Goal: Task Accomplishment & Management: Complete application form

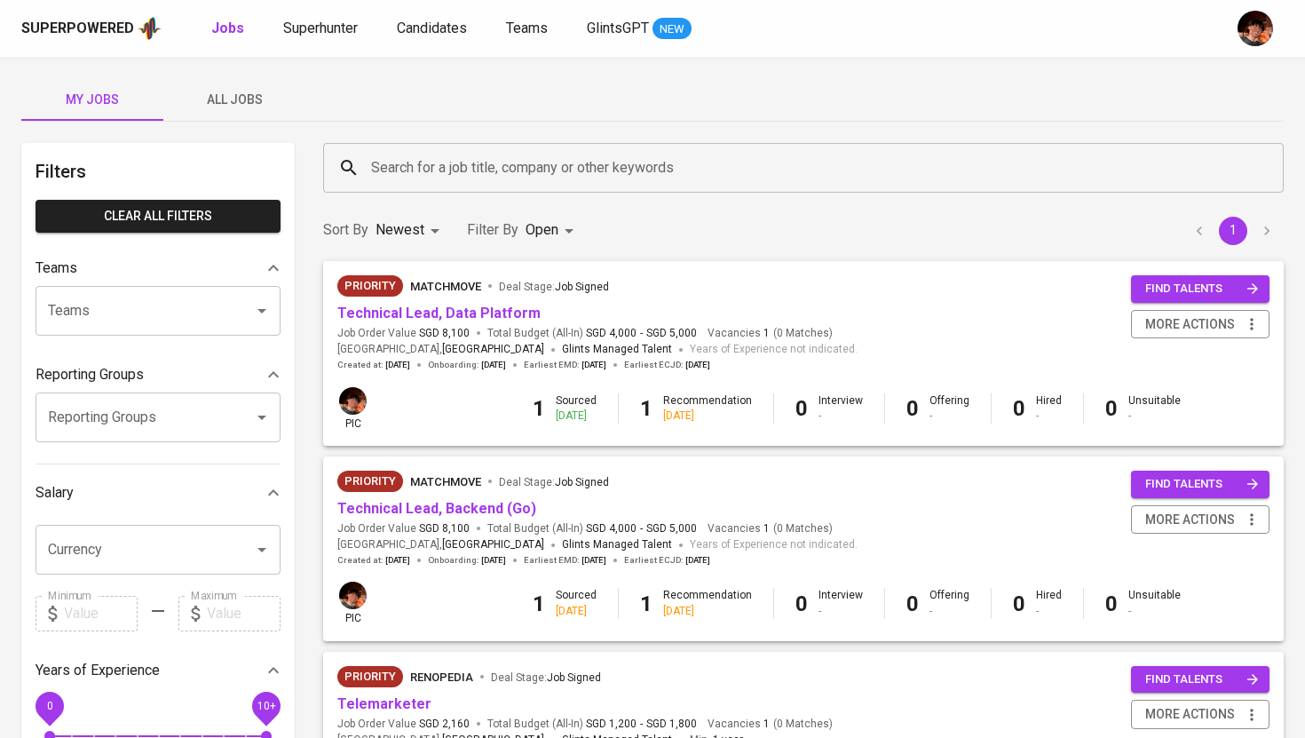
click at [256, 102] on span "All Jobs" at bounding box center [234, 100] width 121 height 22
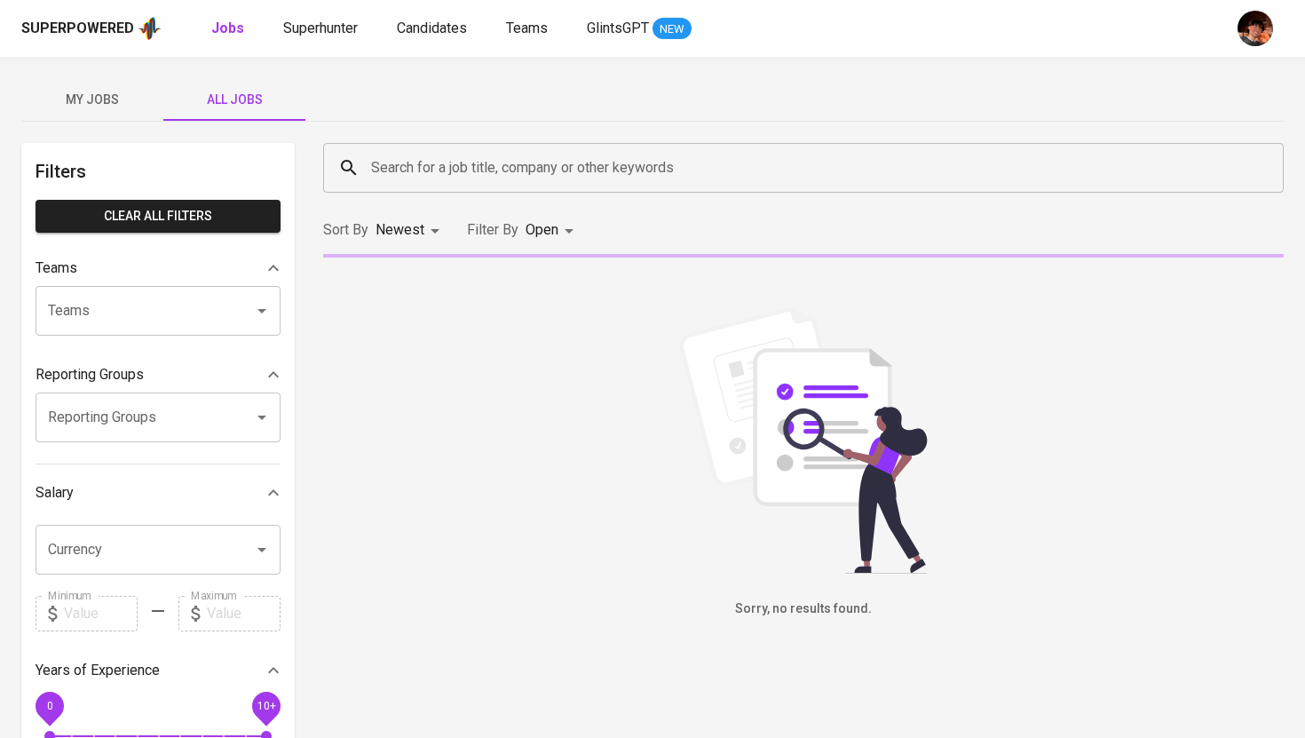
click at [118, 116] on button "My Jobs" at bounding box center [92, 99] width 142 height 43
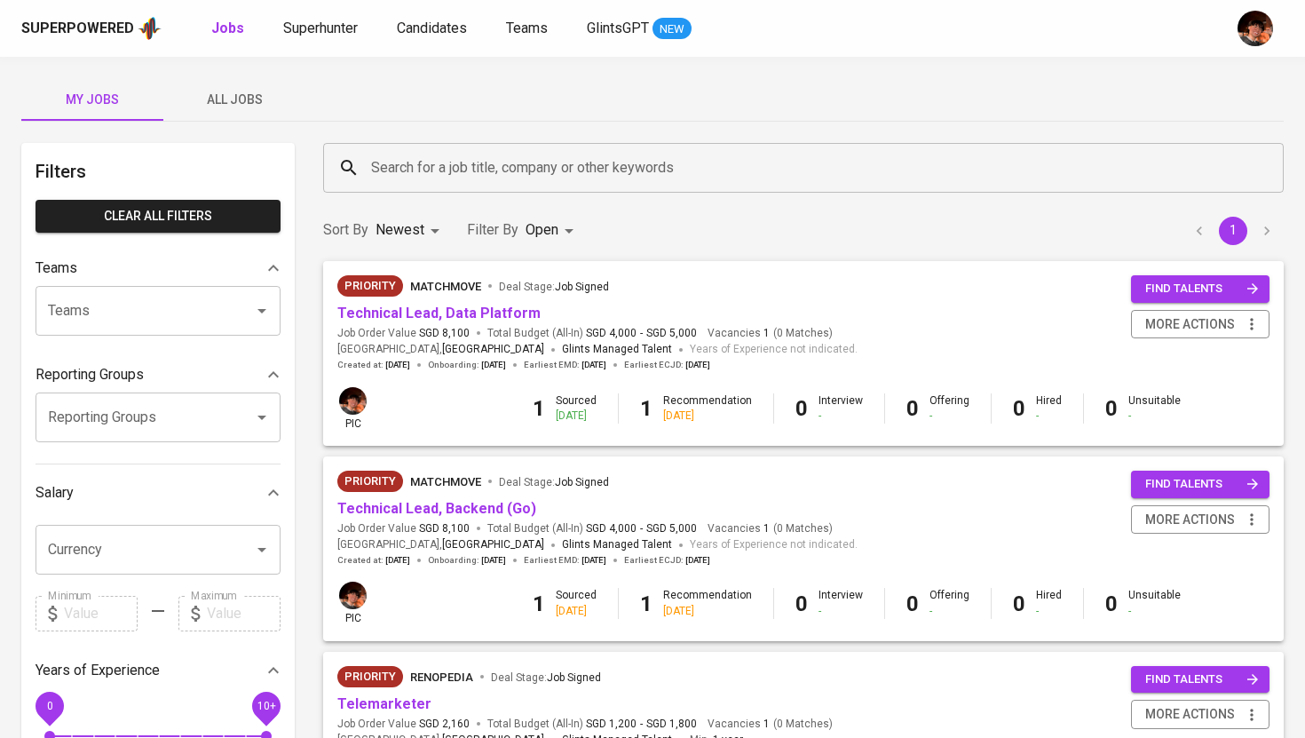
click at [411, 172] on input "Search for a job title, company or other keywords" at bounding box center [808, 168] width 883 height 34
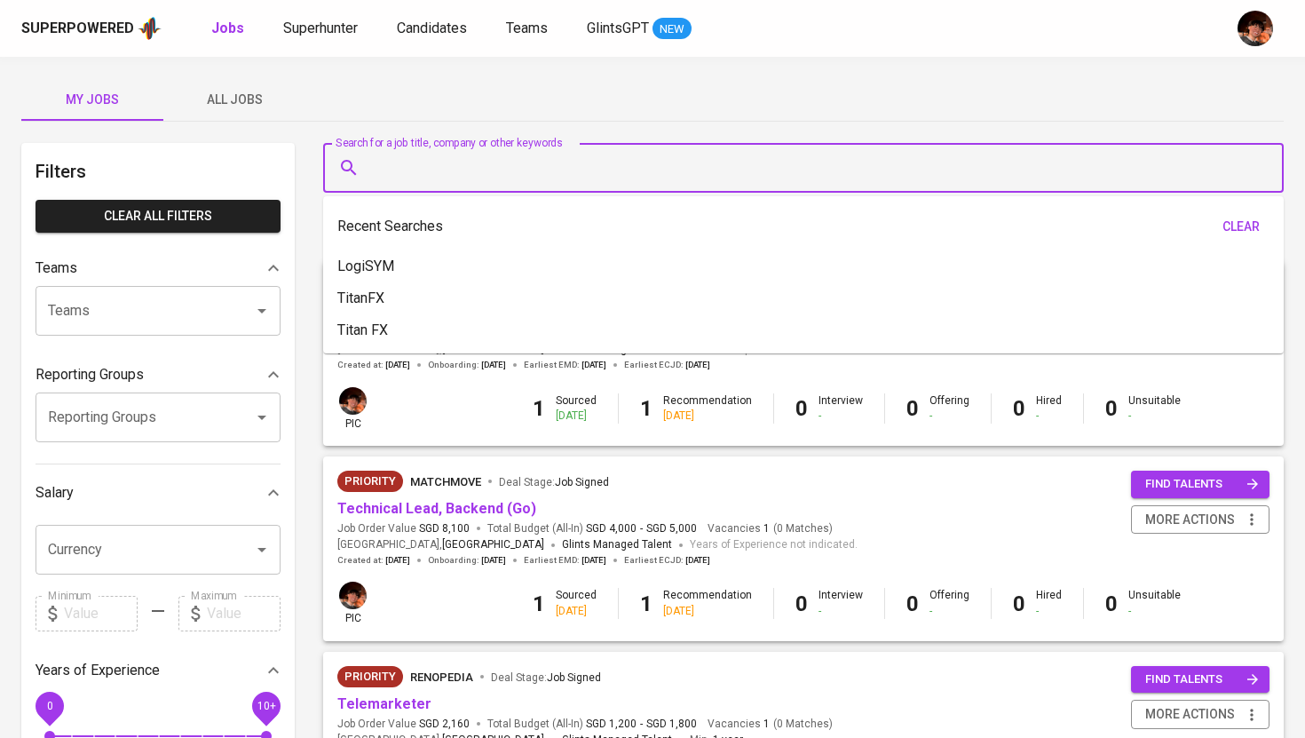
click at [241, 100] on span "All Jobs" at bounding box center [234, 100] width 121 height 22
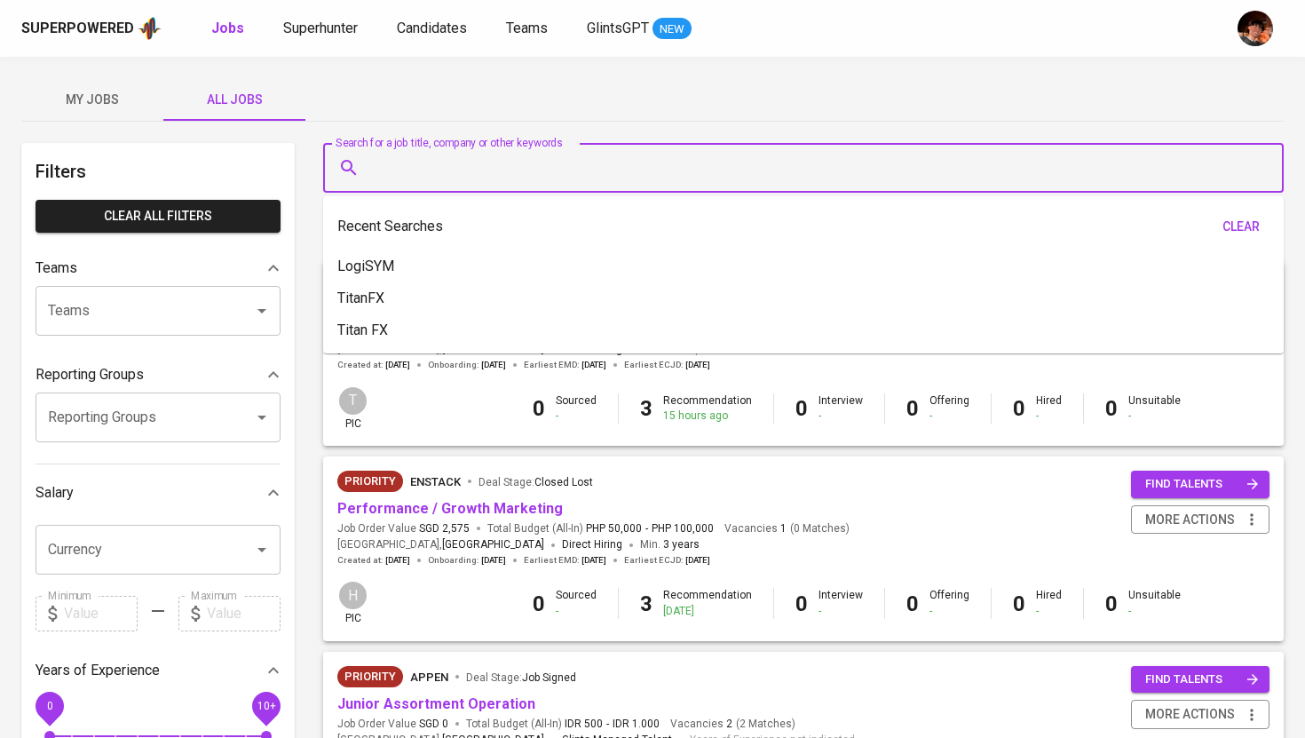
click at [429, 182] on input "Search for a job title, company or other keywords" at bounding box center [808, 168] width 883 height 34
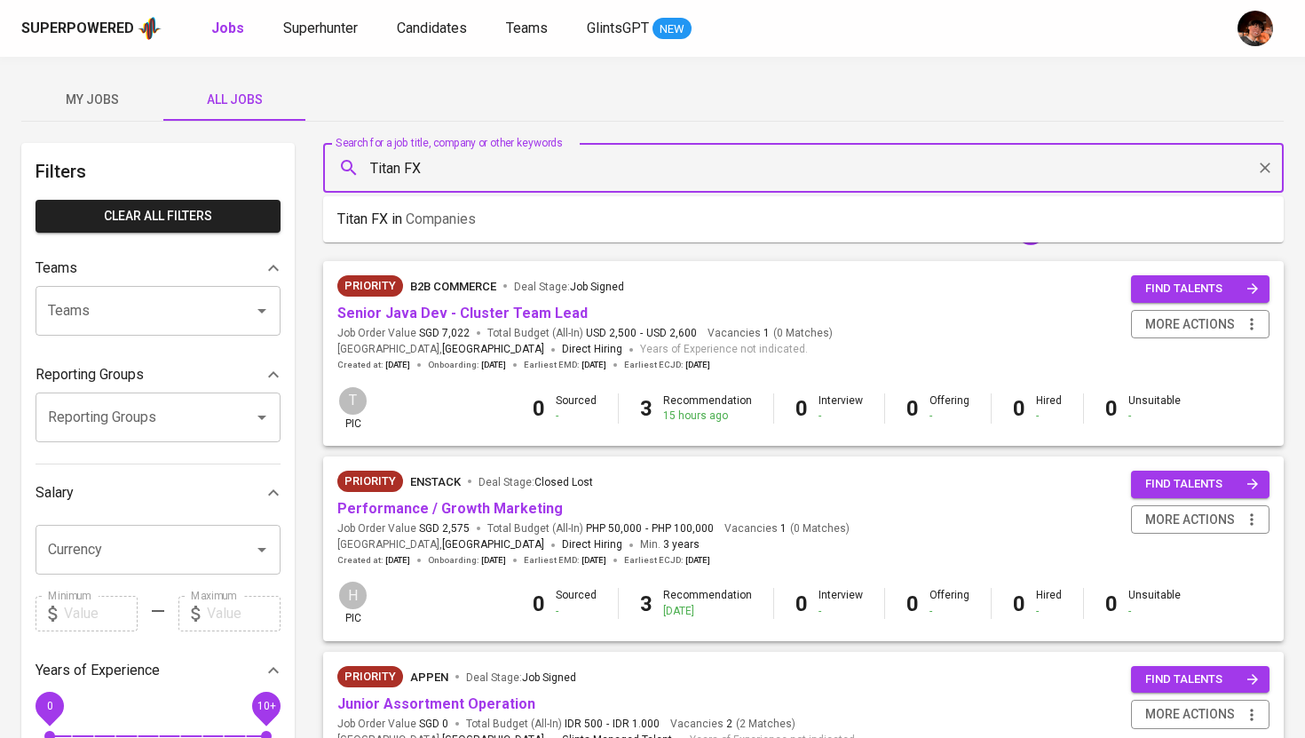
type input "Titan FX"
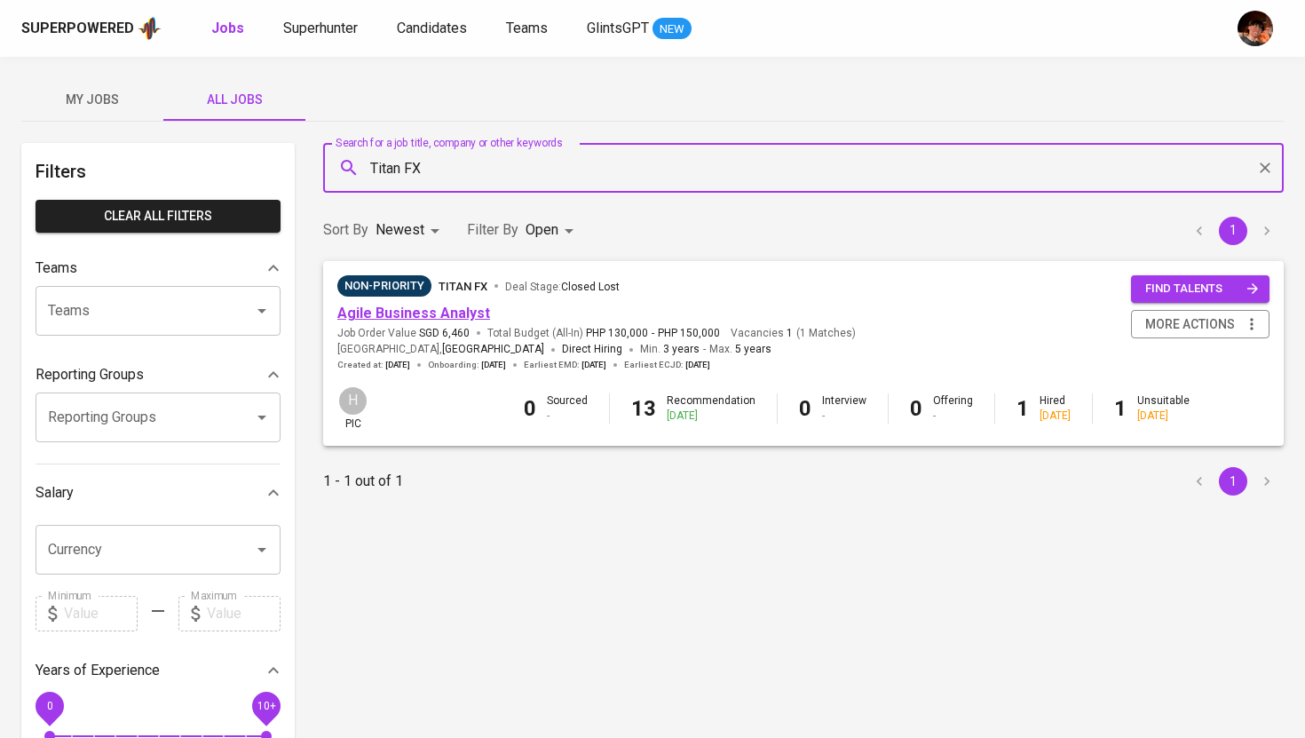
click at [416, 313] on link "Agile Business Analyst" at bounding box center [413, 313] width 153 height 17
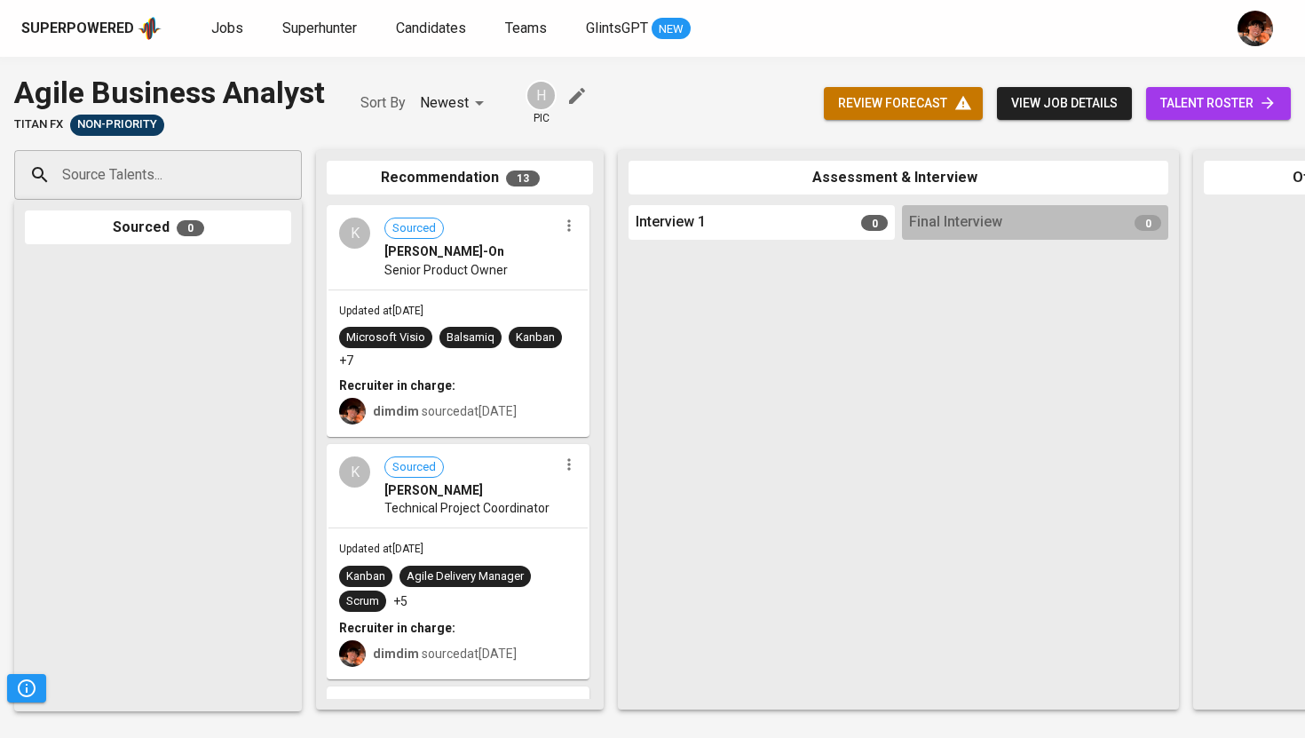
click at [1255, 102] on span "talent roster" at bounding box center [1219, 103] width 116 height 22
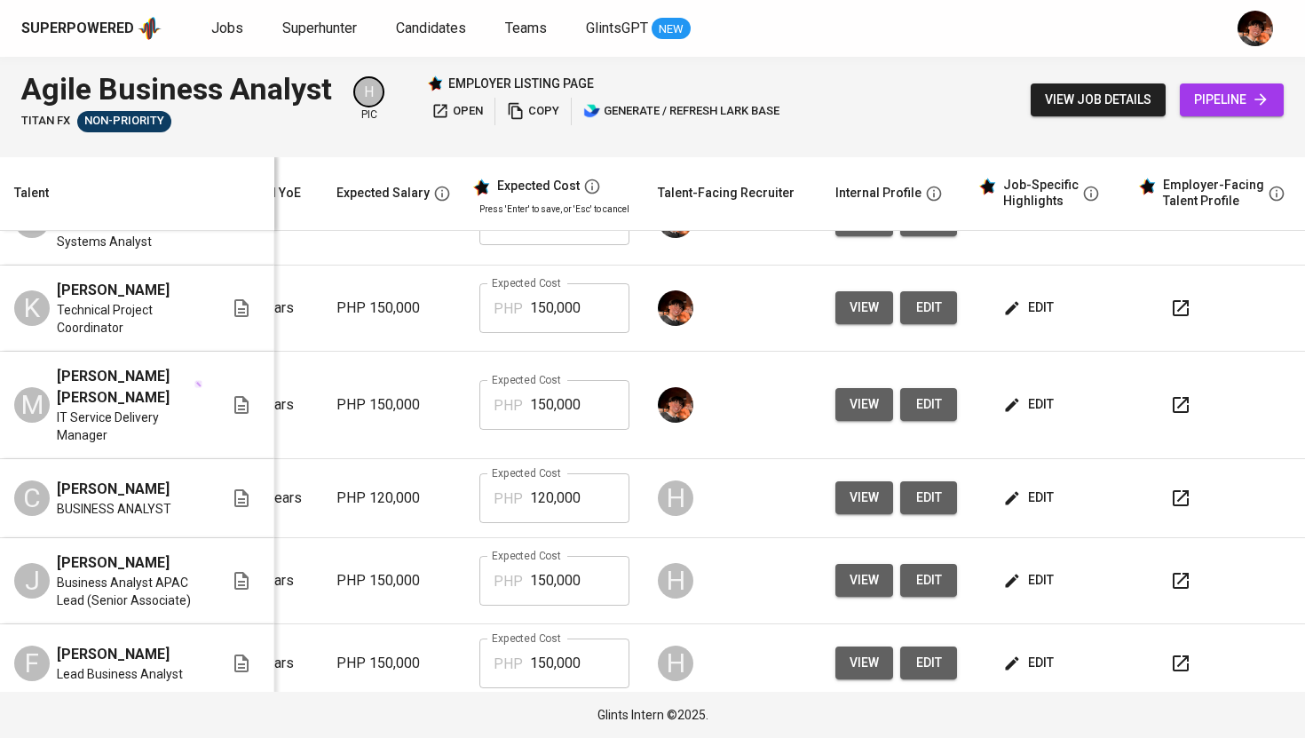
scroll to position [134, 242]
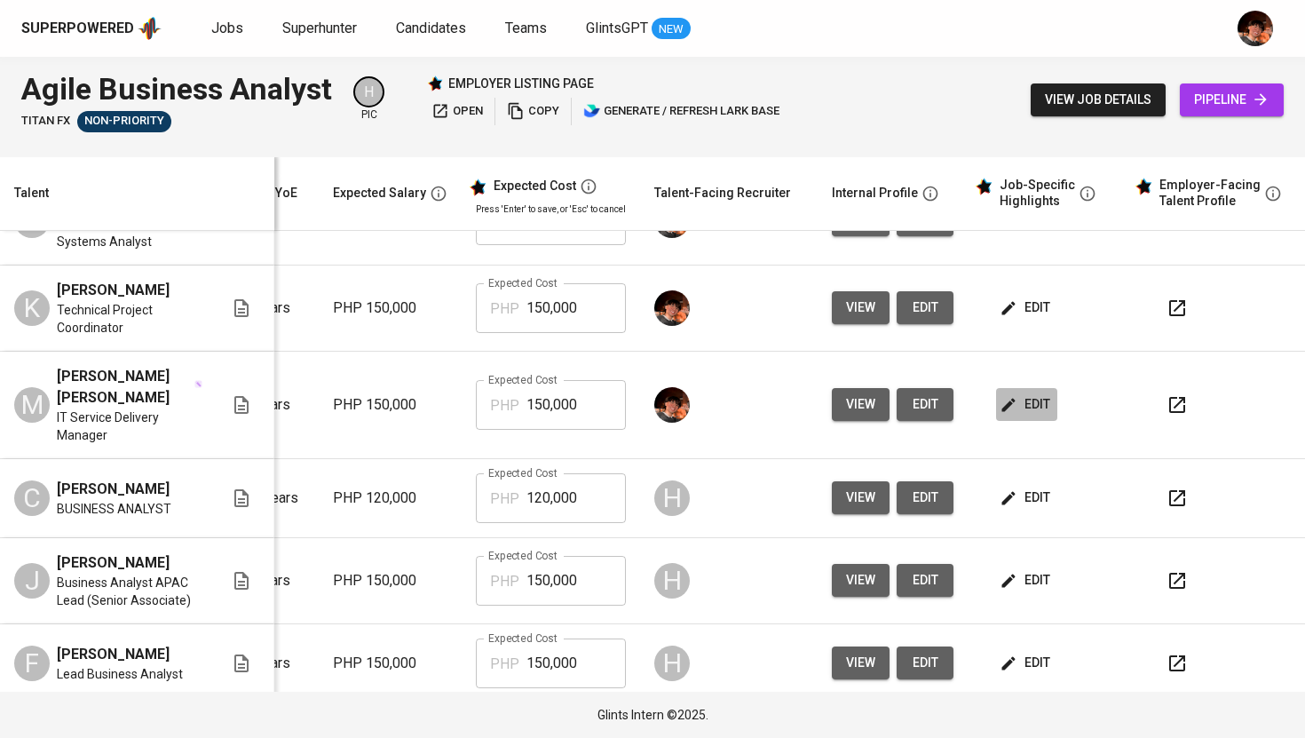
click at [1027, 416] on span "edit" at bounding box center [1026, 404] width 47 height 22
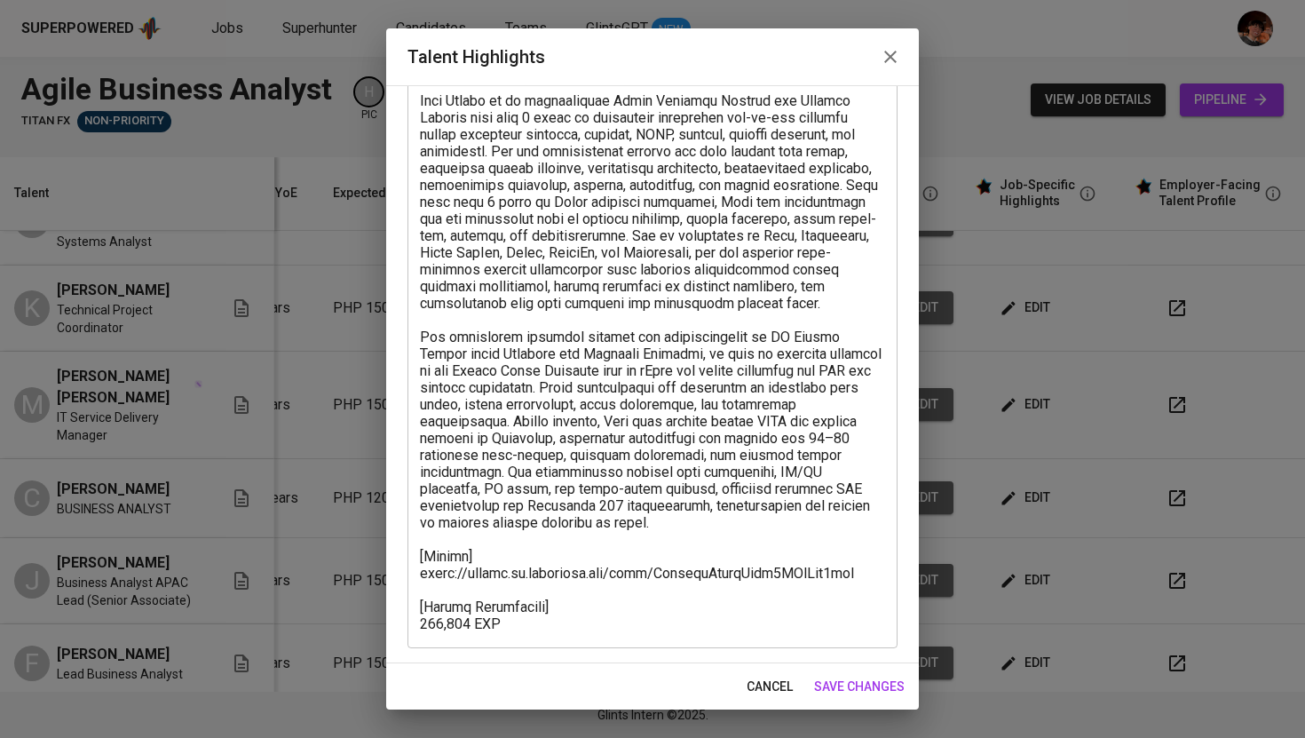
scroll to position [0, 0]
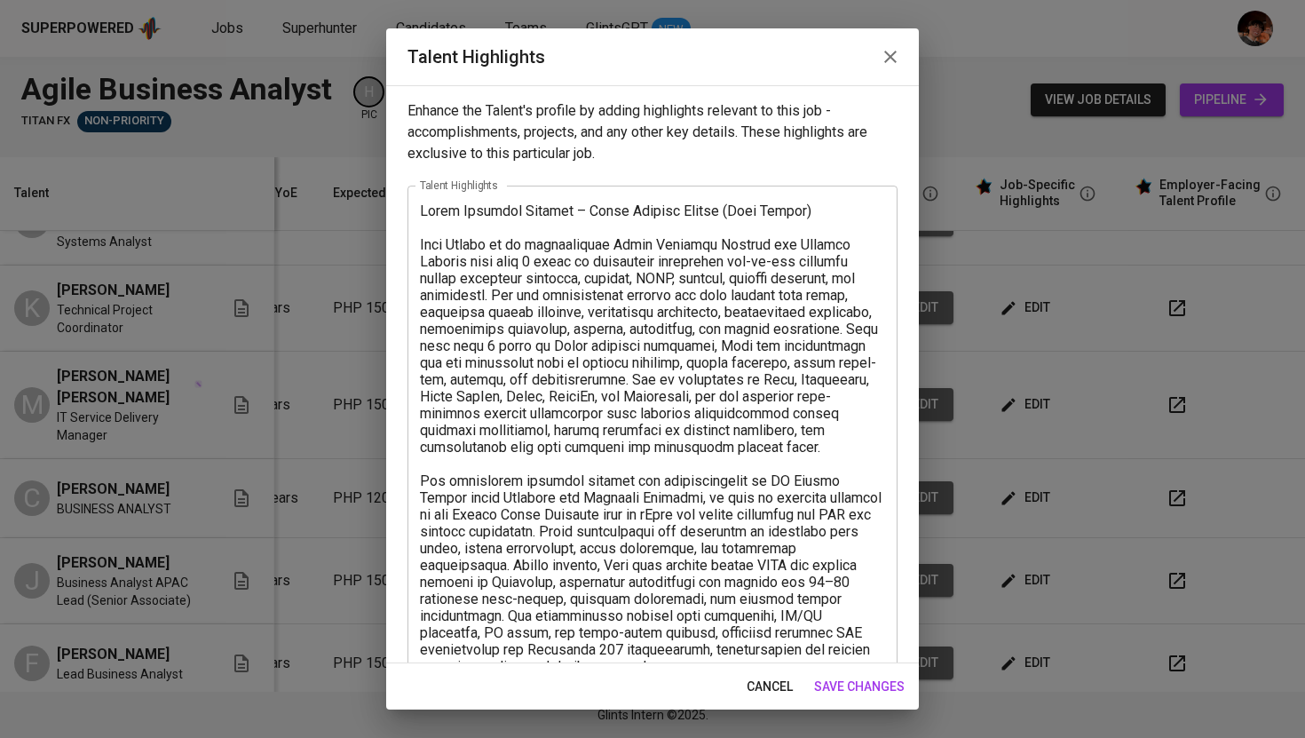
click at [890, 58] on icon "button" at bounding box center [890, 57] width 12 height 12
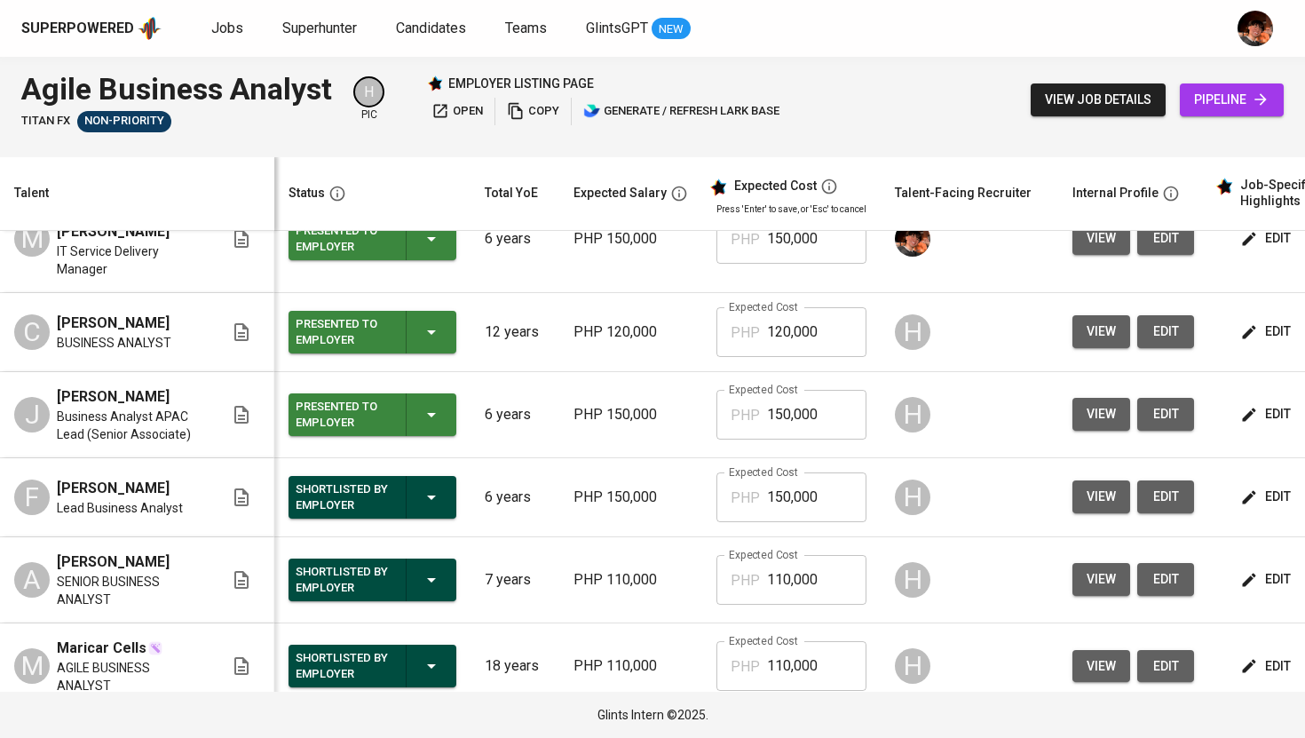
scroll to position [307, 0]
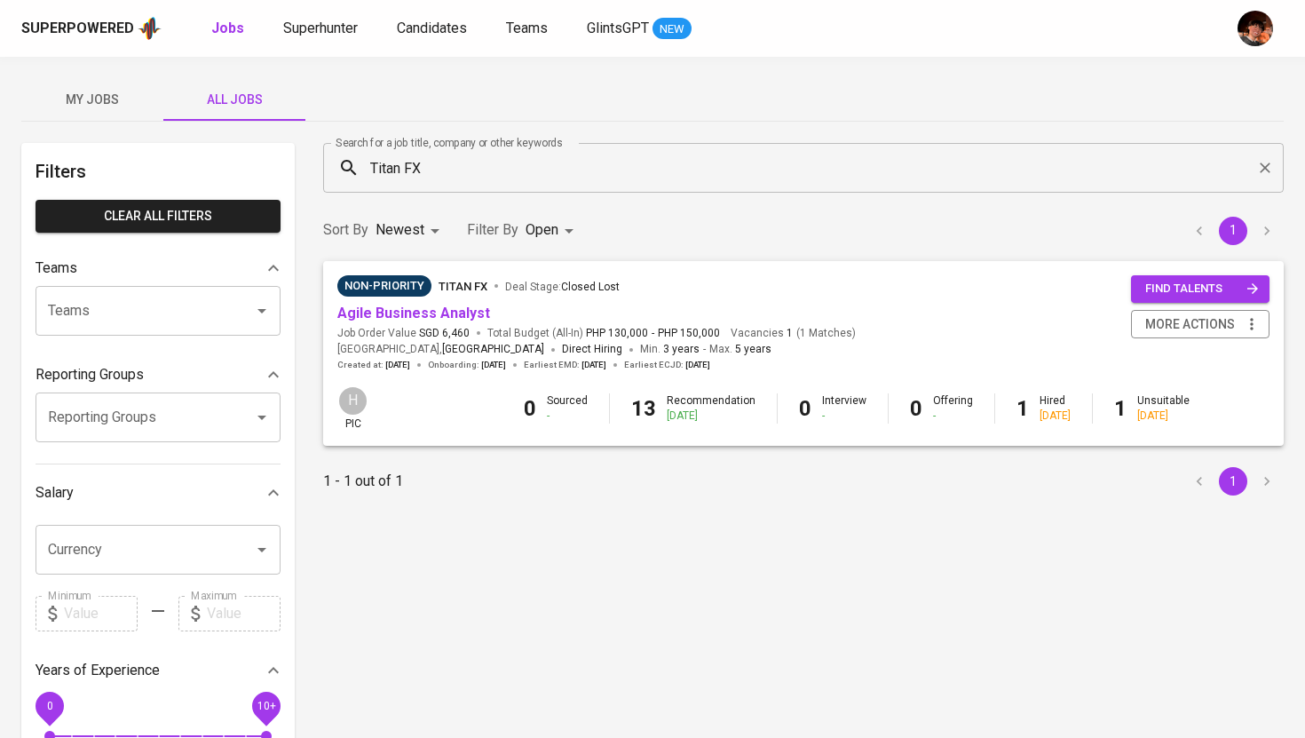
click at [124, 106] on span "My Jobs" at bounding box center [92, 100] width 121 height 22
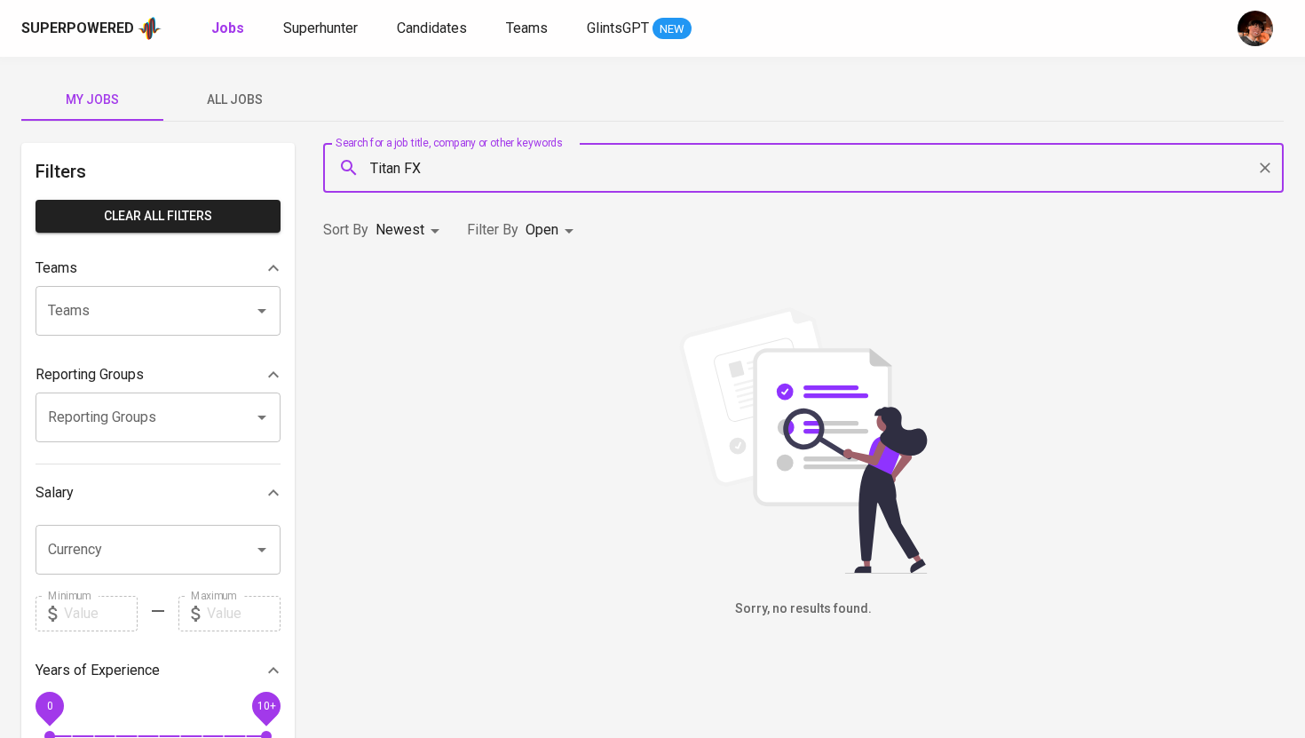
drag, startPoint x: 433, startPoint y: 167, endPoint x: 291, endPoint y: 167, distance: 142.1
click at [291, 167] on div "Filters Clear All filters Teams Teams Teams Reporting Groups Reporting Groups R…" at bounding box center [652, 644] width 1263 height 1002
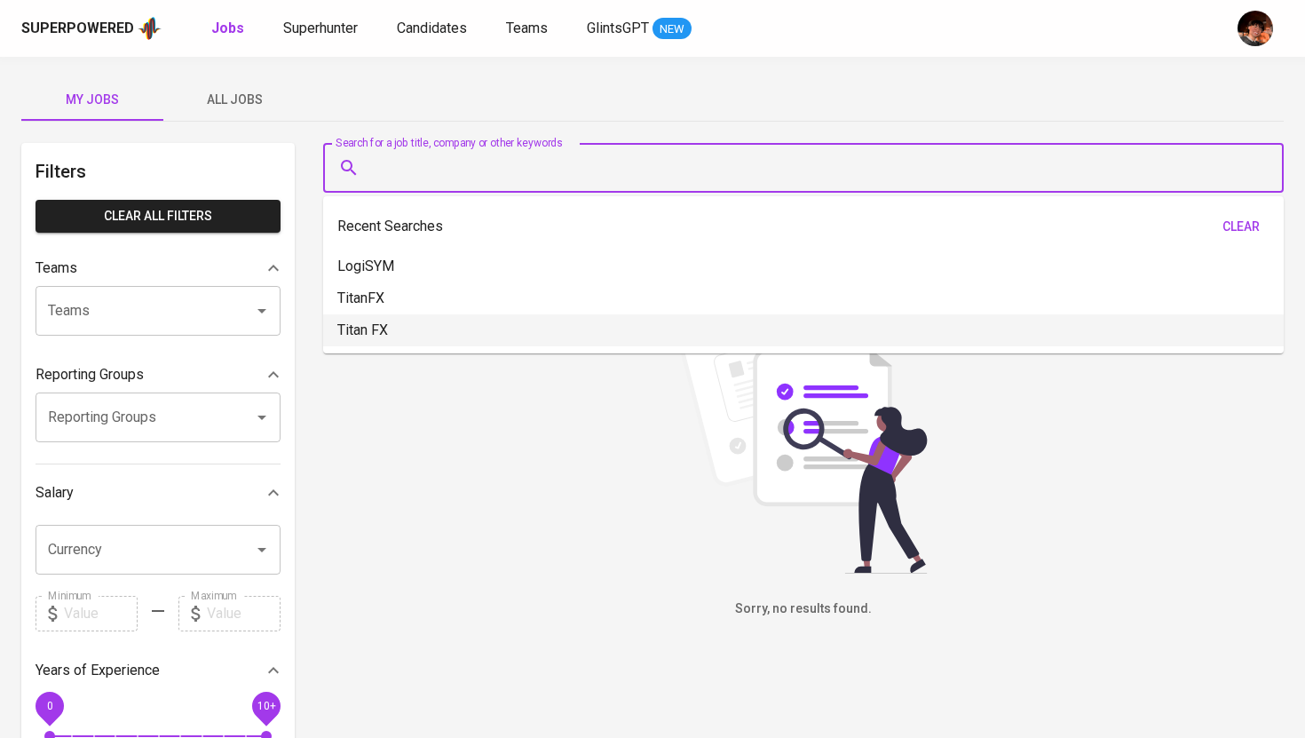
click at [403, 517] on div "Sorry, no results found." at bounding box center [803, 463] width 961 height 312
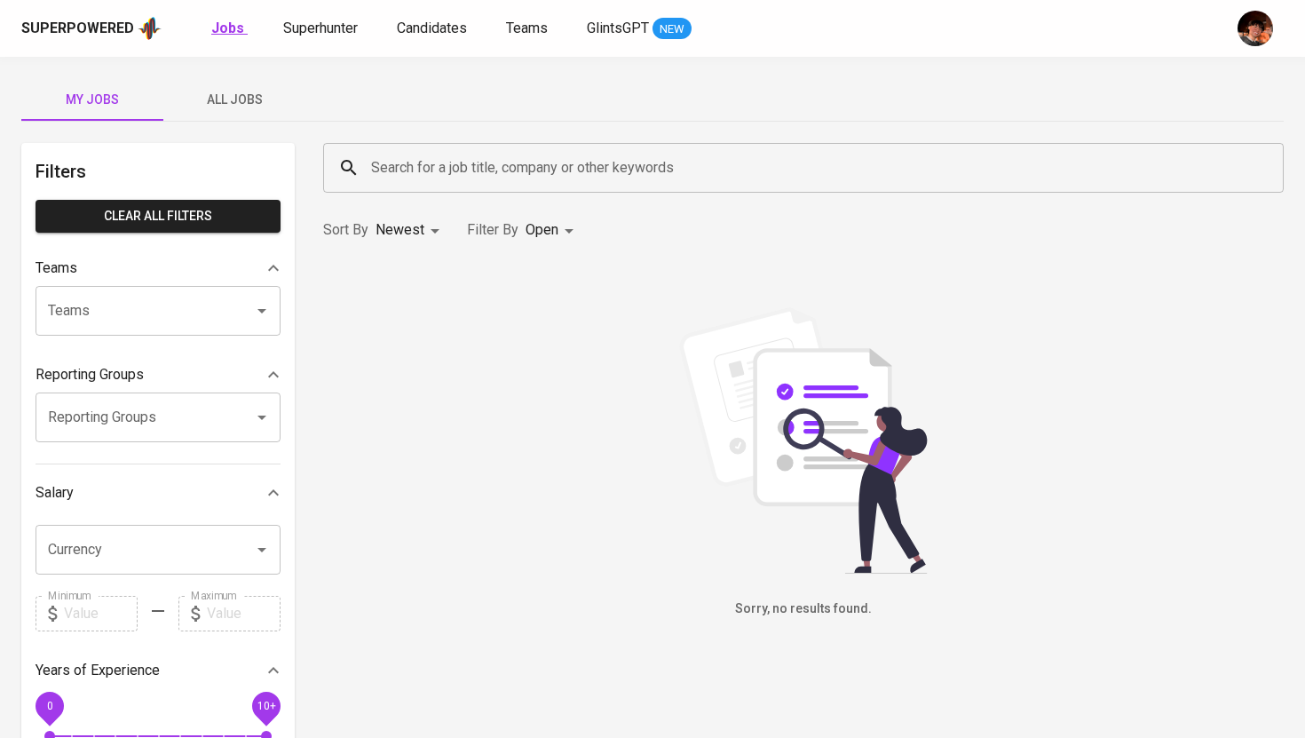
click at [214, 25] on b "Jobs" at bounding box center [227, 28] width 33 height 17
type input "OPEN"
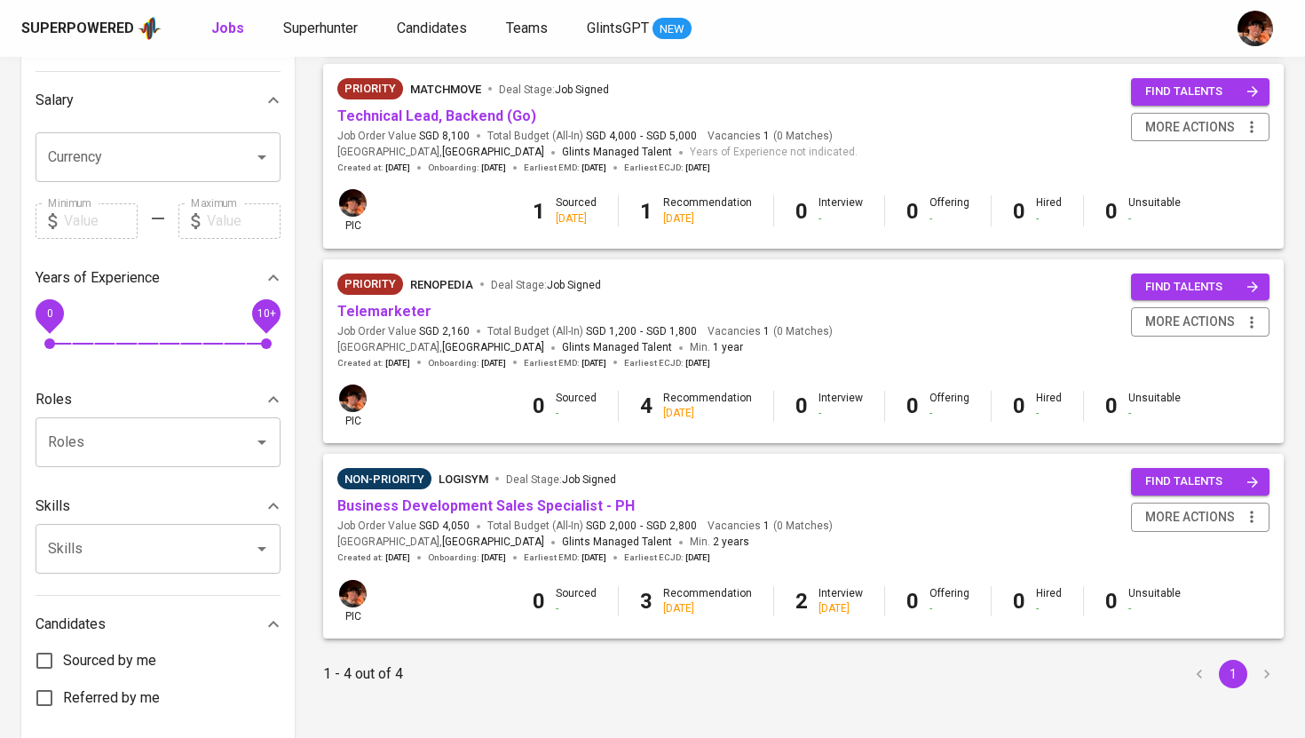
scroll to position [393, 0]
click at [493, 509] on link "Business Development Sales Specialist - PH" at bounding box center [485, 504] width 297 height 17
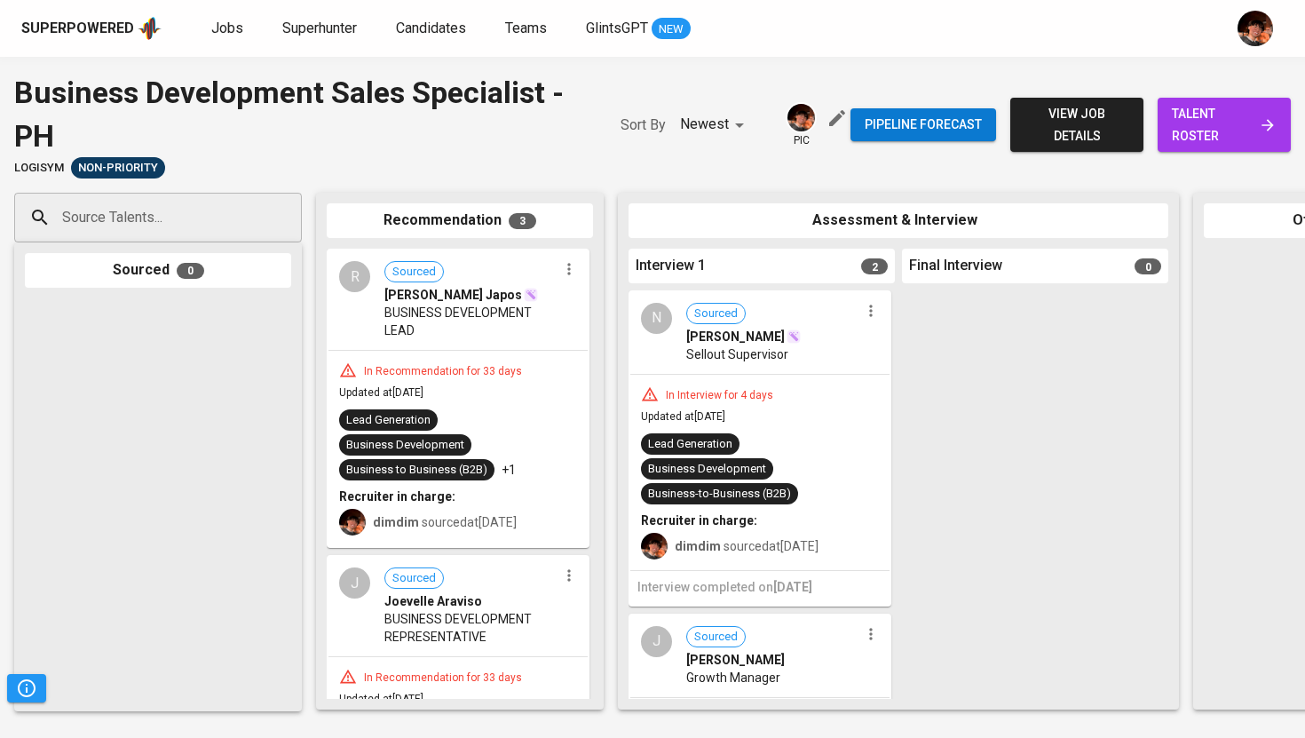
click at [1265, 123] on icon at bounding box center [1268, 125] width 18 height 18
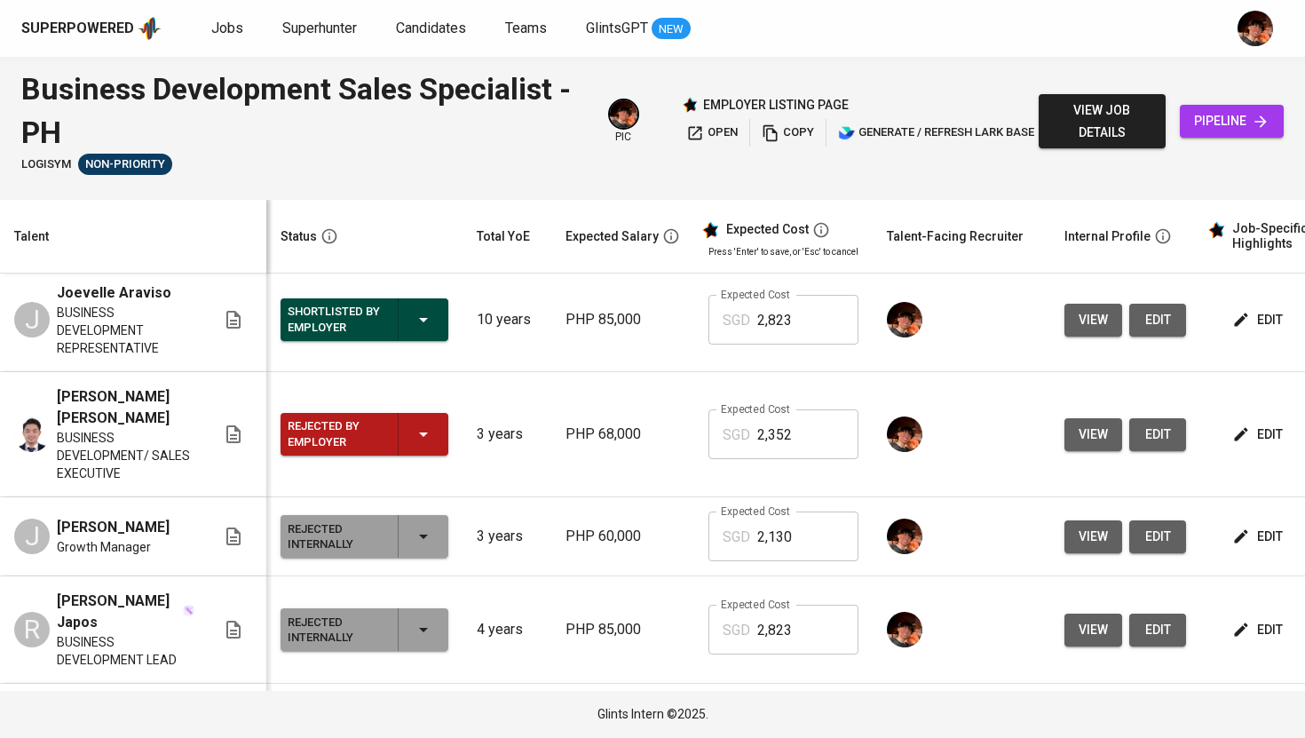
scroll to position [201, 0]
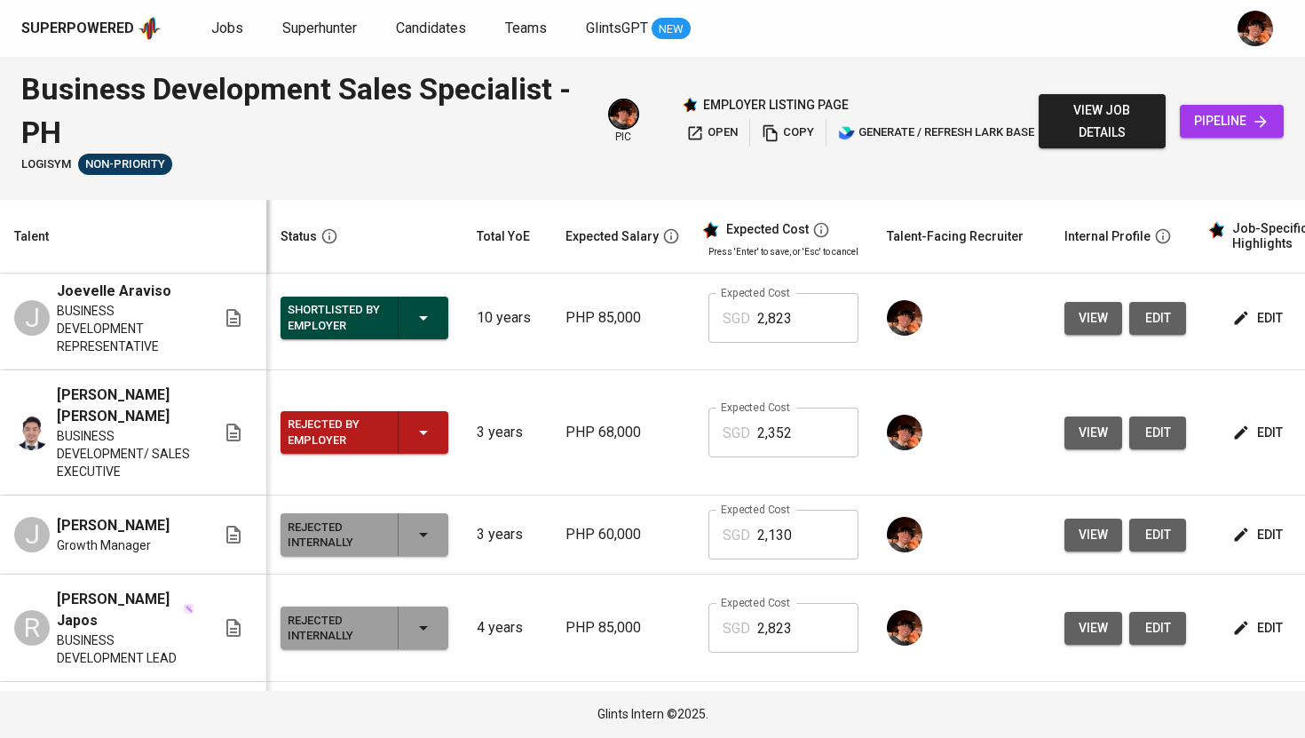
click at [432, 444] on div "Rejected by Employer" at bounding box center [365, 432] width 154 height 43
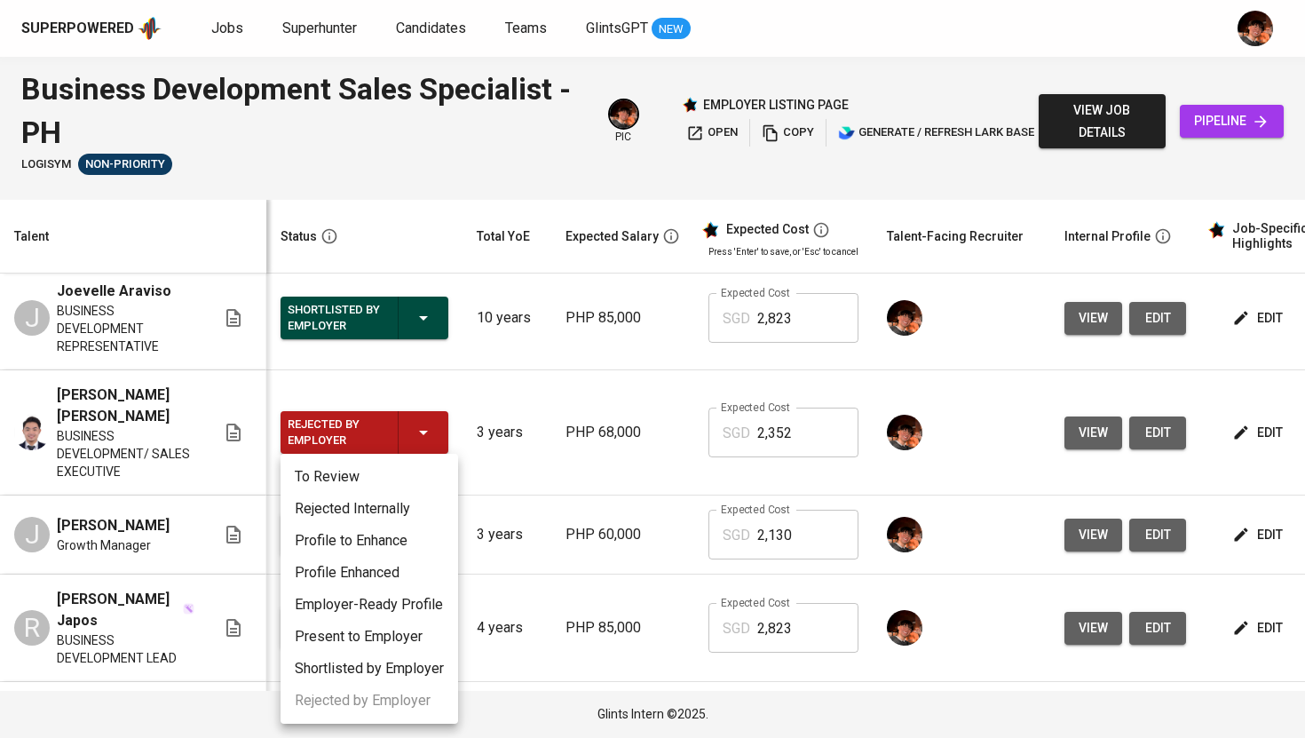
click at [414, 513] on li "Rejected Internally" at bounding box center [370, 509] width 178 height 32
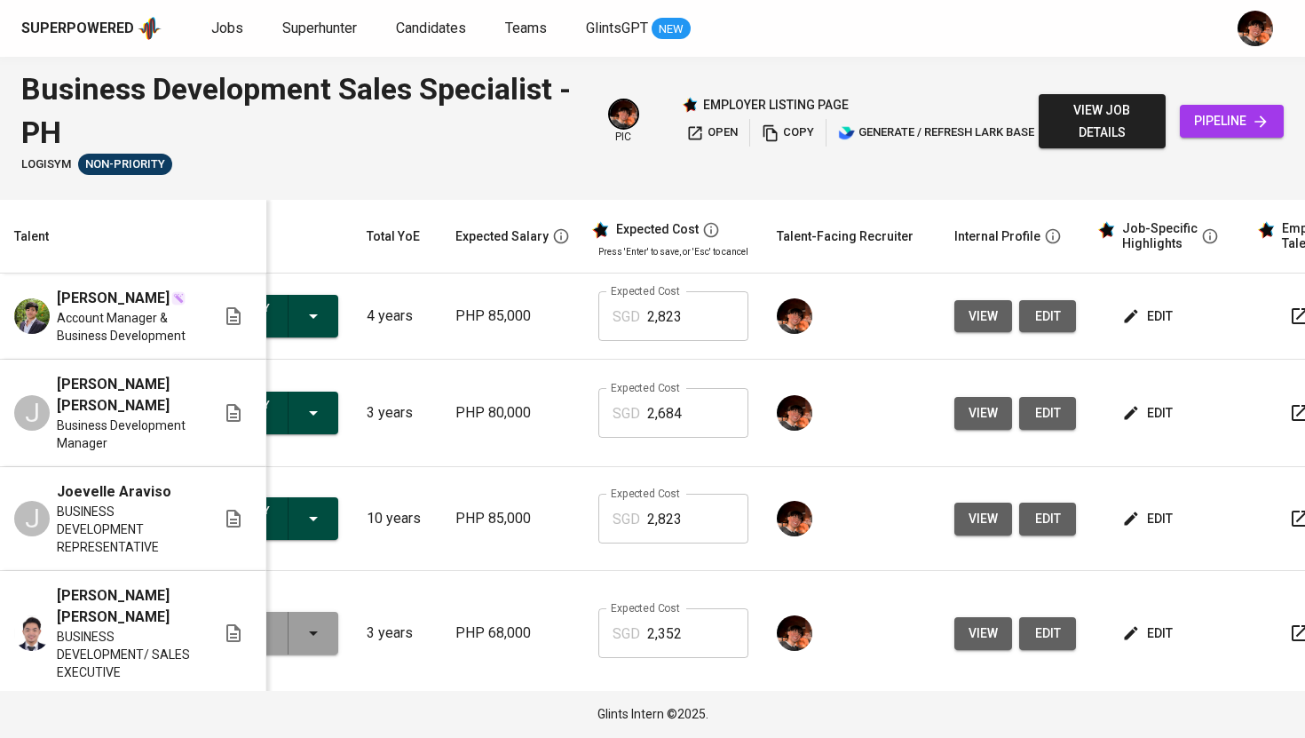
scroll to position [0, 110]
click at [1143, 416] on span "edit" at bounding box center [1149, 413] width 47 height 22
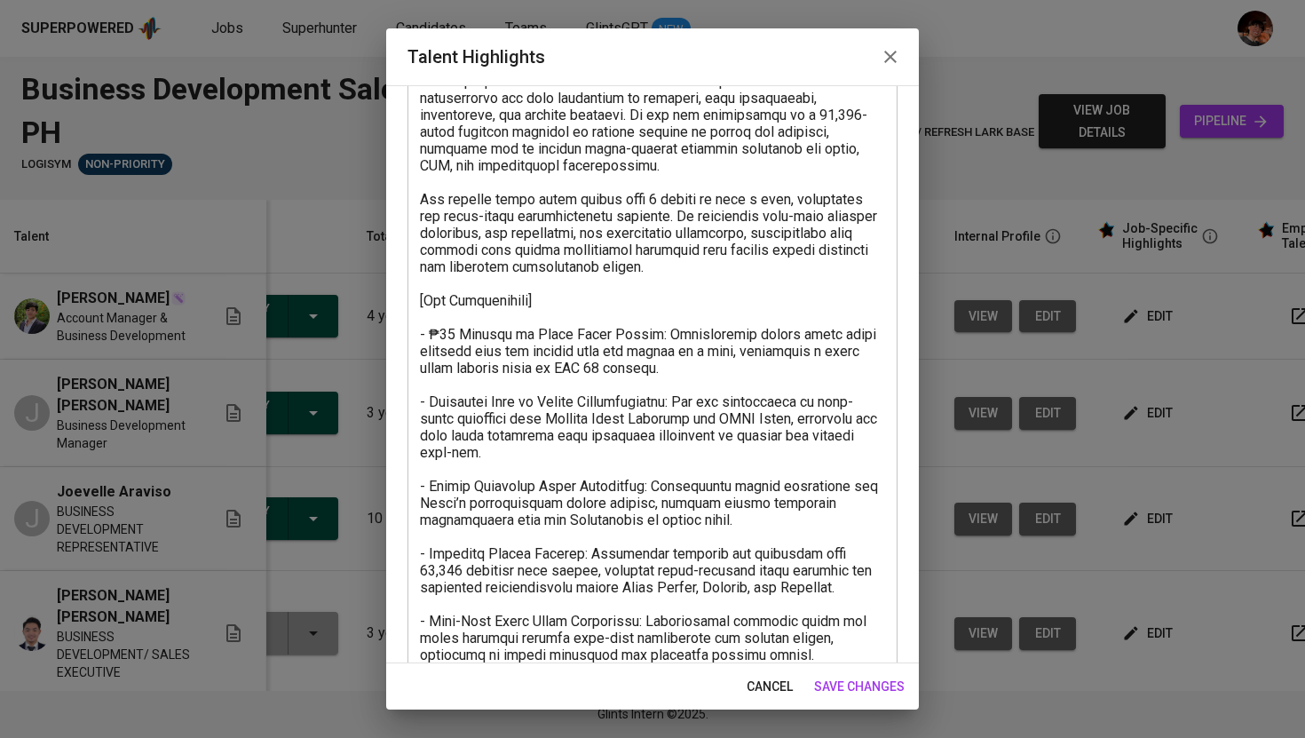
scroll to position [702, 0]
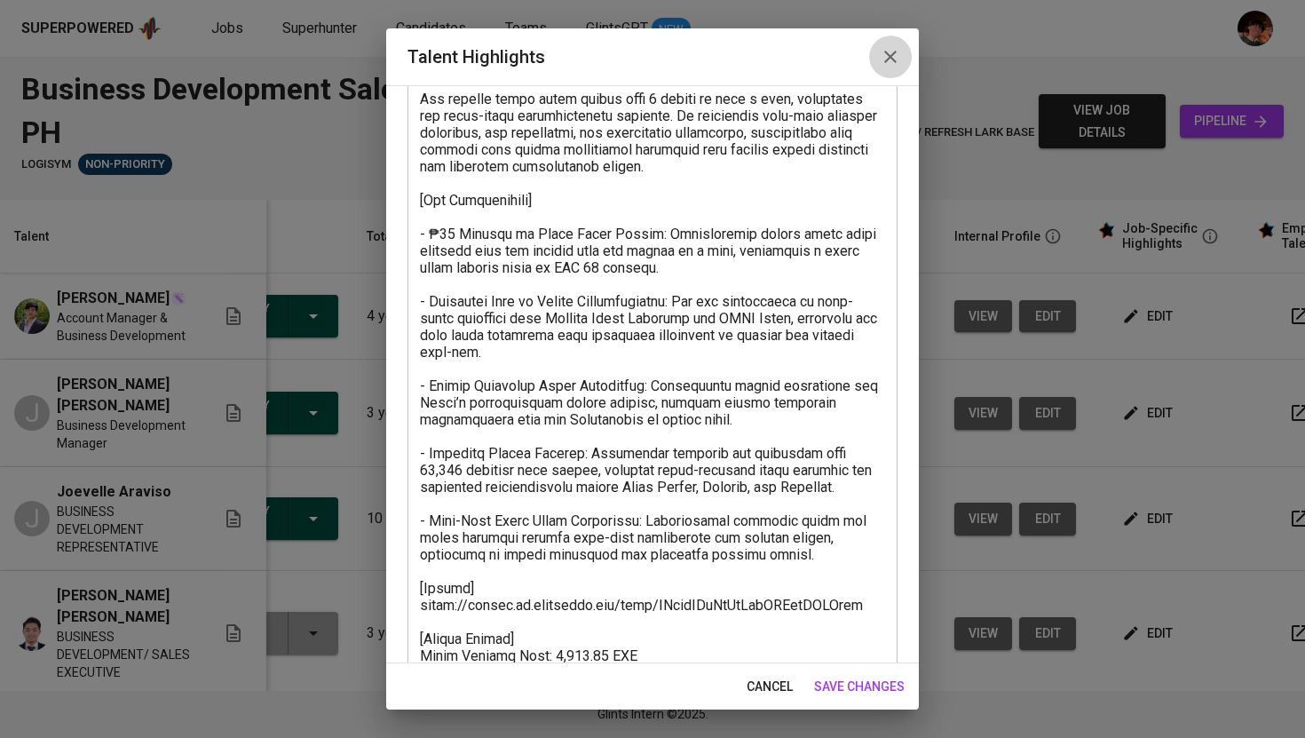
click at [891, 64] on icon "button" at bounding box center [890, 56] width 21 height 21
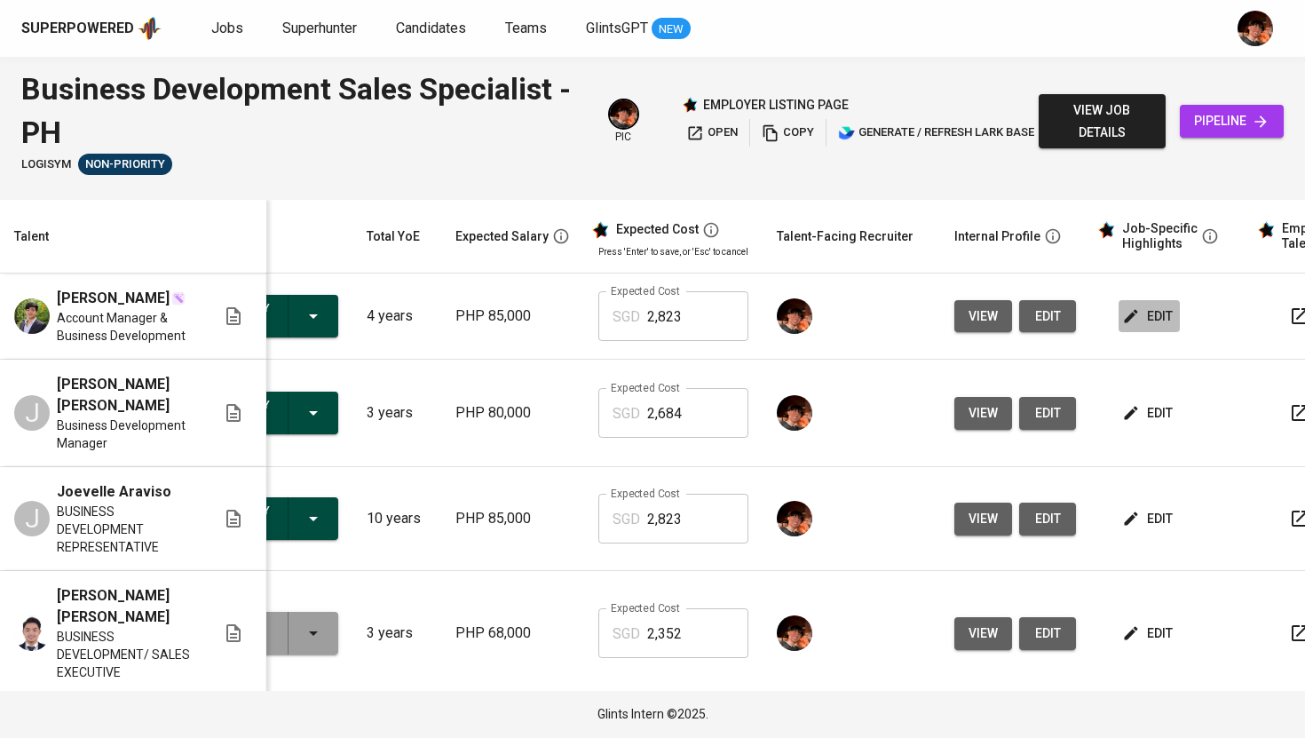
click at [1126, 326] on span "edit" at bounding box center [1149, 316] width 47 height 22
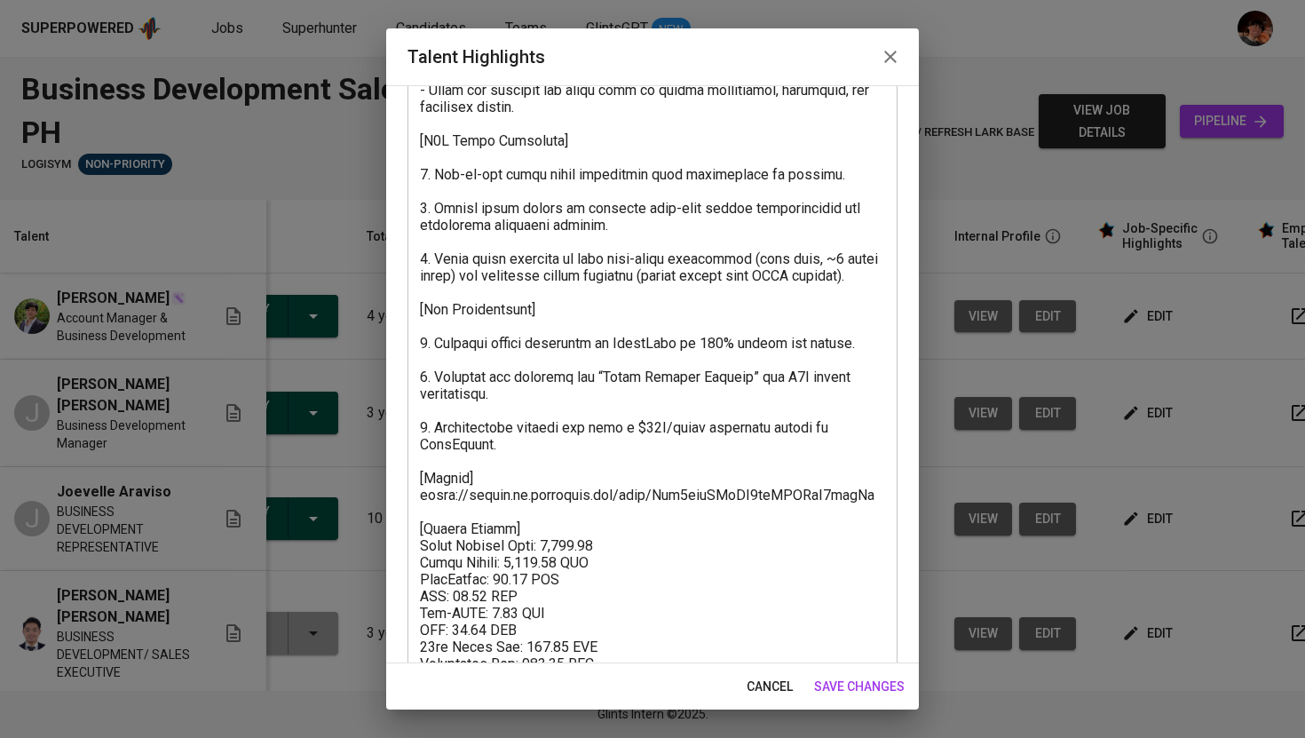
scroll to position [498, 0]
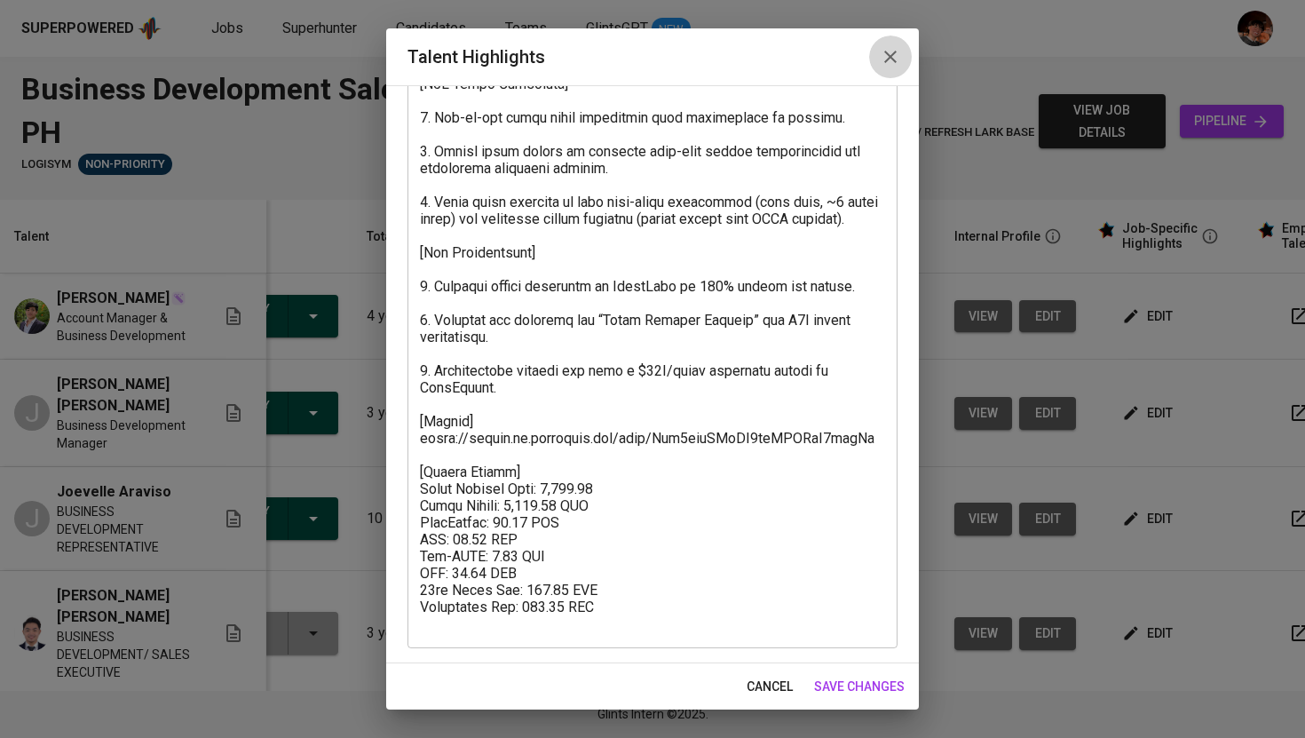
click at [896, 46] on icon "button" at bounding box center [890, 56] width 21 height 21
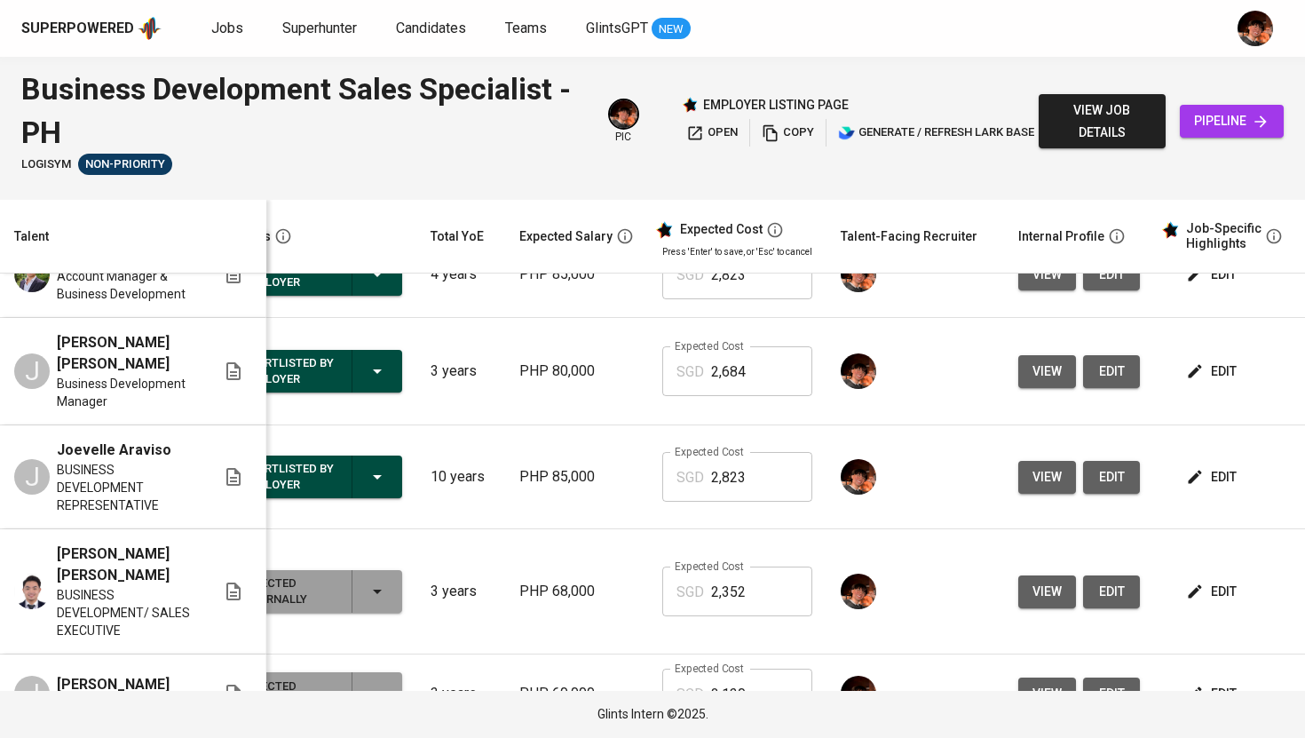
scroll to position [0, 46]
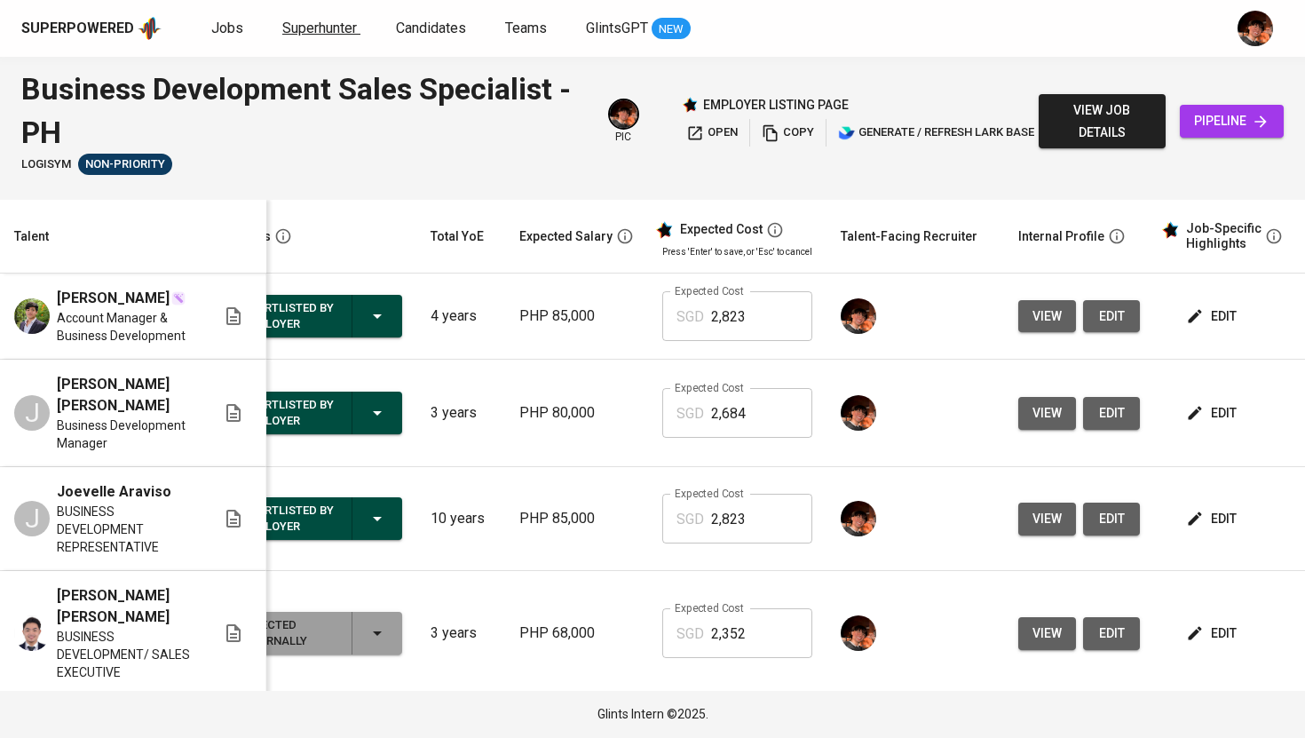
click at [315, 30] on span "Superhunter" at bounding box center [319, 28] width 75 height 17
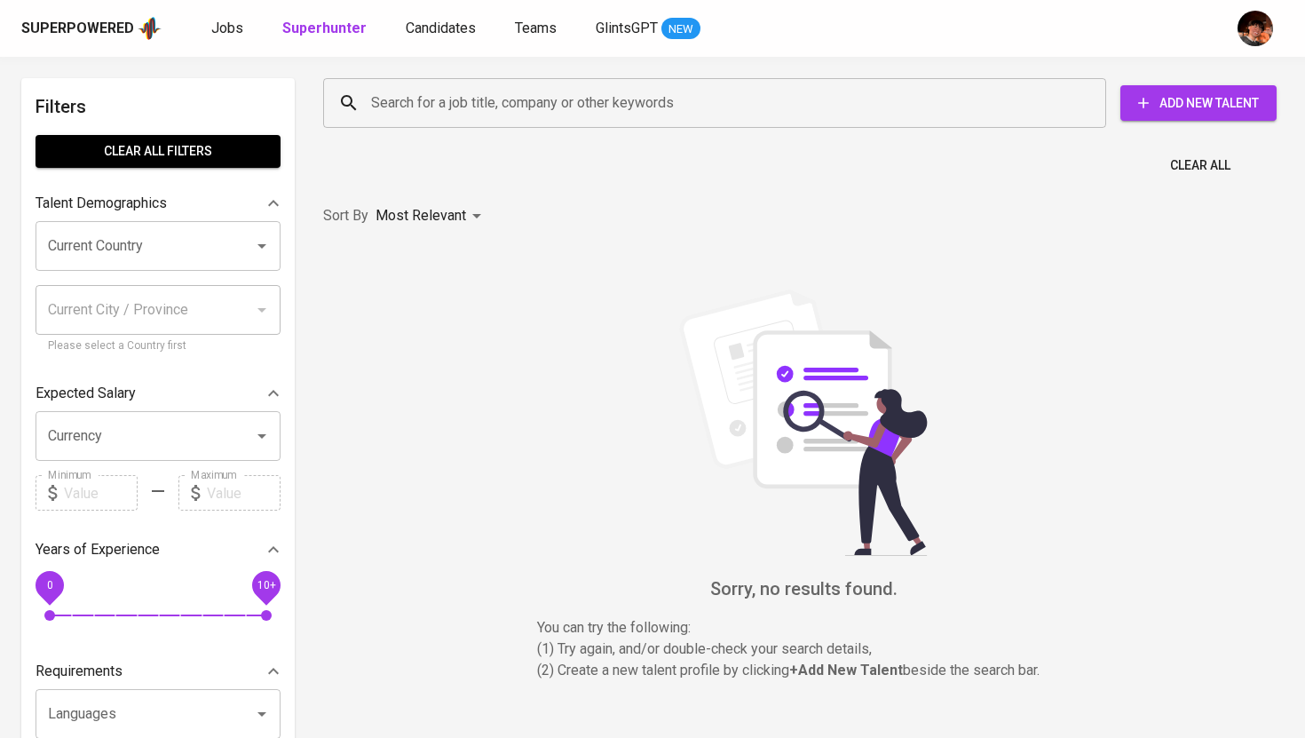
click at [403, 100] on input "Search for a job title, company or other keywords" at bounding box center [719, 103] width 705 height 34
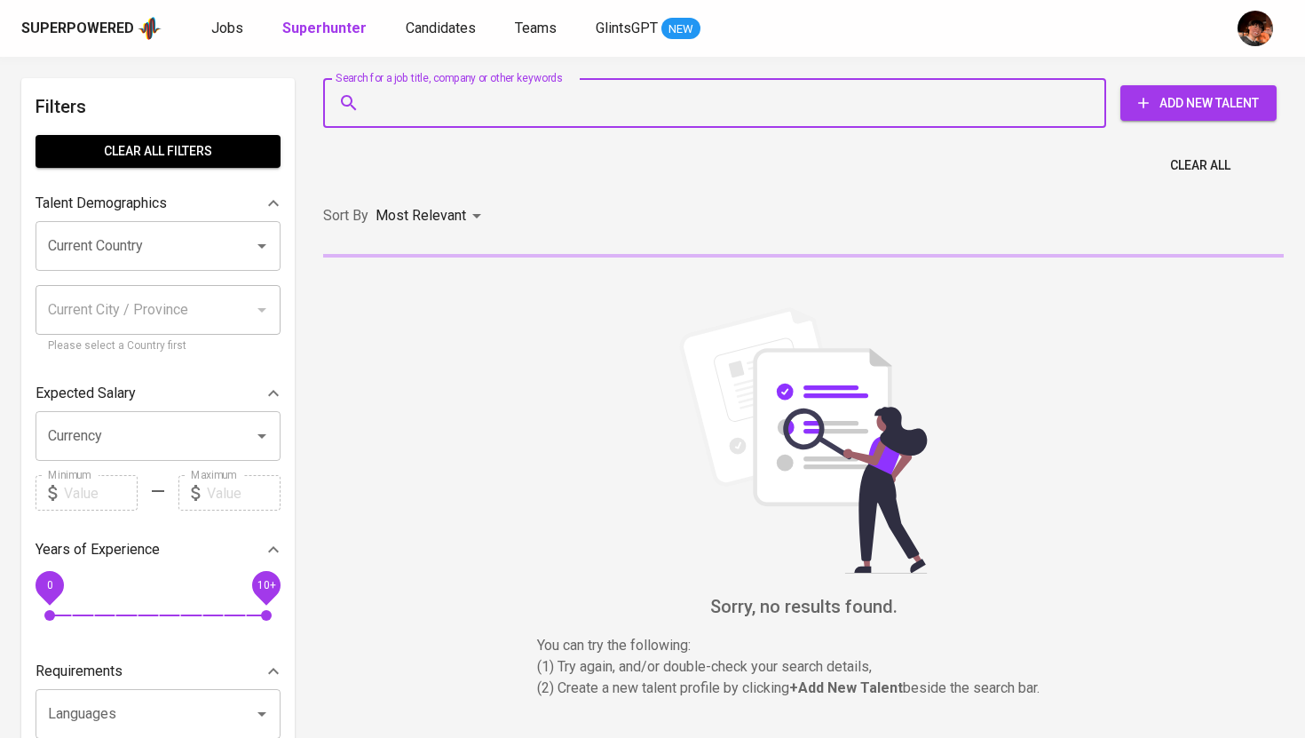
paste input "bryan.v.umacam@gmail.com"
type input "bryan.v.umacam@gmail.com"
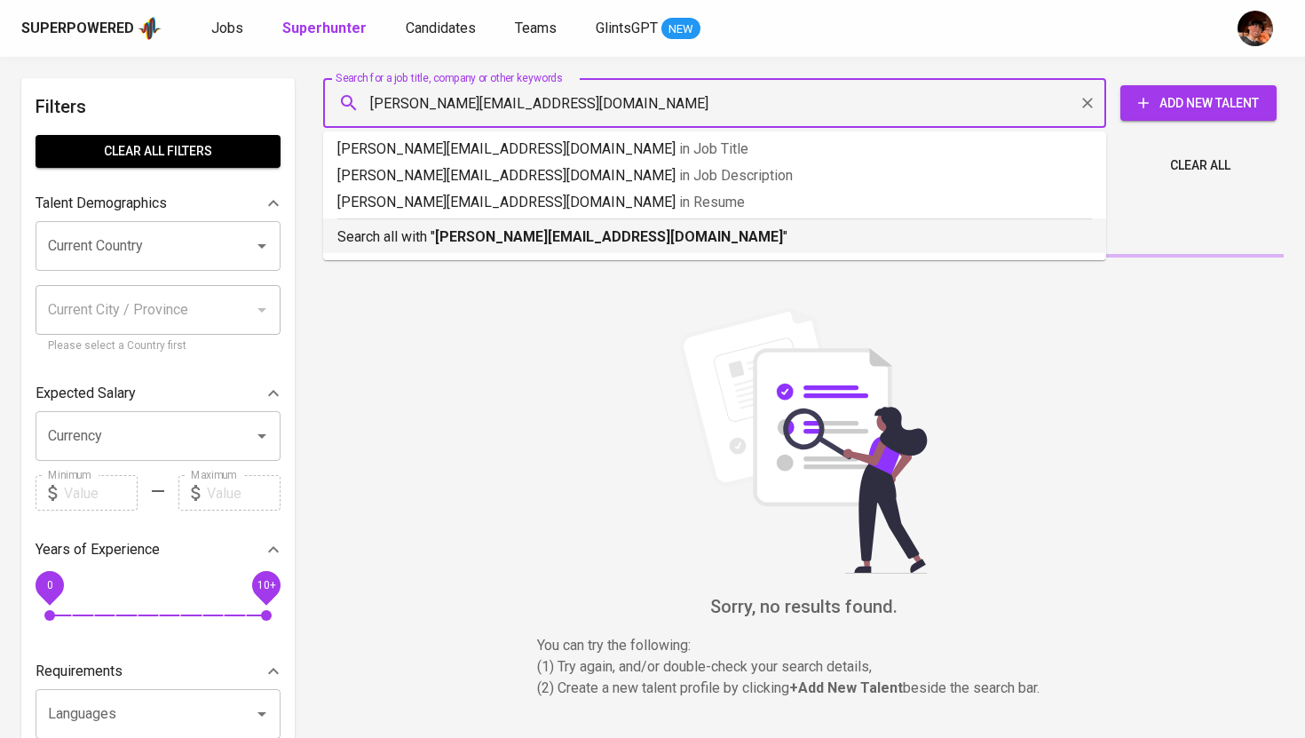
click at [460, 239] on b "bryan.v.umacam@gmail.com" at bounding box center [609, 236] width 348 height 17
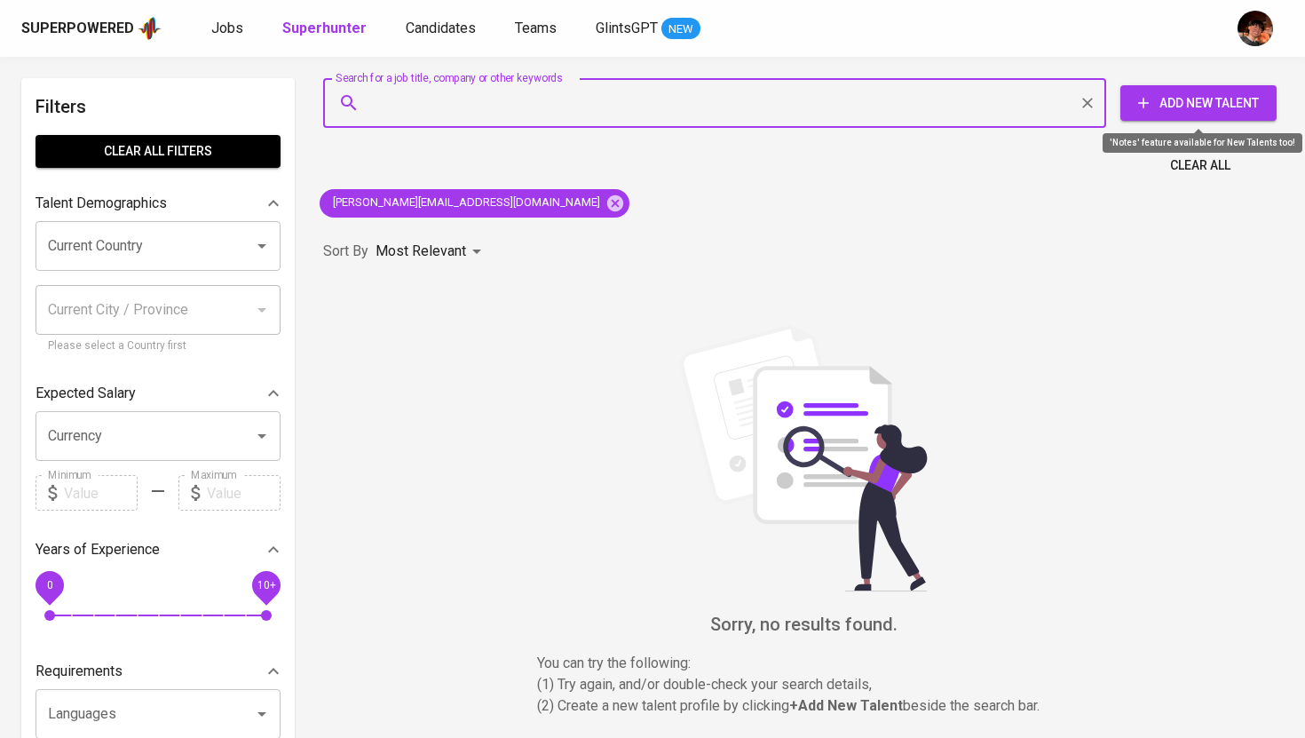
click at [1233, 111] on span "Add New Talent" at bounding box center [1199, 103] width 128 height 22
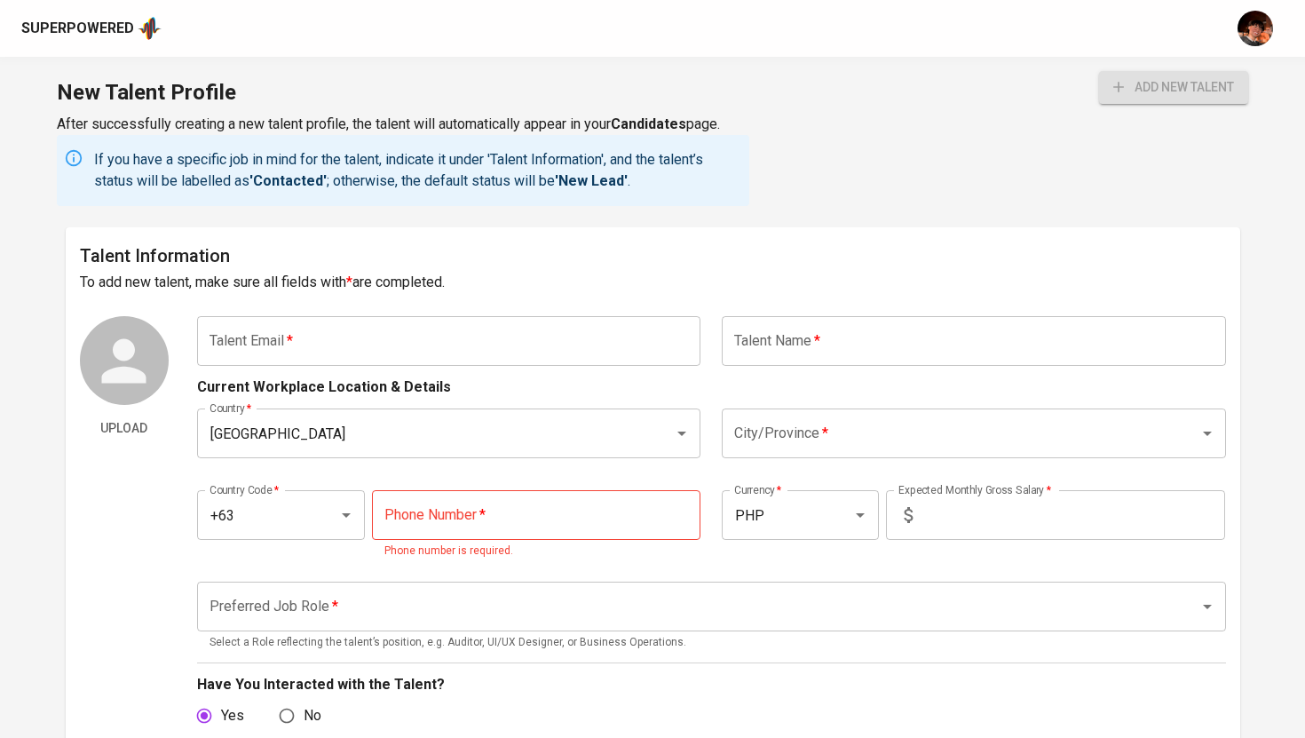
click at [605, 342] on input "text" at bounding box center [449, 341] width 504 height 50
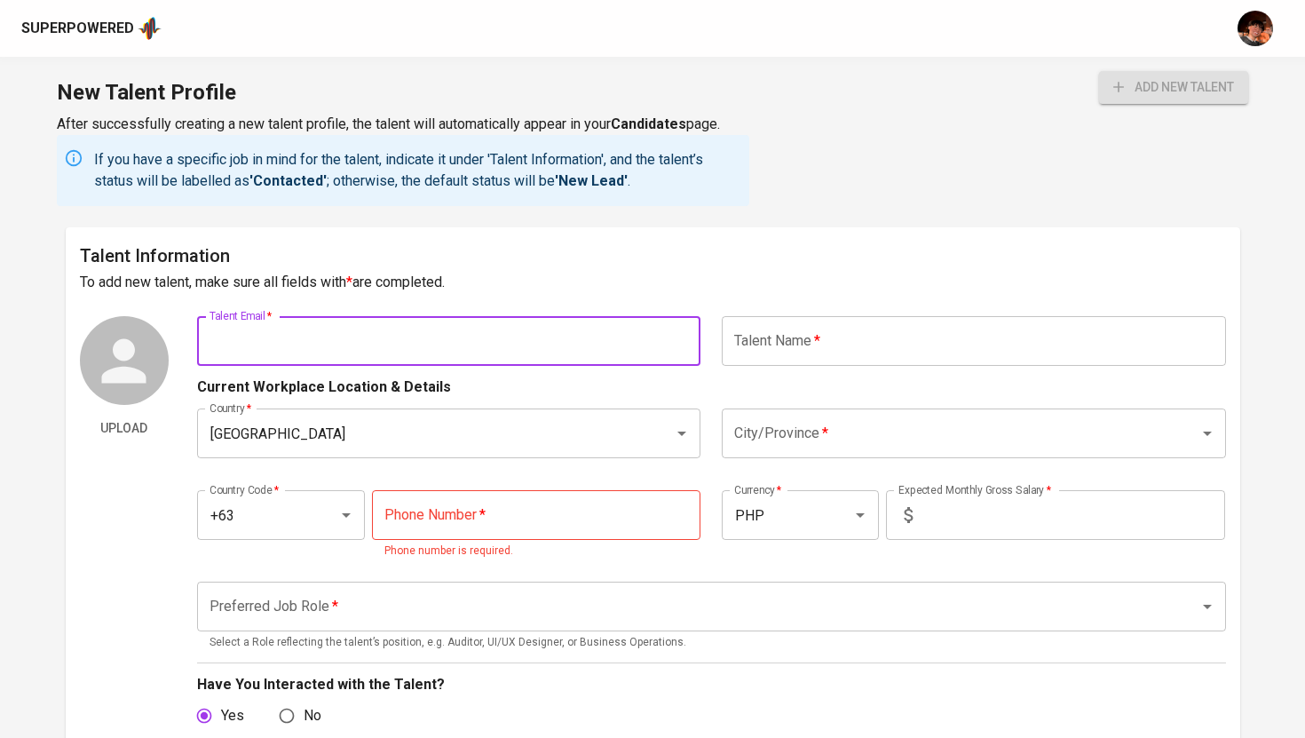
paste input "bryan.v.umacam@gmail.com"
type input "bryan.v.umacam@gmail.com"
click at [820, 346] on input "text" at bounding box center [974, 341] width 504 height 50
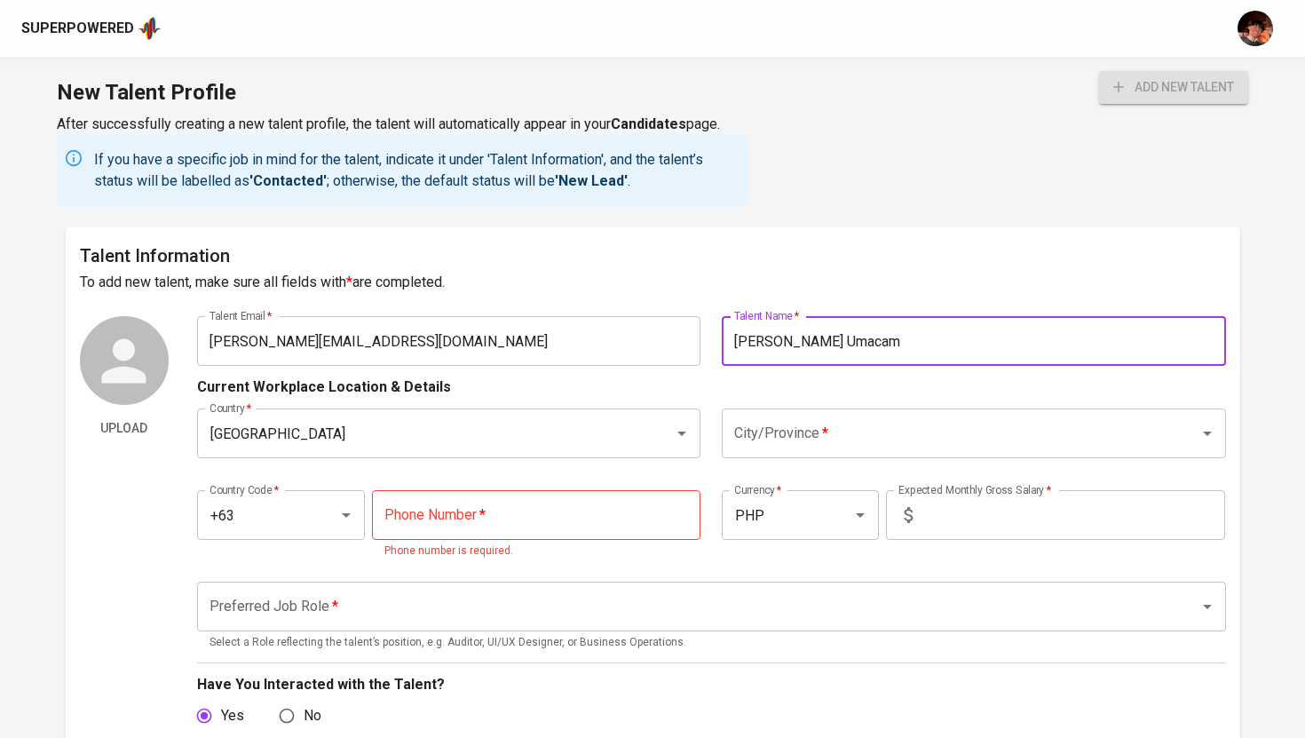
type input "Bryan Vergara Umacam"
click at [851, 431] on input "City/Province   *" at bounding box center [949, 433] width 439 height 34
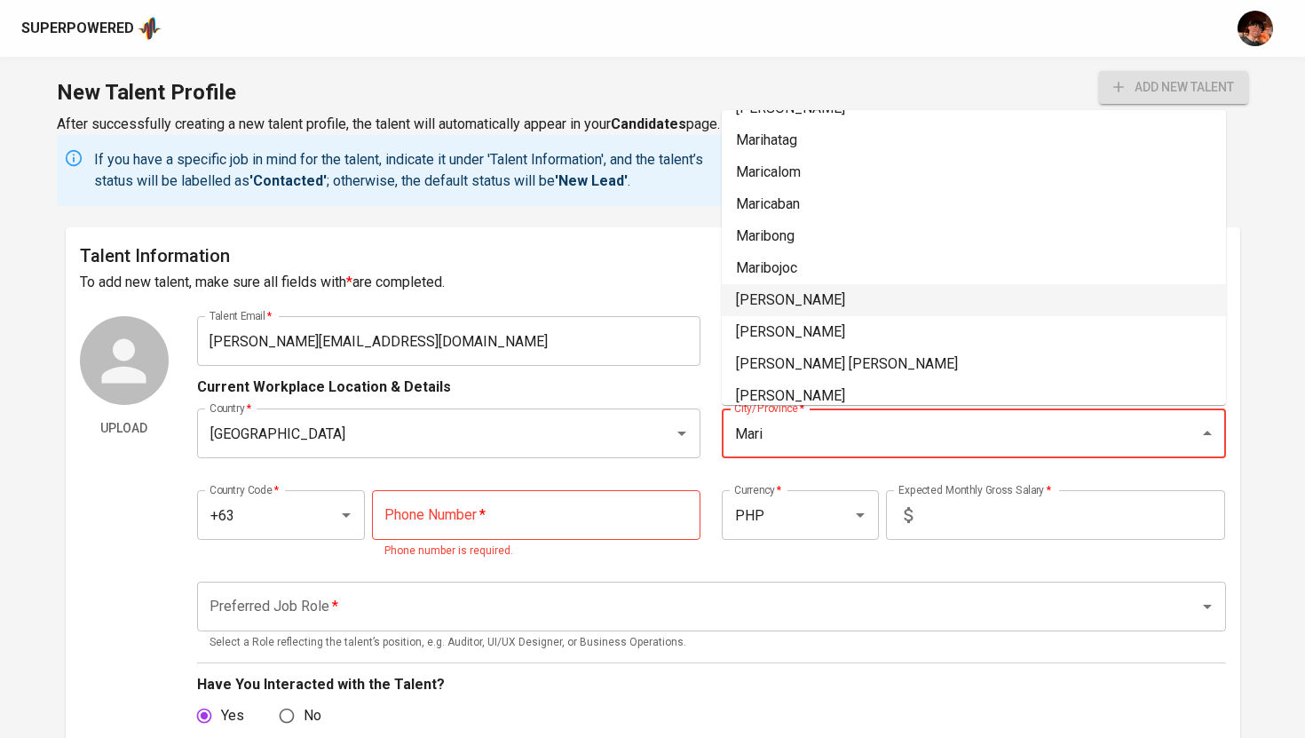
scroll to position [294, 0]
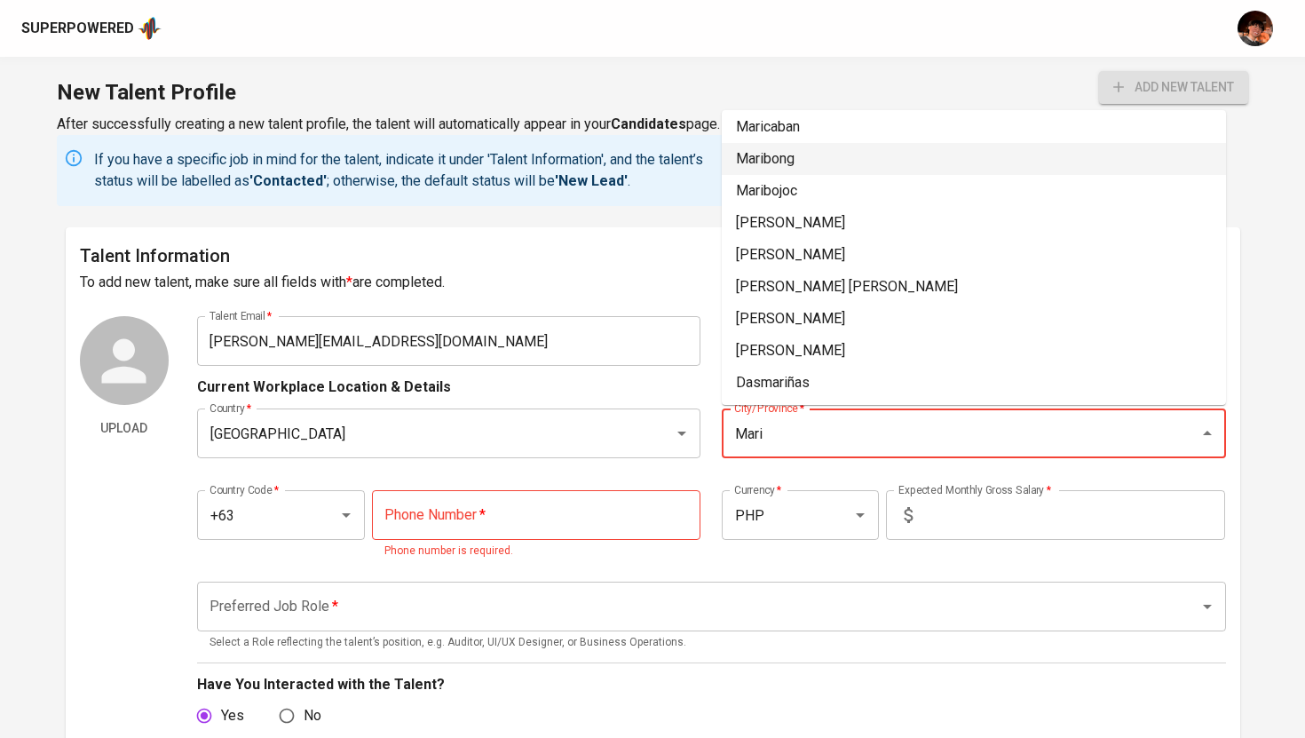
type input "Mari"
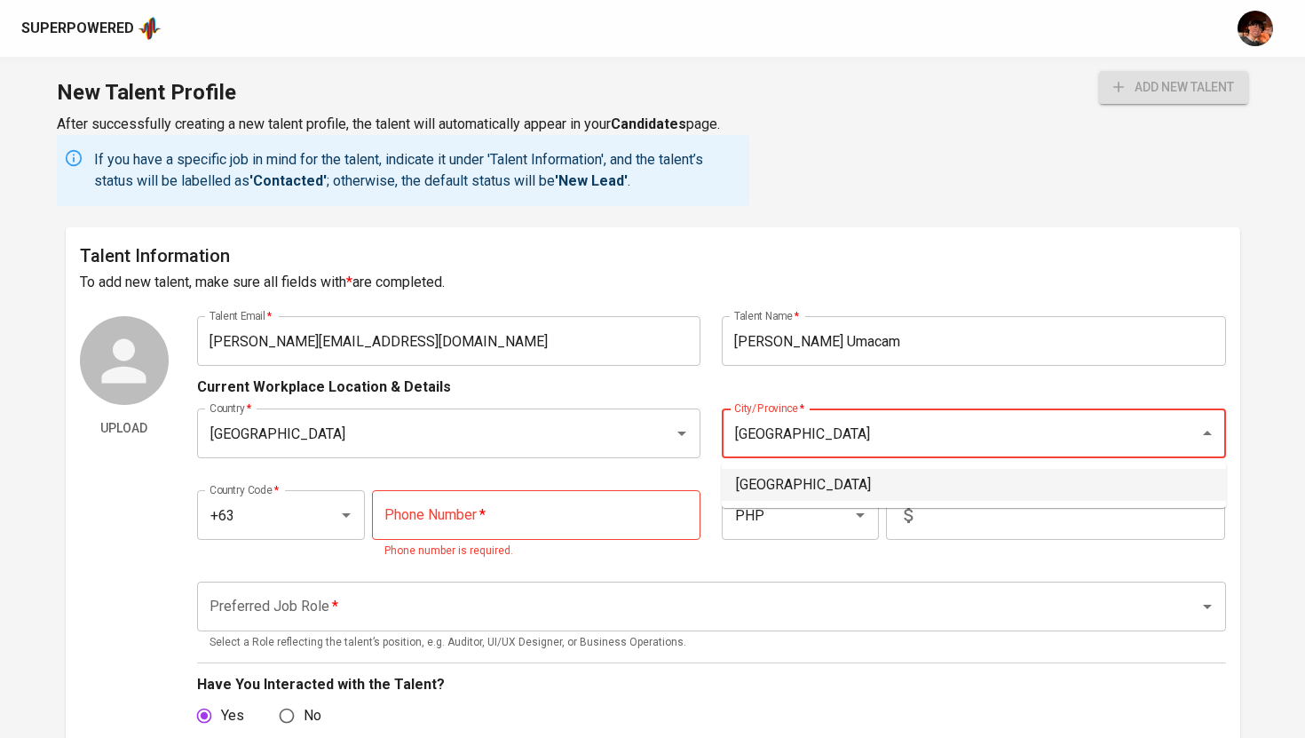
click at [820, 480] on li "Manila" at bounding box center [974, 485] width 504 height 32
type input "Manila"
click at [436, 480] on div "Country Code   * +63 Country Code * Phone Number   * Phone Number * Phone numbe…" at bounding box center [711, 520] width 1029 height 102
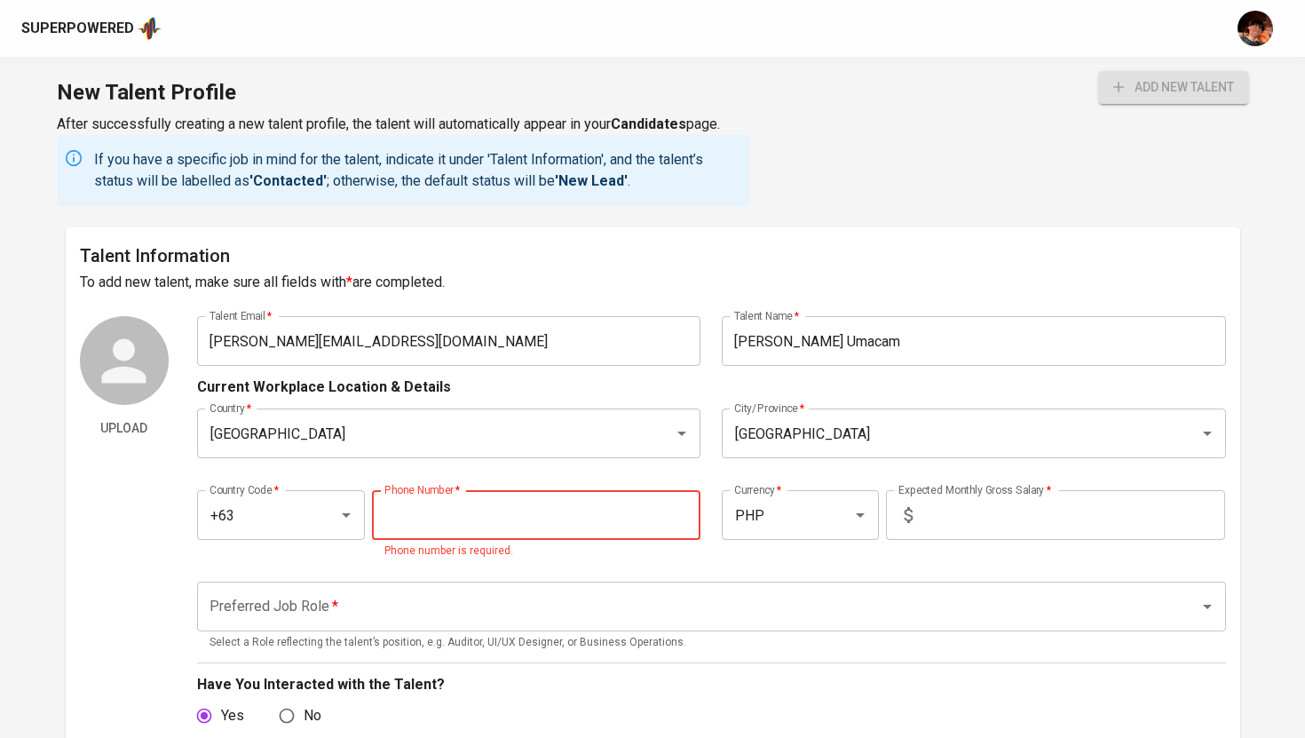
click at [436, 497] on input "tel" at bounding box center [536, 515] width 329 height 50
click at [408, 517] on input "tel" at bounding box center [536, 515] width 329 height 50
paste input "917-865-3210"
type input "917-865-3210"
click at [1058, 520] on input "text" at bounding box center [1072, 515] width 305 height 50
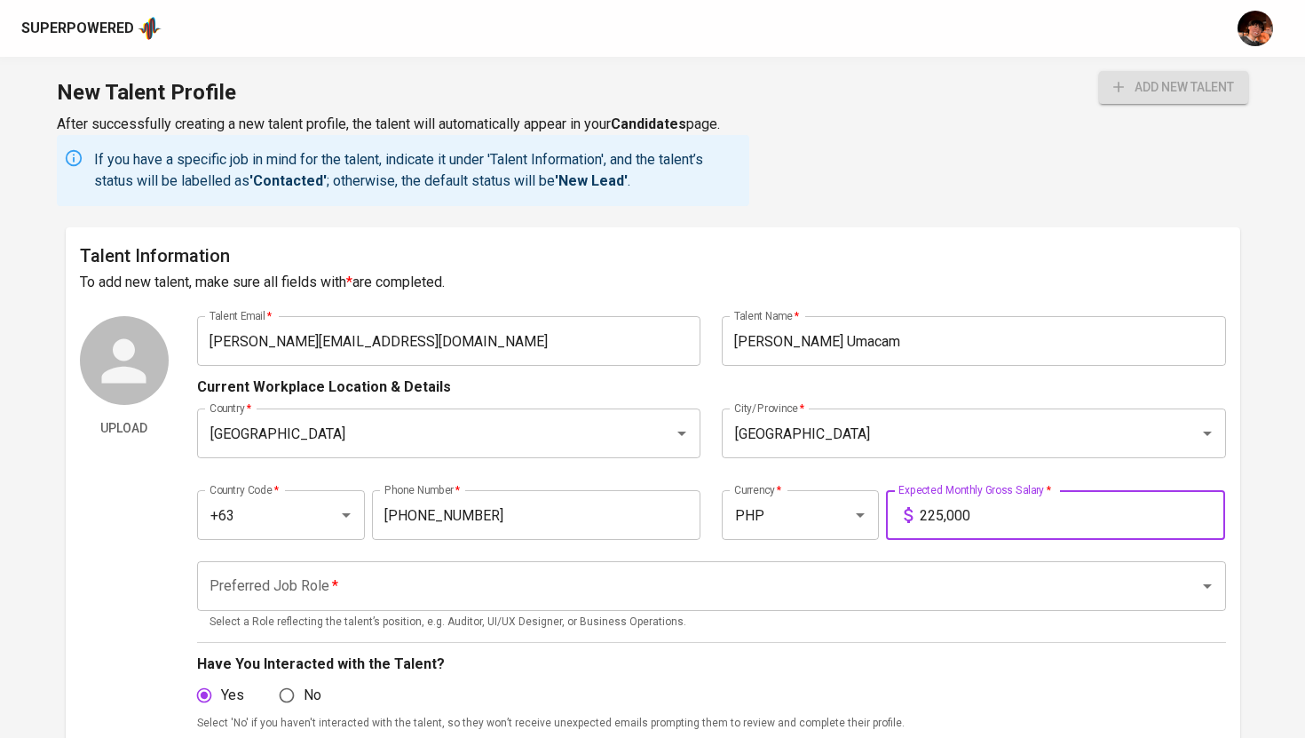
type input "225,000"
click at [951, 593] on input "Preferred Job Role   *" at bounding box center [686, 586] width 963 height 34
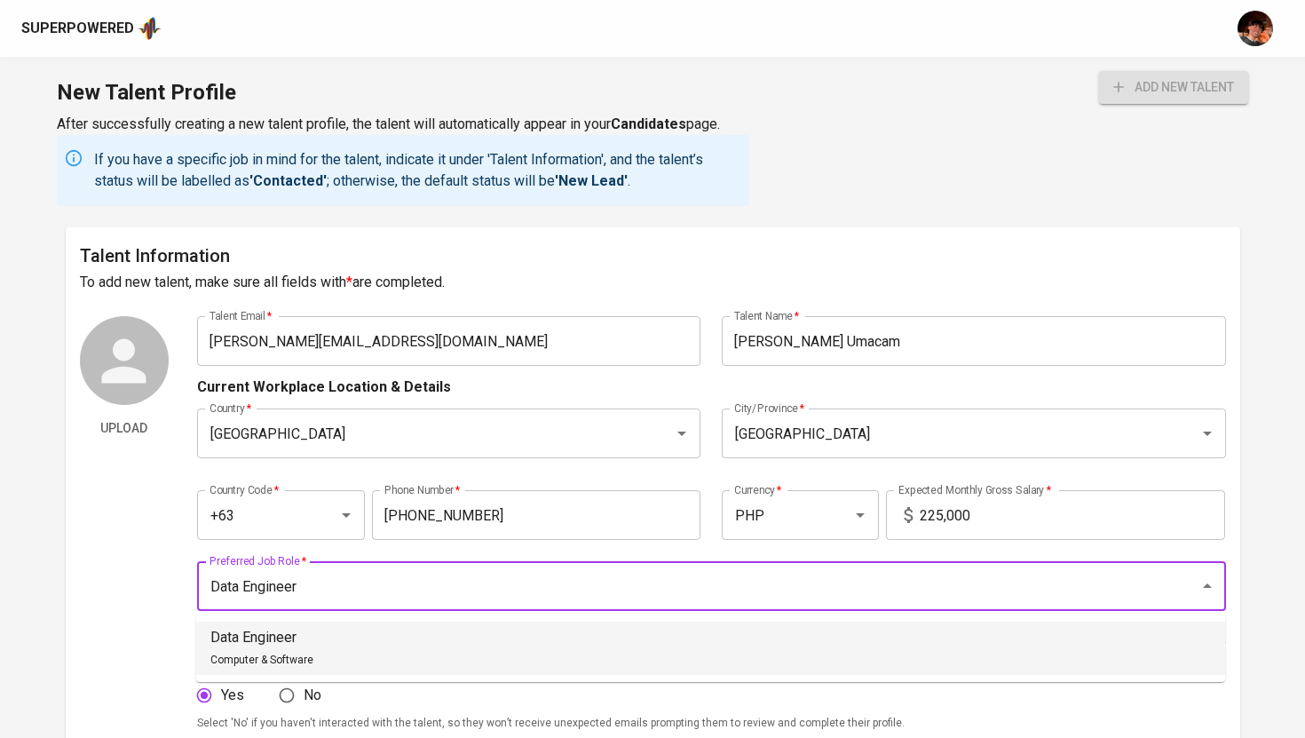
click at [380, 670] on li "Data Engineer Computer & Software" at bounding box center [710, 648] width 1029 height 53
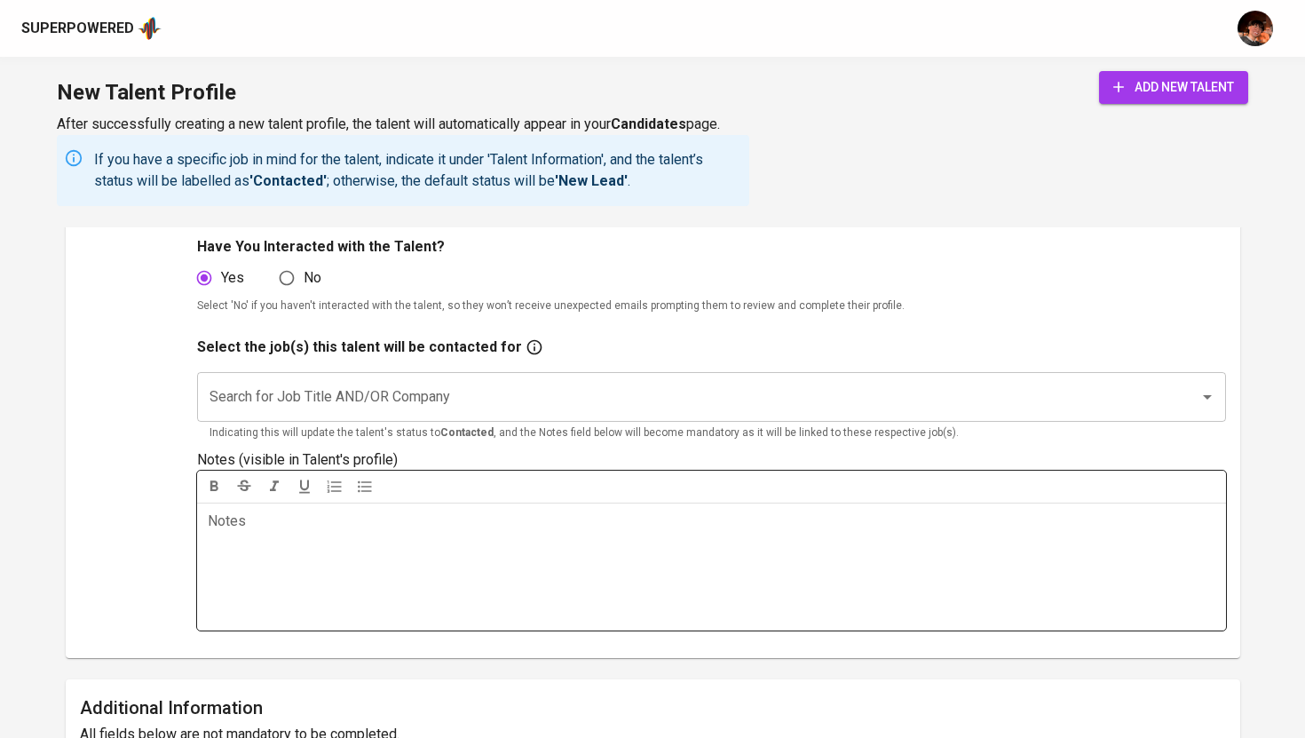
scroll to position [419, 0]
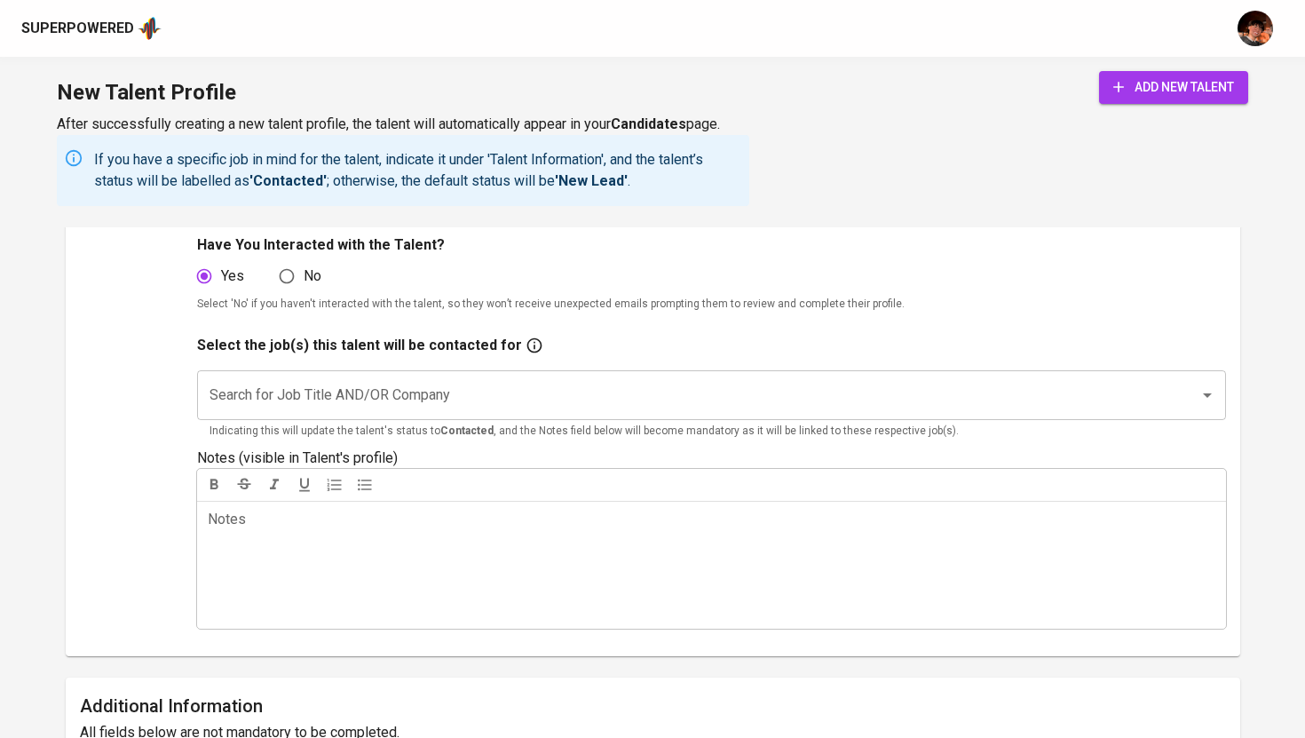
type input "Data Engineer"
click at [466, 379] on input "Search for Job Title AND/OR Company" at bounding box center [686, 395] width 963 height 34
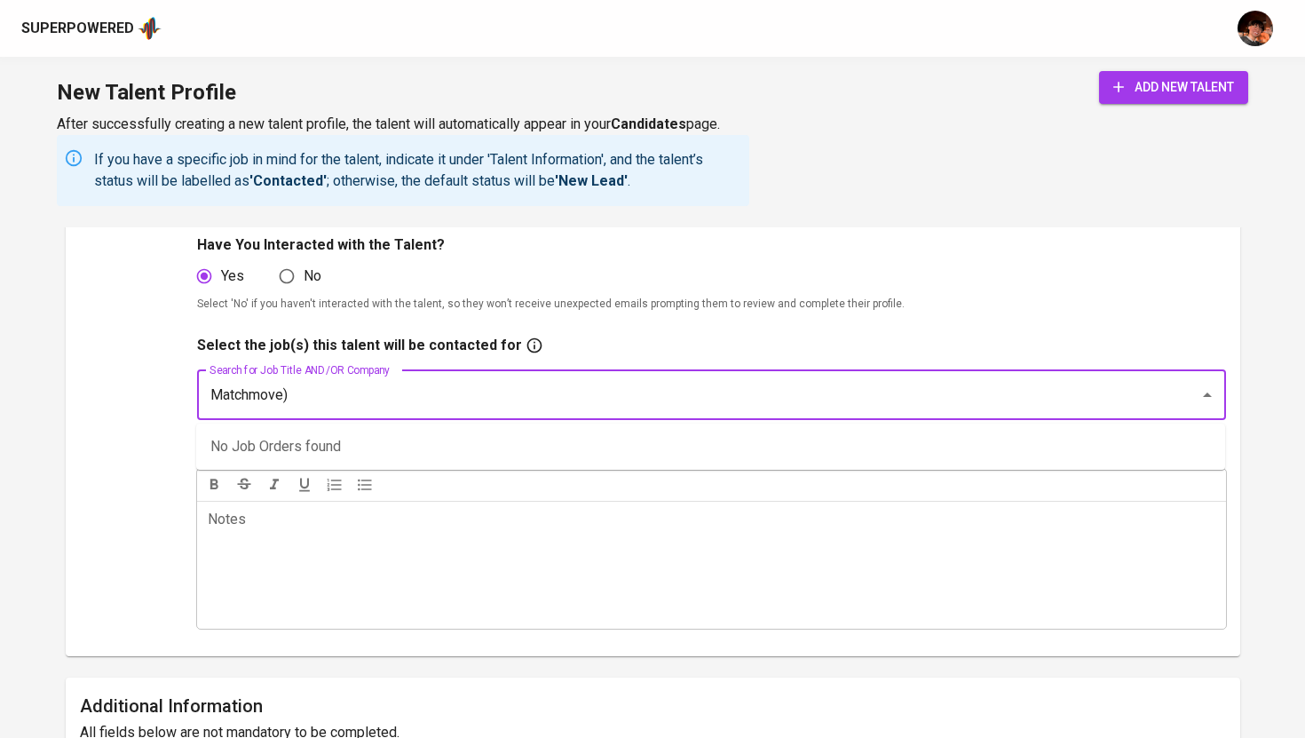
click at [210, 400] on input "Matchmove)" at bounding box center [686, 395] width 963 height 34
drag, startPoint x: 318, startPoint y: 397, endPoint x: 173, endPoint y: 388, distance: 145.0
click at [172, 391] on div "Upload Talent Email   * bryan.v.umacam@gmail.com Talent Email * Talent Name   *…" at bounding box center [653, 269] width 1146 height 745
type input "(Matchmove)"
type input "MATCHMOVE"
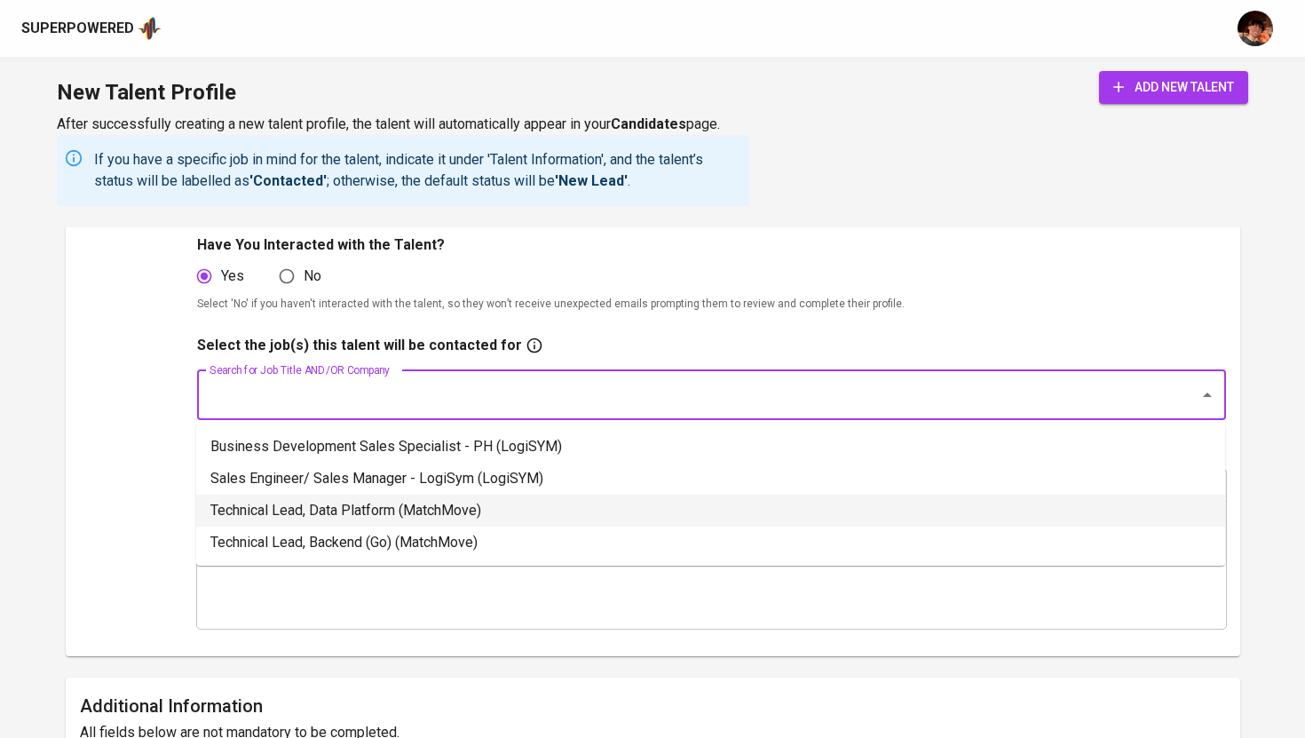
click at [408, 519] on li "Technical Lead, Data Platform (MatchMove)" at bounding box center [710, 511] width 1029 height 32
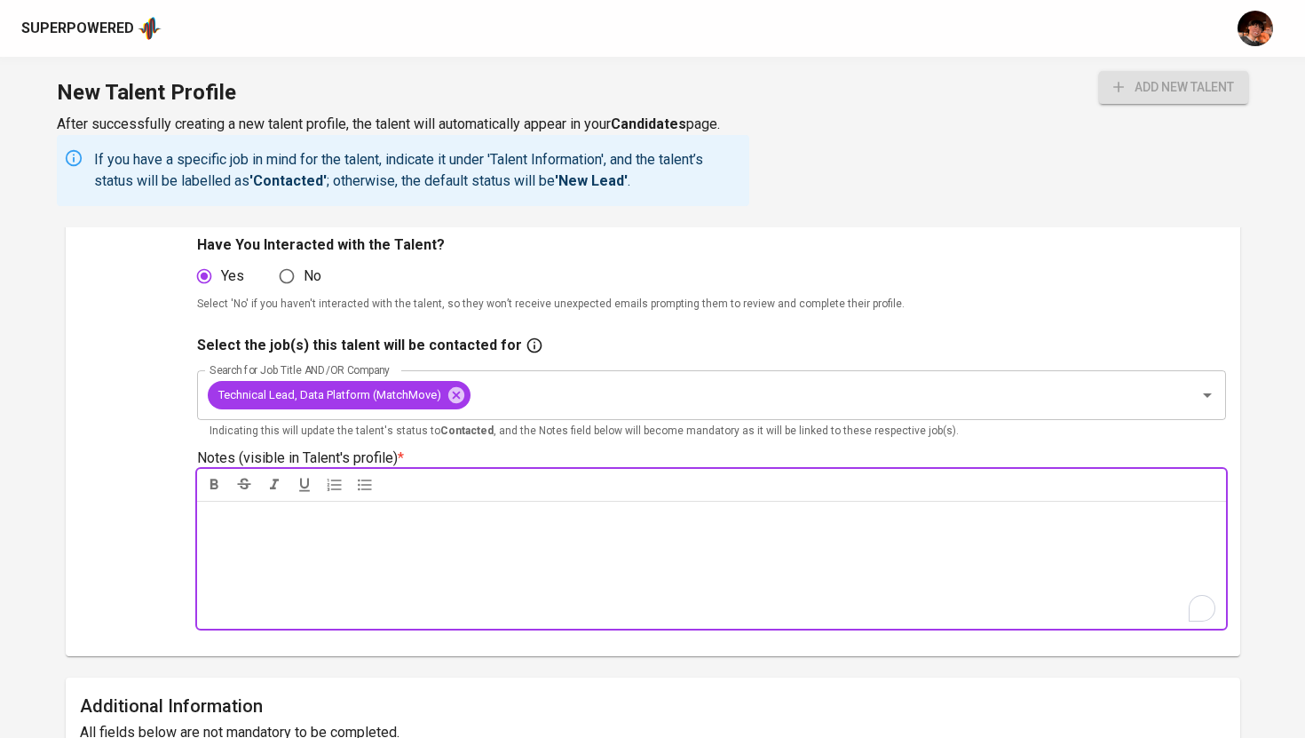
click at [419, 527] on p "Notes * ﻿" at bounding box center [712, 519] width 1008 height 21
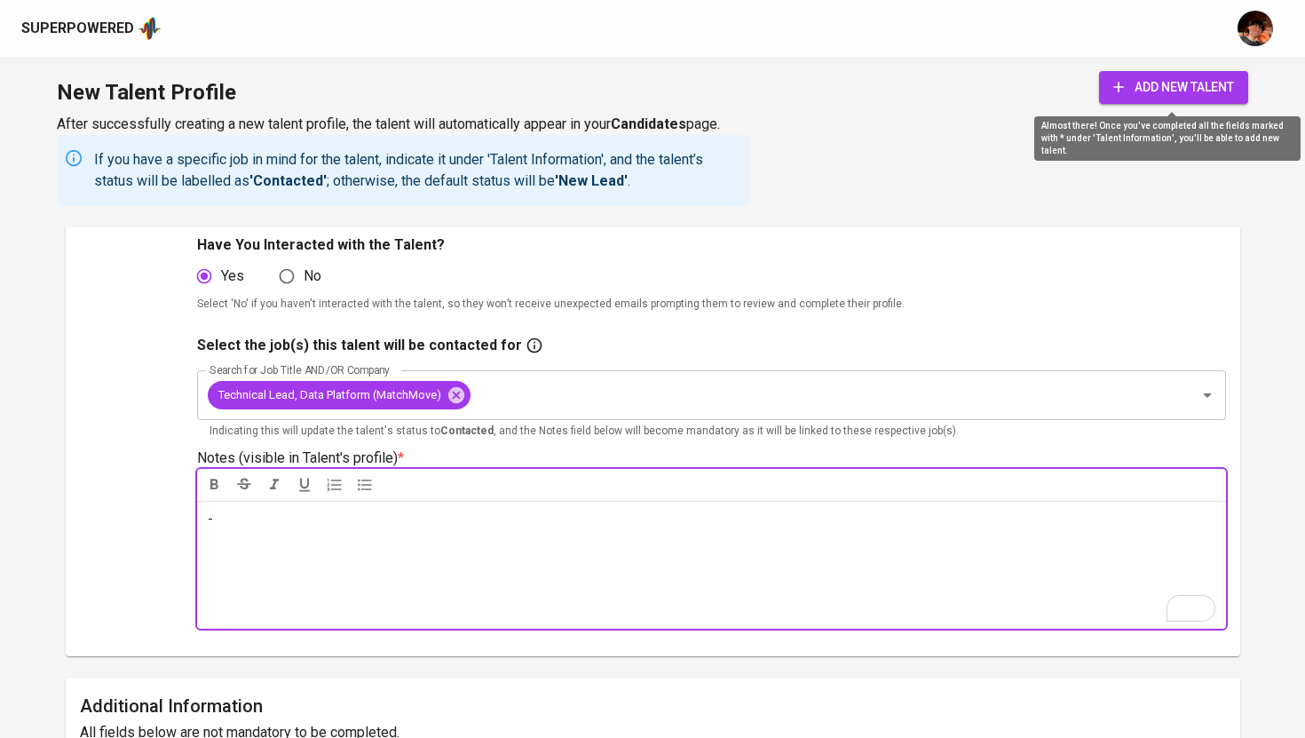
click at [1144, 87] on span "add new talent" at bounding box center [1174, 87] width 121 height 22
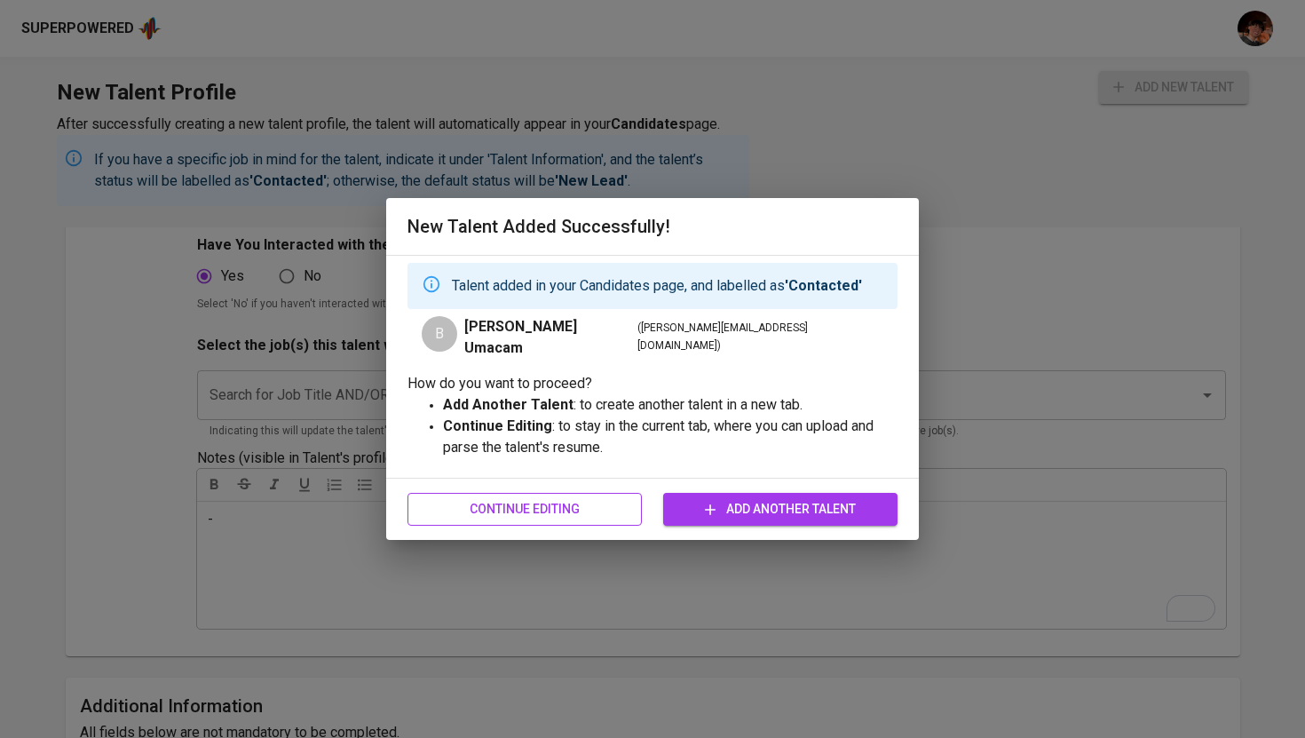
click at [563, 511] on span "Continue Editing" at bounding box center [525, 509] width 206 height 22
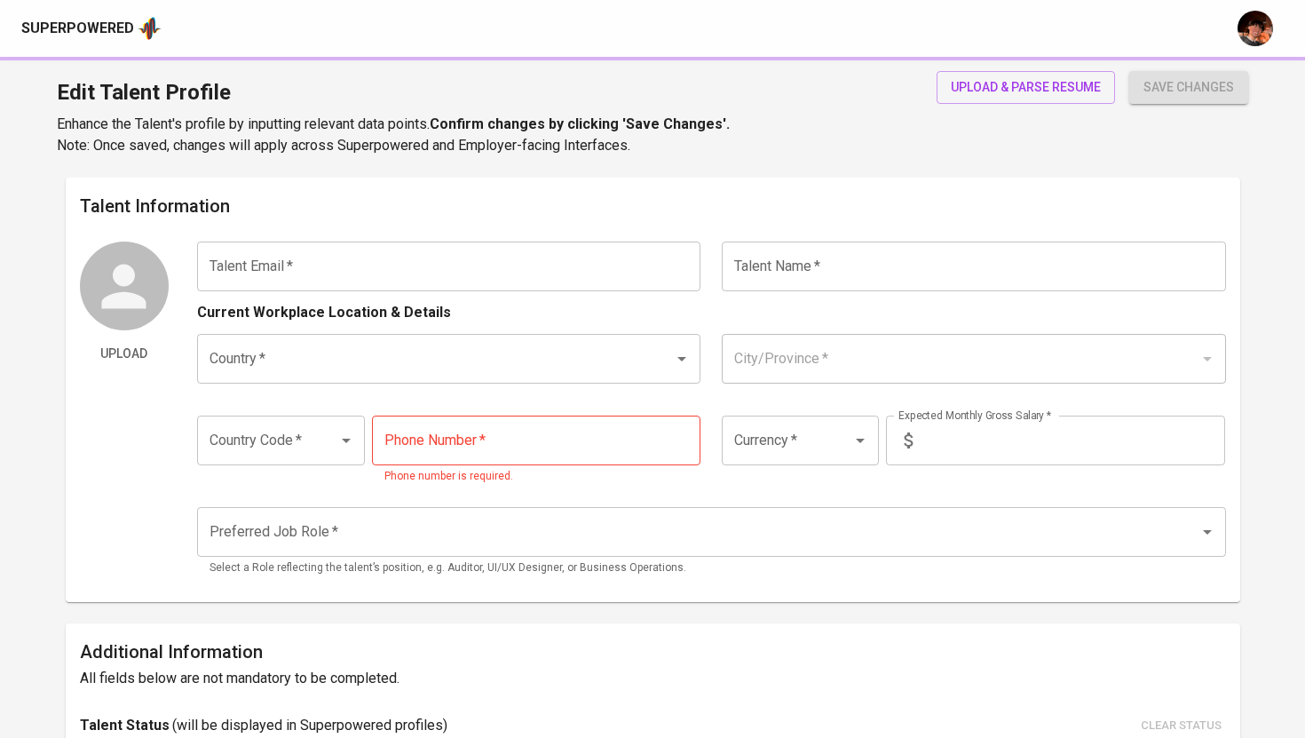
type input "bryan.v.umacam@gmail.com"
type input "Bryan Vergara Umacam"
type input "Philippines"
type input "Manila"
type input "+63"
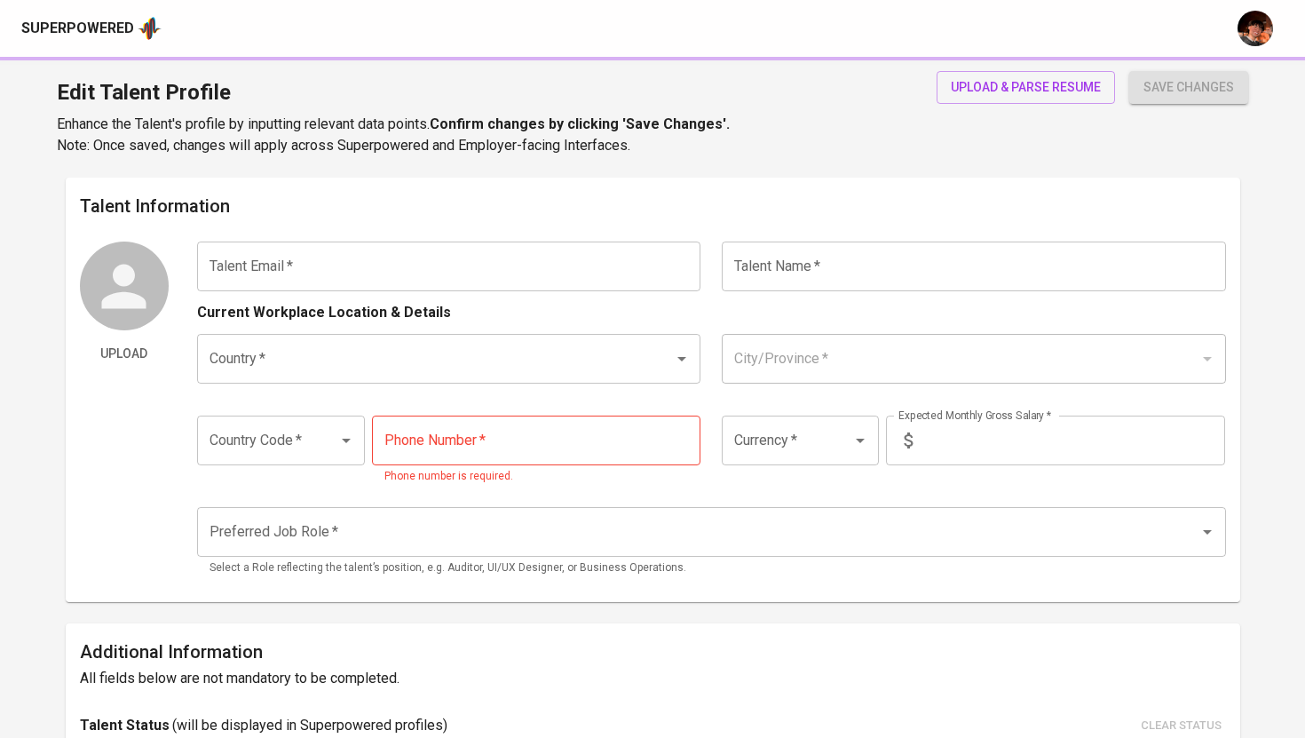
type input "917-865-3210"
type input "PHP"
type input "225,000"
type input "Data Engineer"
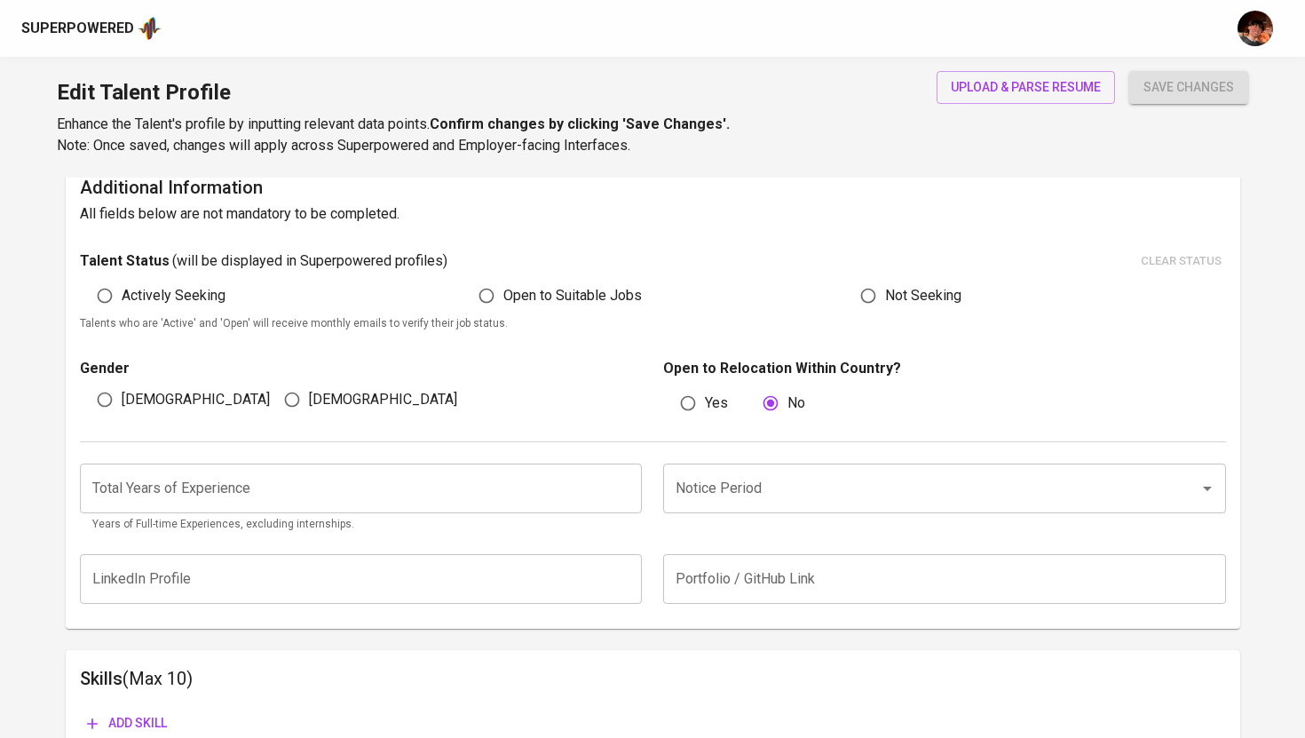
scroll to position [446, 0]
click at [373, 479] on input "number" at bounding box center [361, 487] width 563 height 50
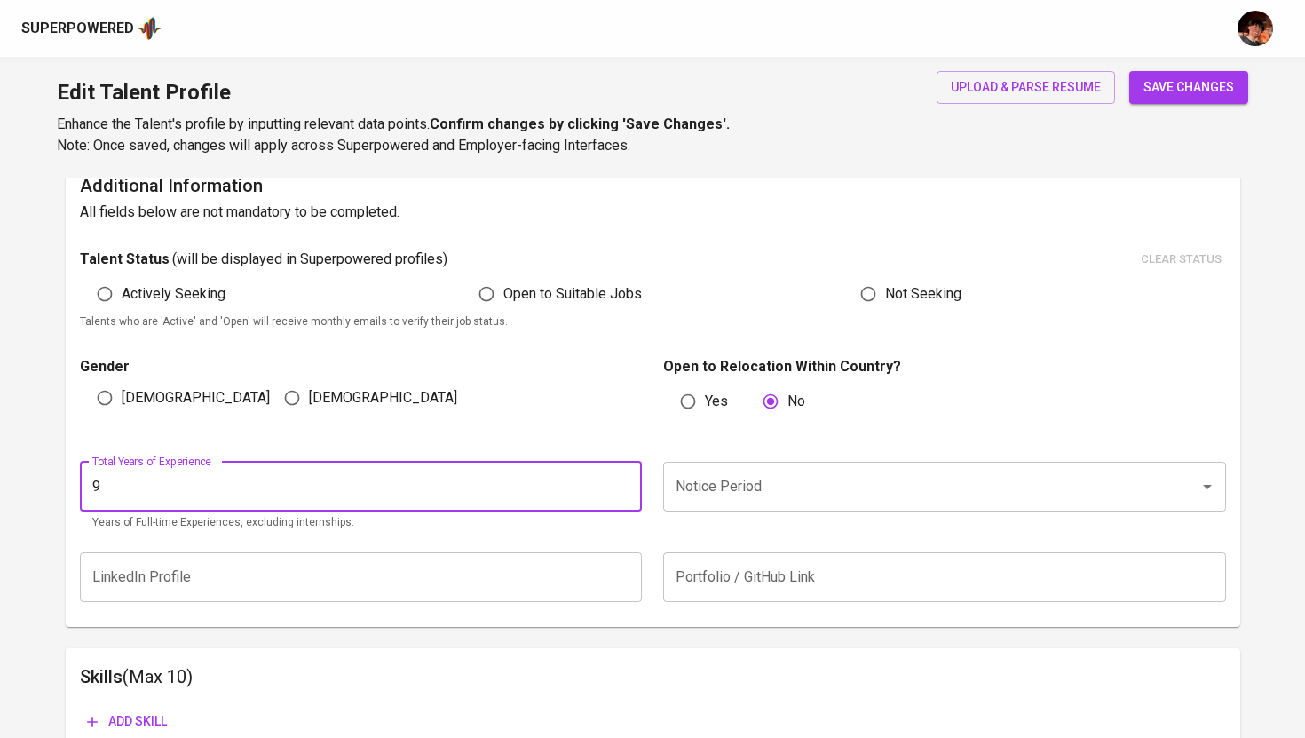
type input "9"
click at [722, 502] on input "Notice Period" at bounding box center [919, 487] width 497 height 34
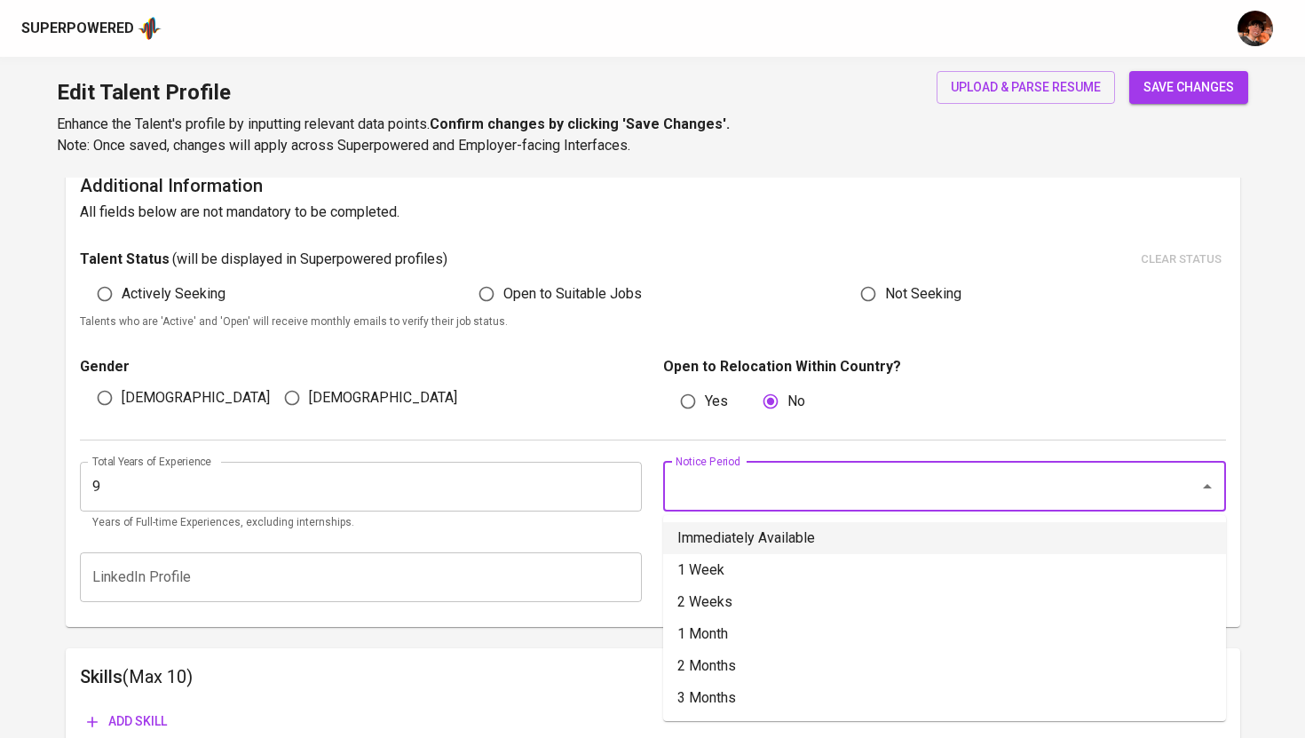
click at [730, 535] on li "Immediately Available" at bounding box center [944, 538] width 563 height 32
type input "Immediately Available"
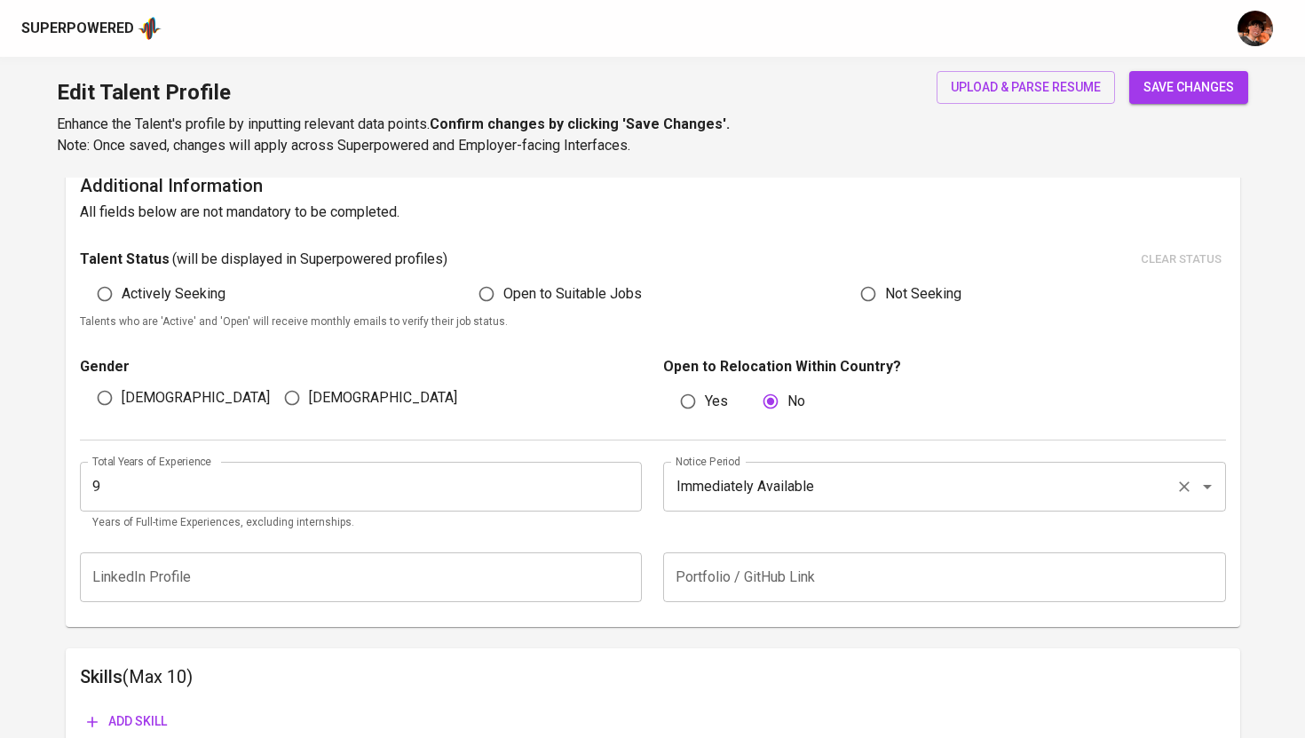
scroll to position [677, 0]
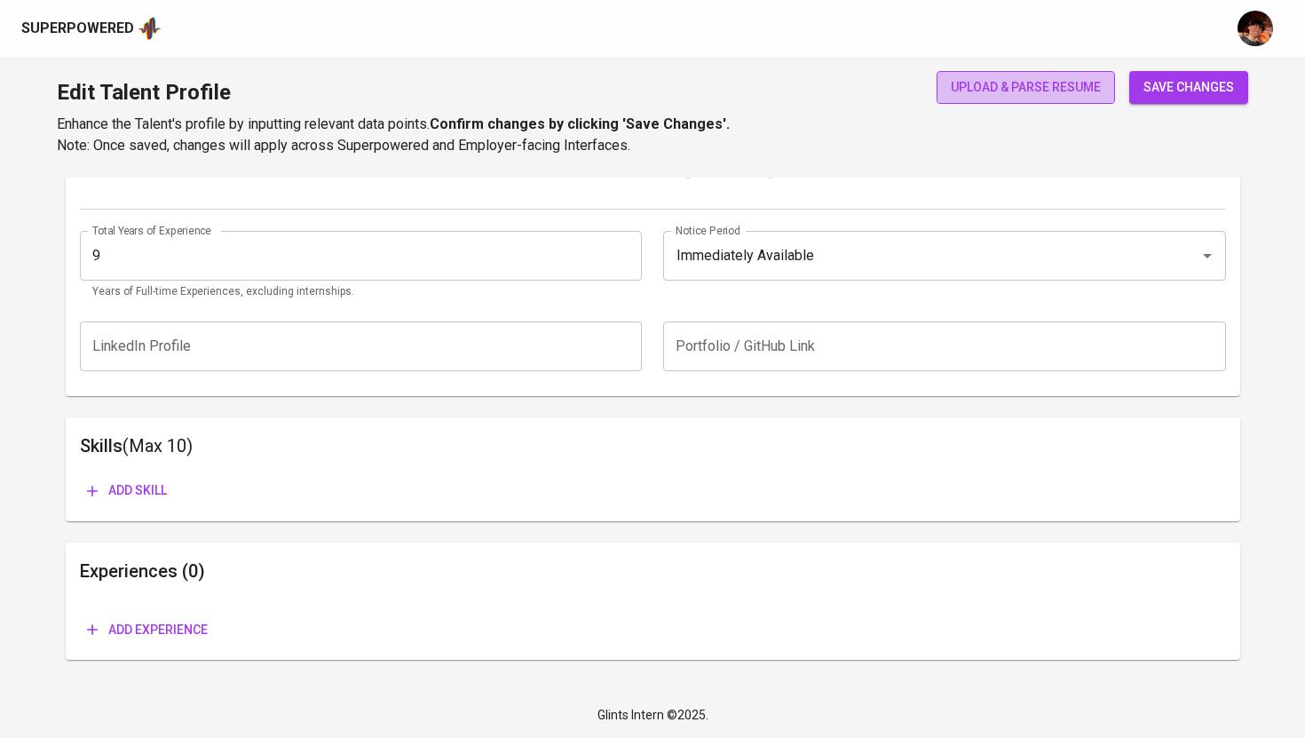
click at [1029, 91] on span "upload & parse resume" at bounding box center [1026, 87] width 150 height 22
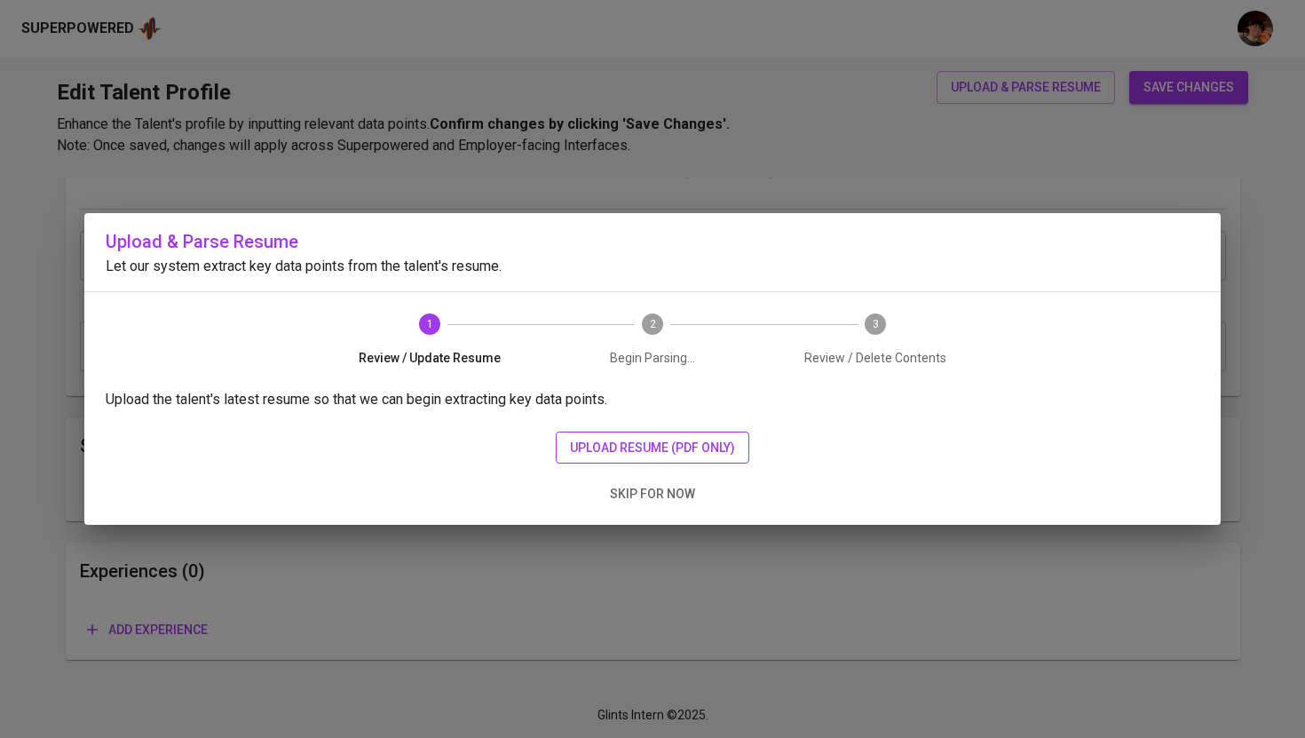
click at [662, 437] on span "upload resume (pdf only)" at bounding box center [652, 448] width 165 height 22
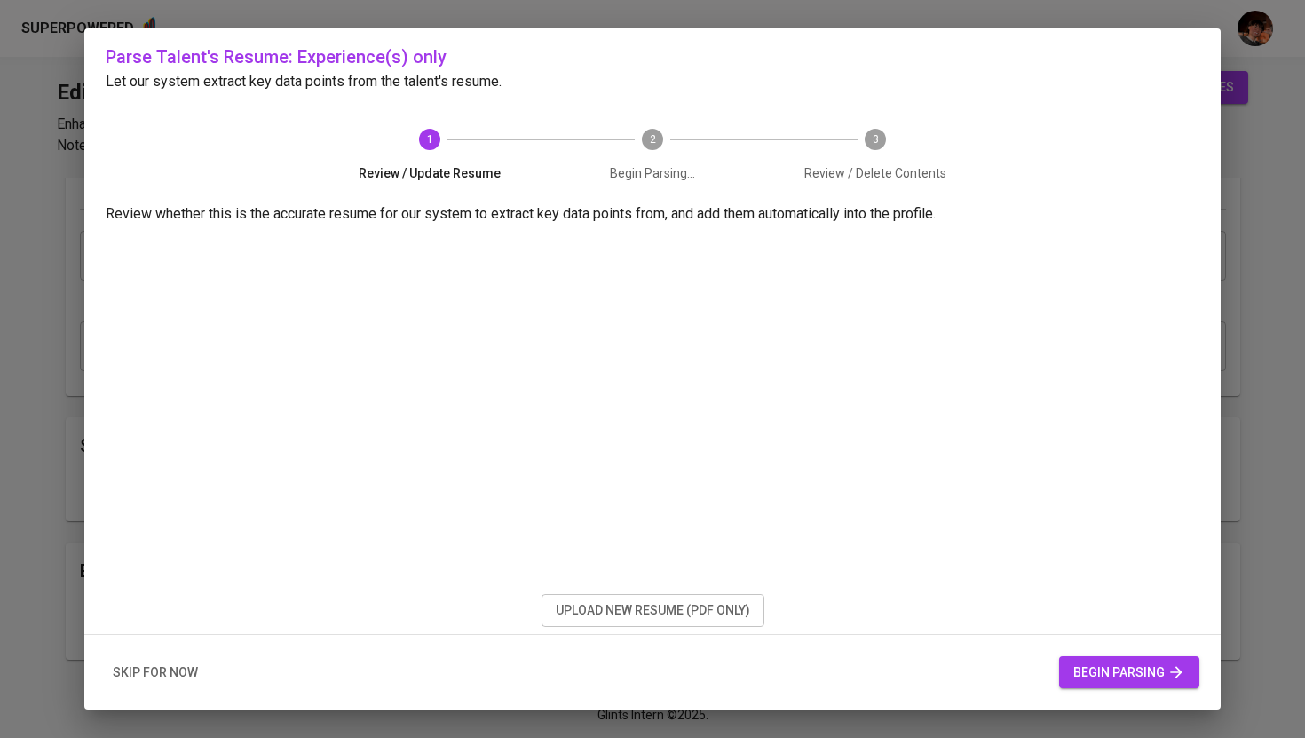
click at [1122, 671] on span "begin parsing" at bounding box center [1130, 673] width 112 height 22
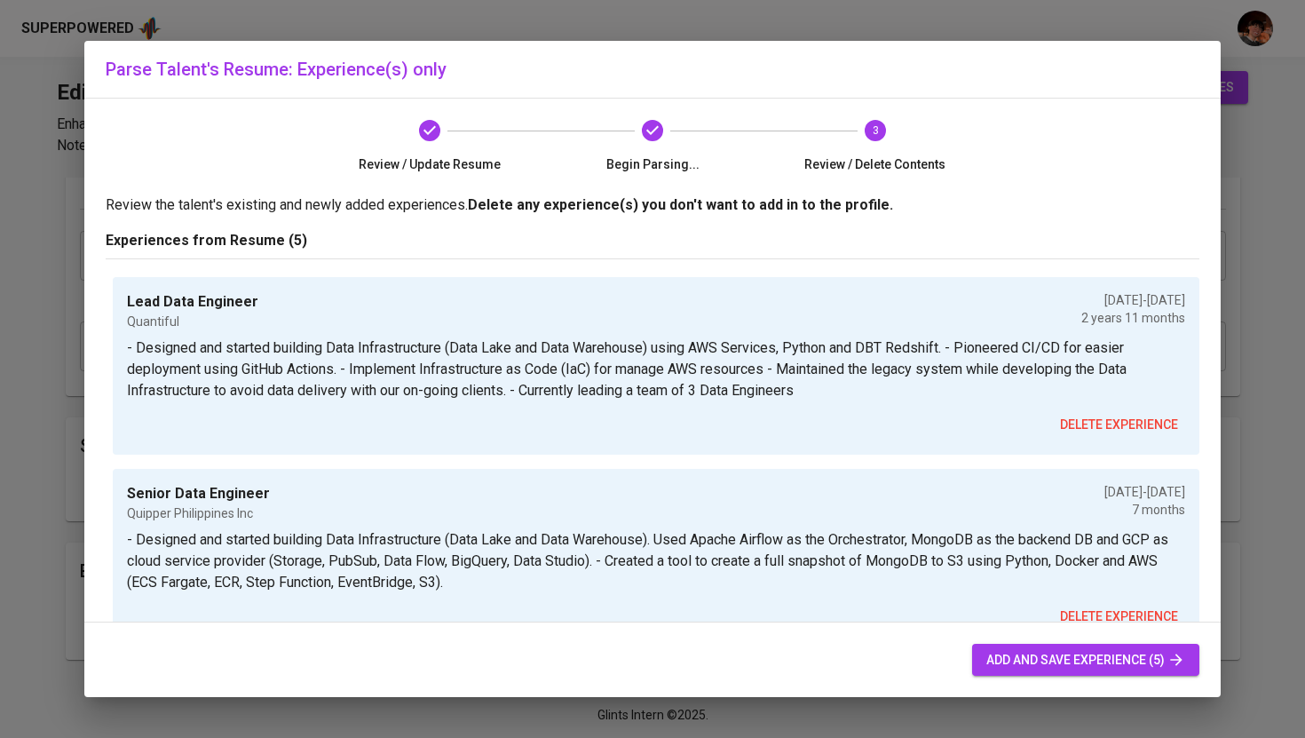
click at [1024, 654] on span "add and save experience (5)" at bounding box center [1086, 660] width 199 height 22
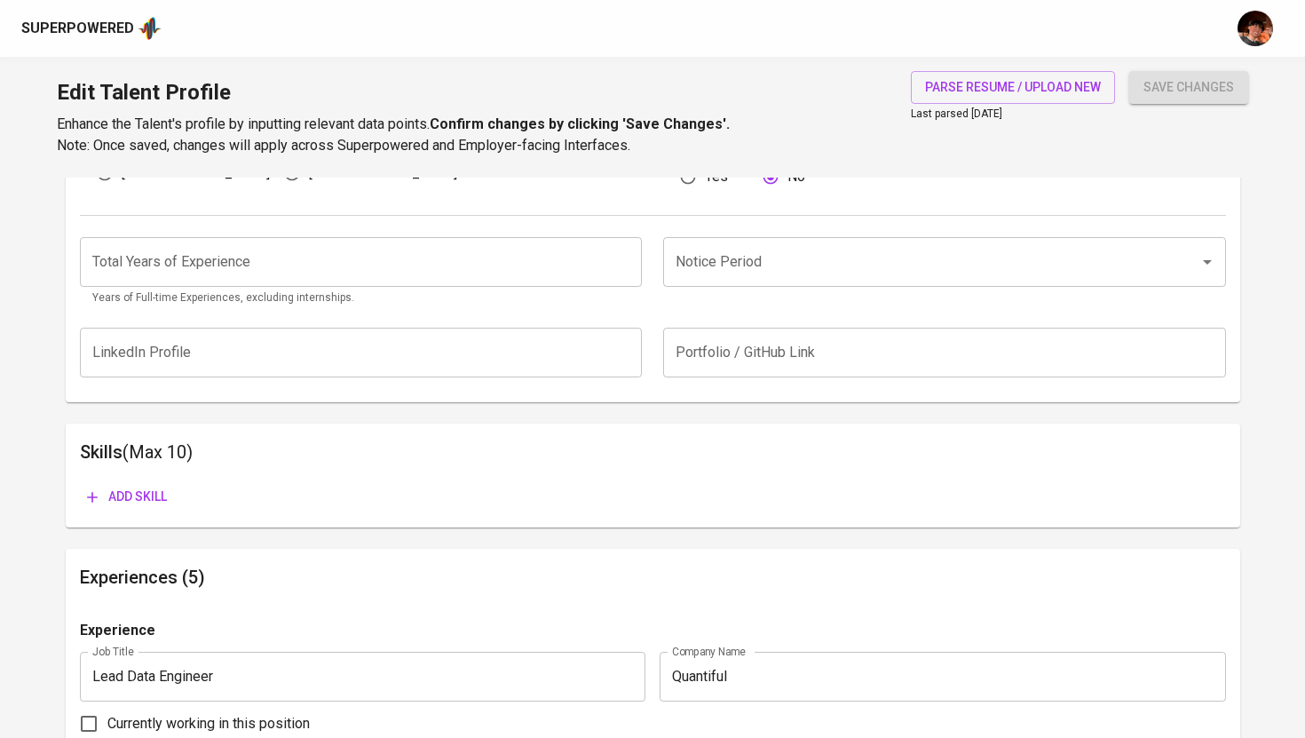
scroll to position [524, 0]
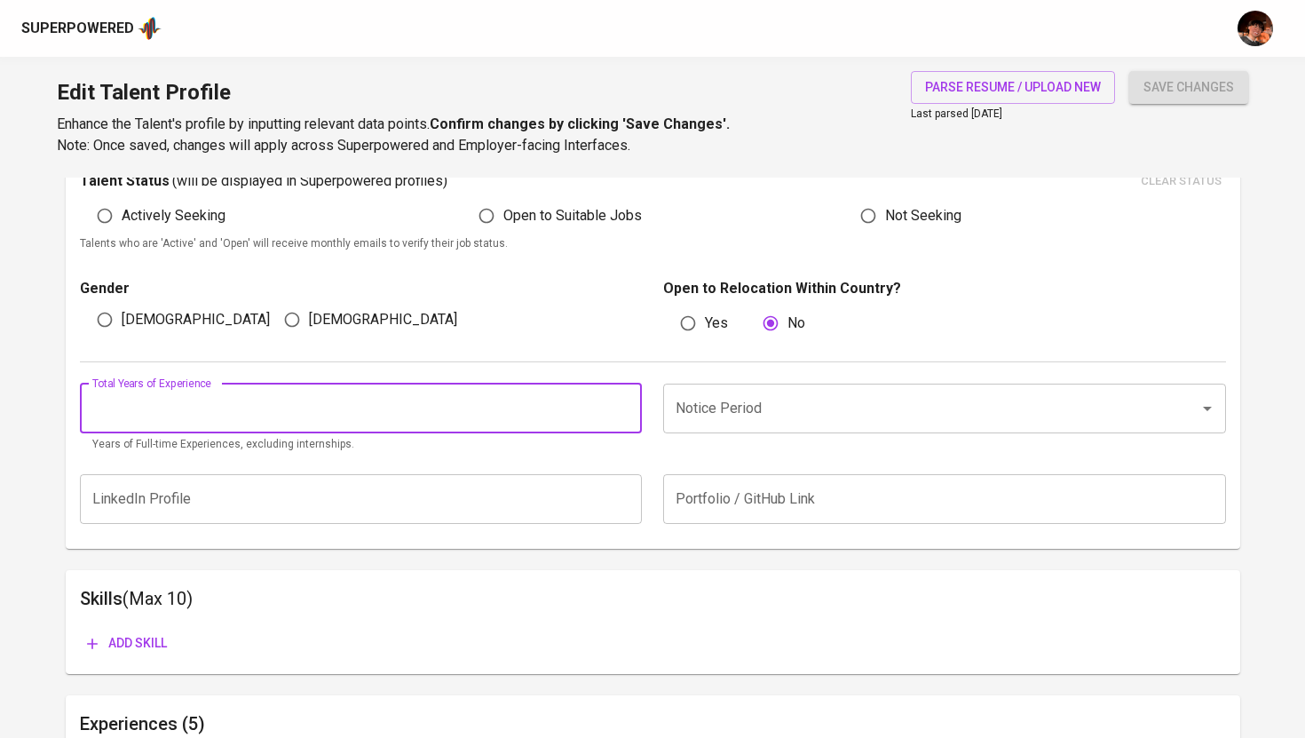
click at [397, 408] on input "number" at bounding box center [361, 409] width 563 height 50
type input "9"
click at [770, 408] on input "Notice Period" at bounding box center [919, 409] width 497 height 34
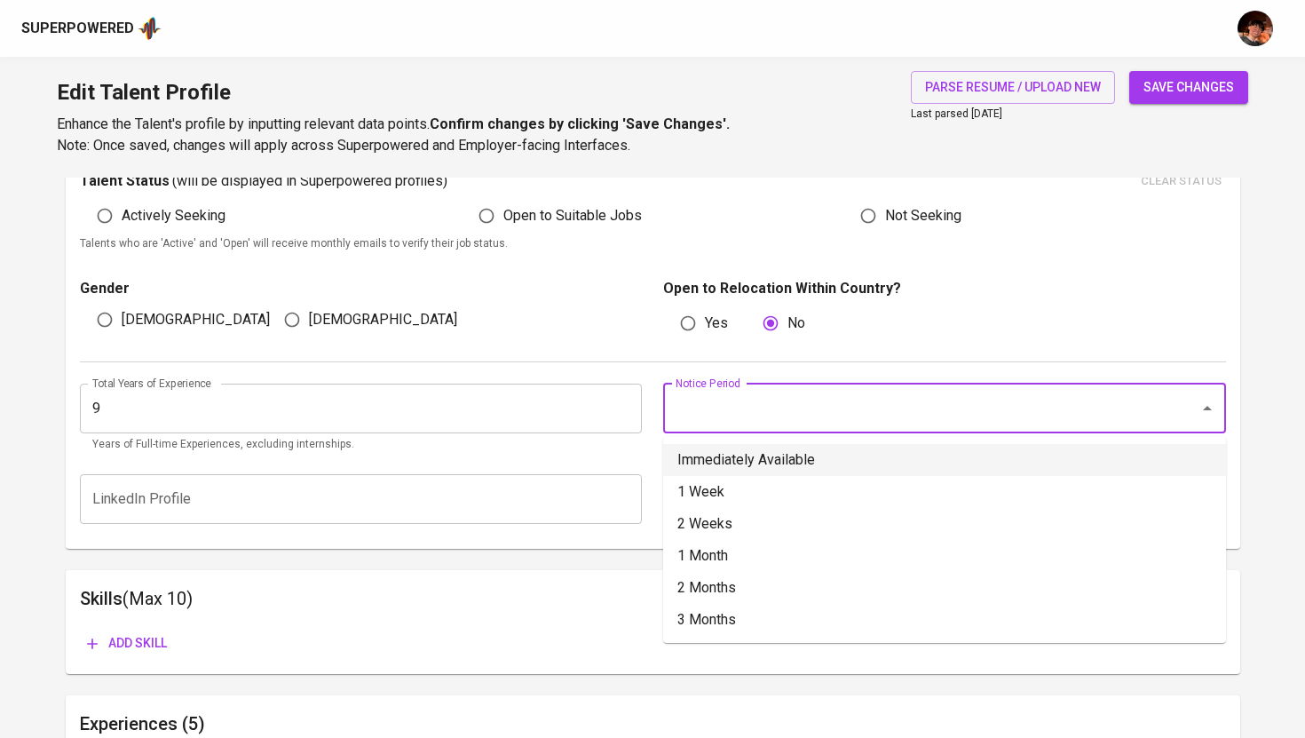
click at [749, 464] on li "Immediately Available" at bounding box center [944, 460] width 563 height 32
type input "Immediately Available"
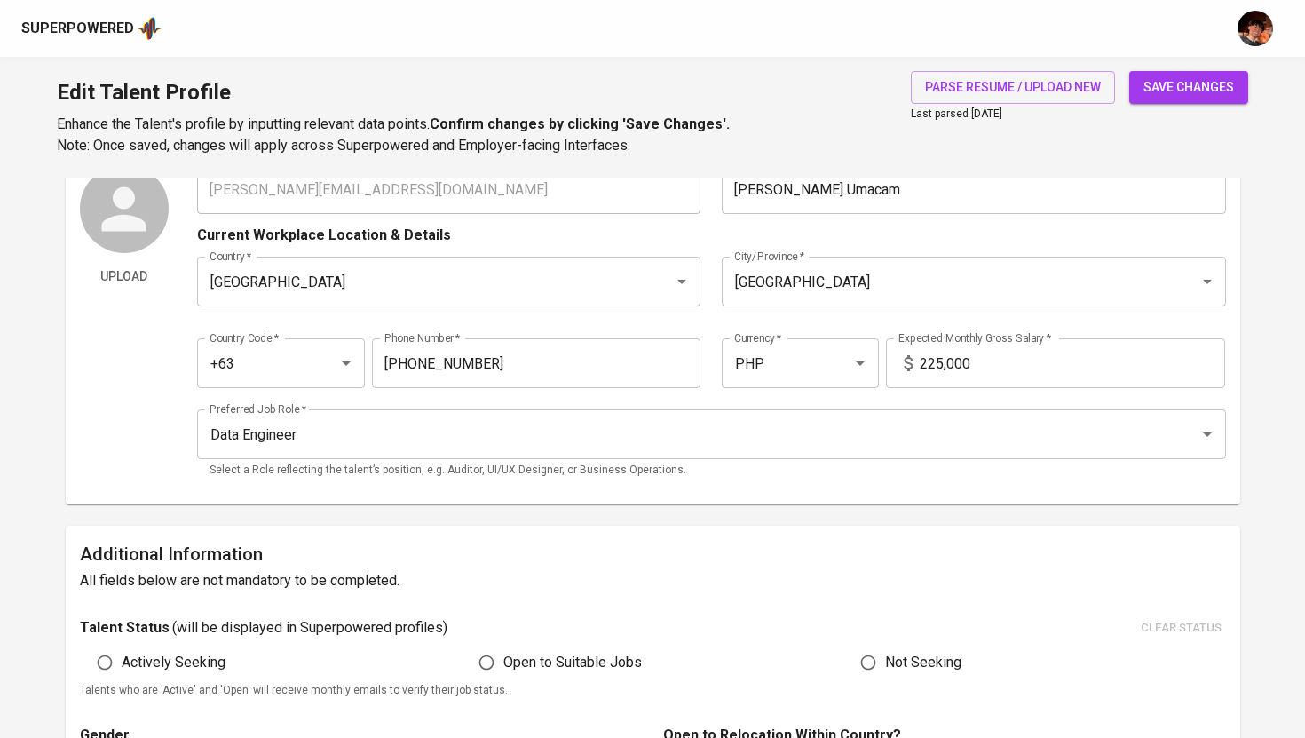
scroll to position [67, 0]
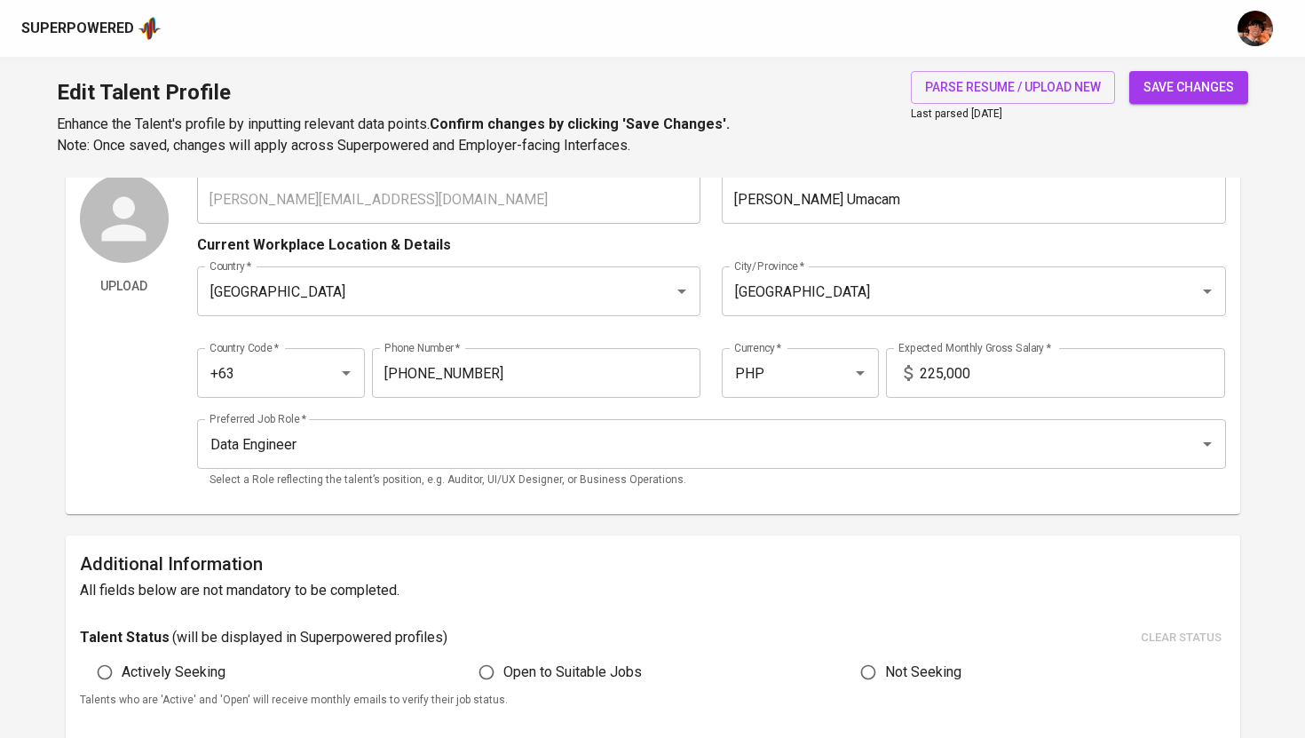
click at [1179, 88] on span "save changes" at bounding box center [1189, 87] width 91 height 22
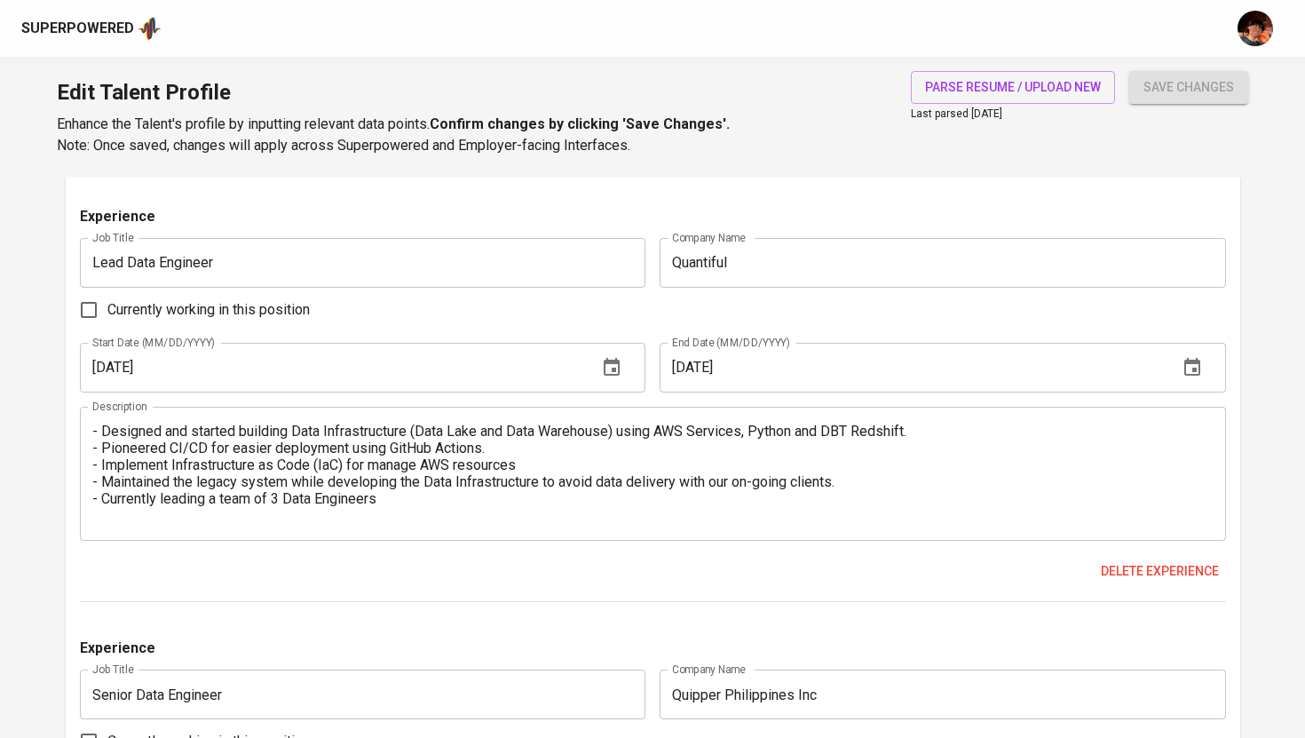
scroll to position [1085, 0]
click at [510, 462] on textarea "- Designed and started building Data Infrastructure (Data Lake and Data Warehou…" at bounding box center [653, 472] width 1122 height 101
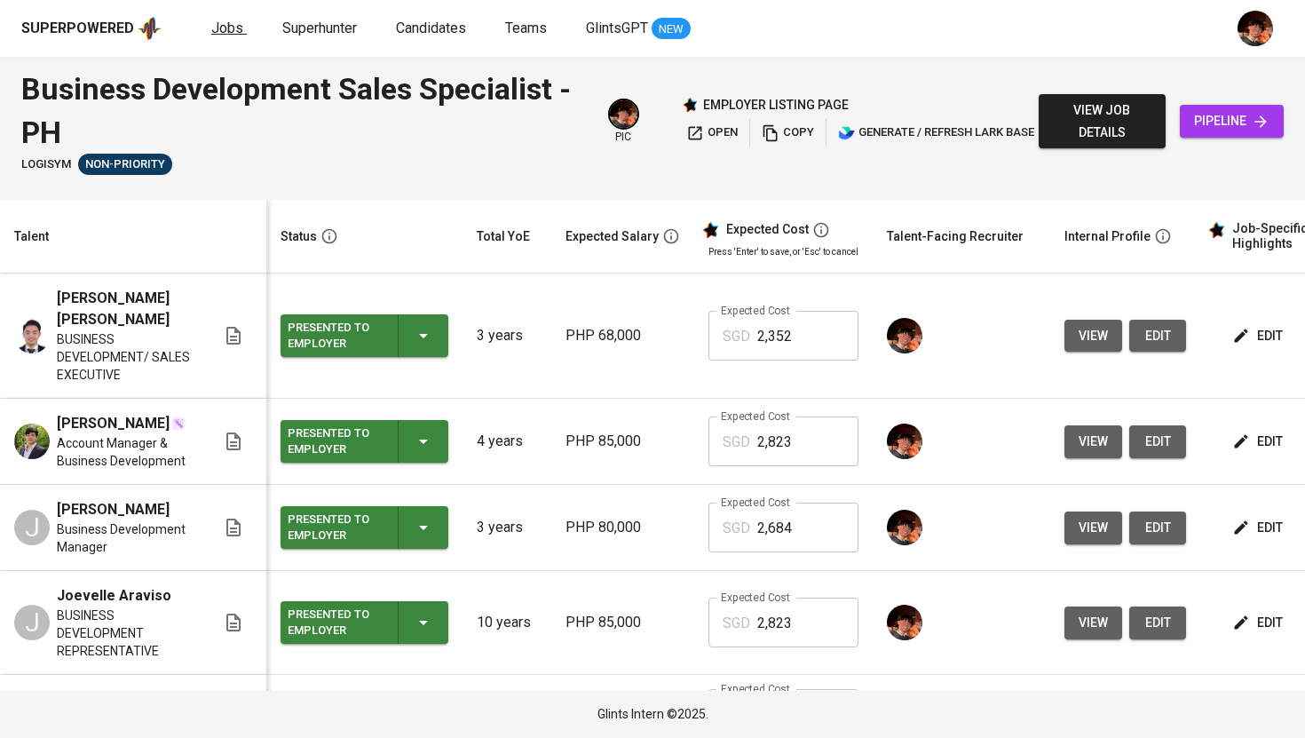
click at [234, 36] on link "Jobs" at bounding box center [229, 29] width 36 height 22
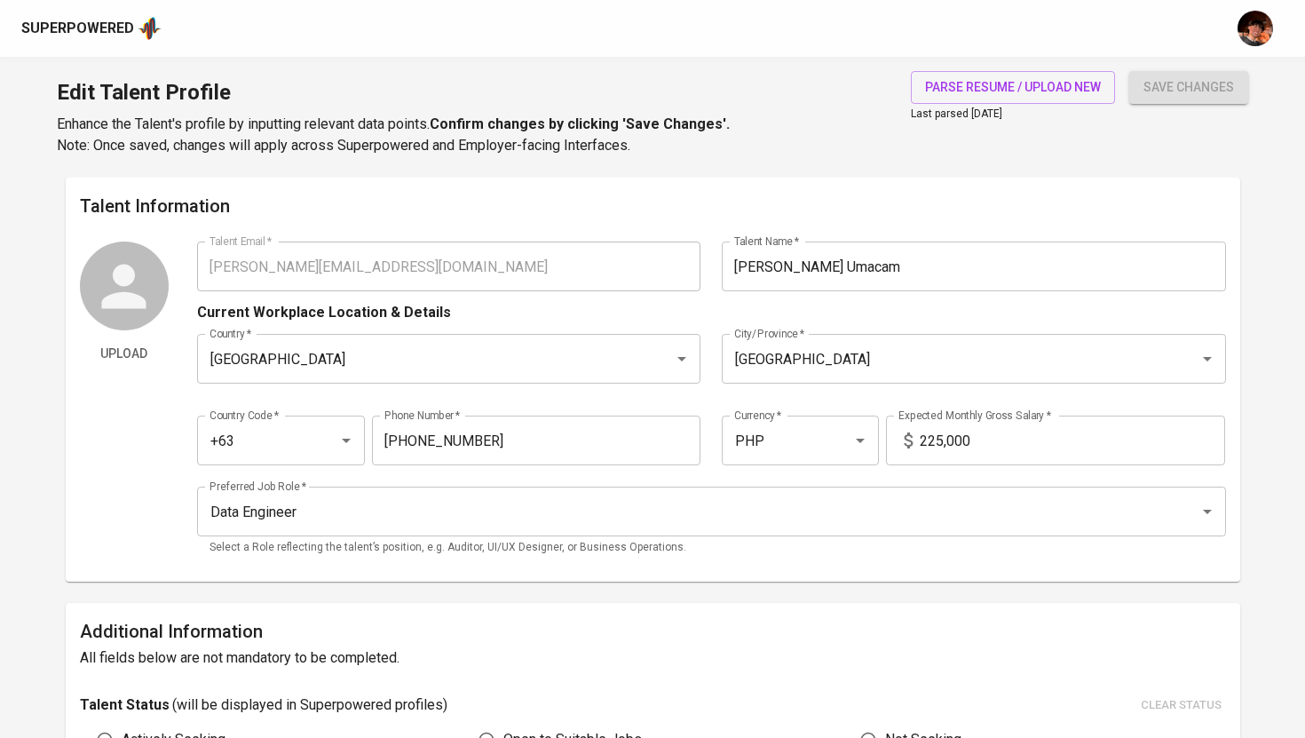
scroll to position [1085, 0]
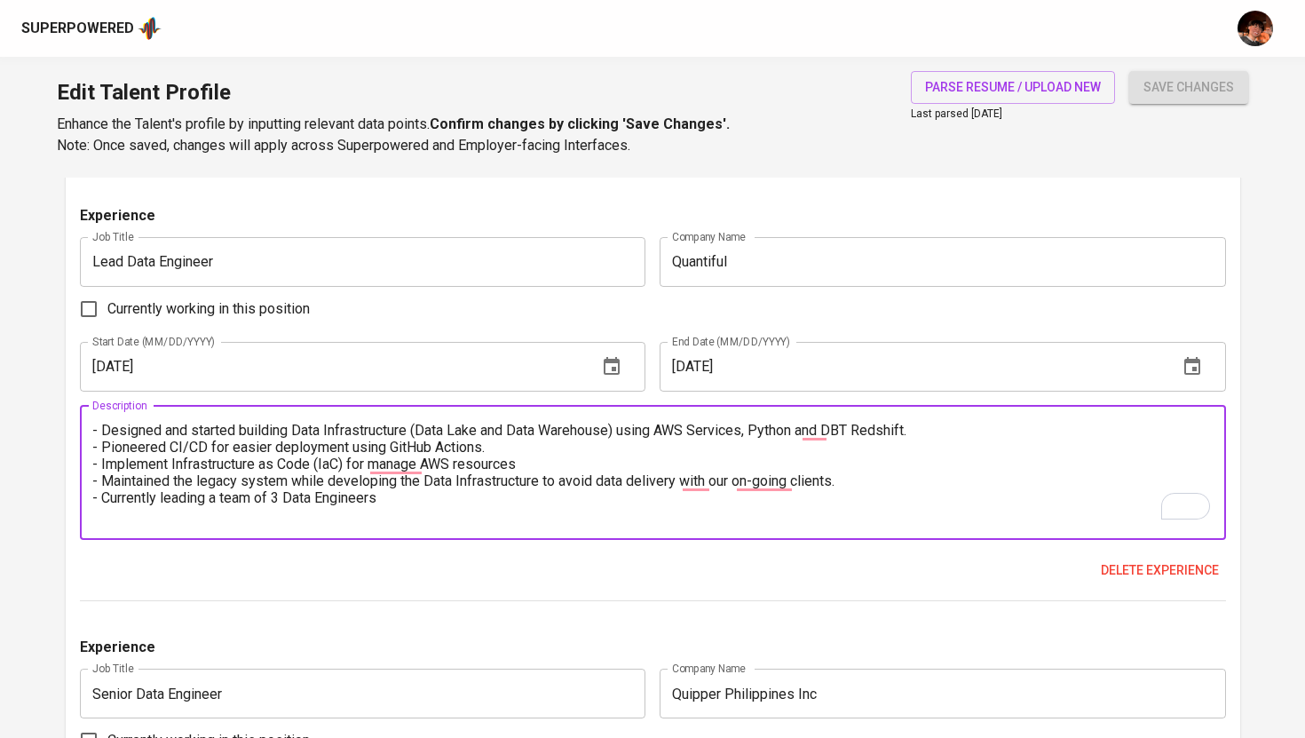
click at [775, 488] on textarea "- Designed and started building Data Infrastructure (Data Lake and Data Warehou…" at bounding box center [653, 472] width 1122 height 101
type textarea "- Designed and started building Data Infrastructure (Data Lake and Data Warehou…"
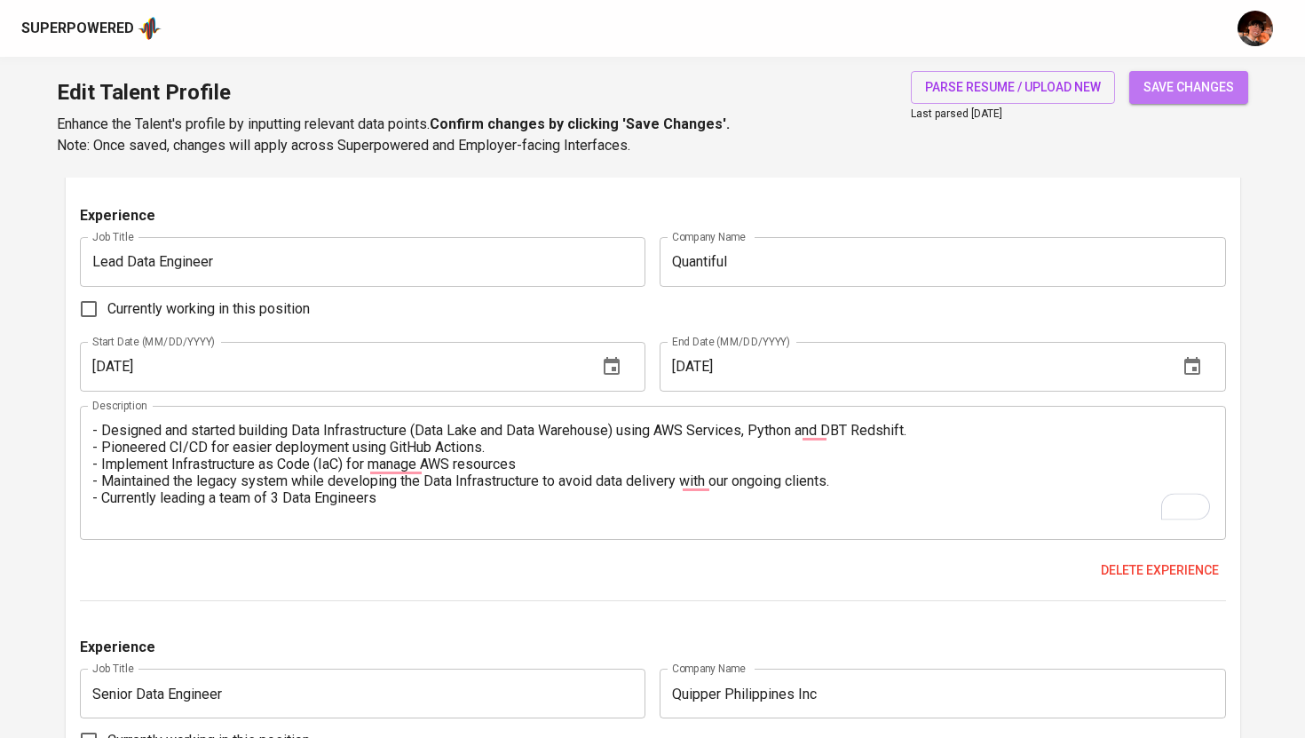
click at [1181, 89] on span "save changes" at bounding box center [1189, 87] width 91 height 22
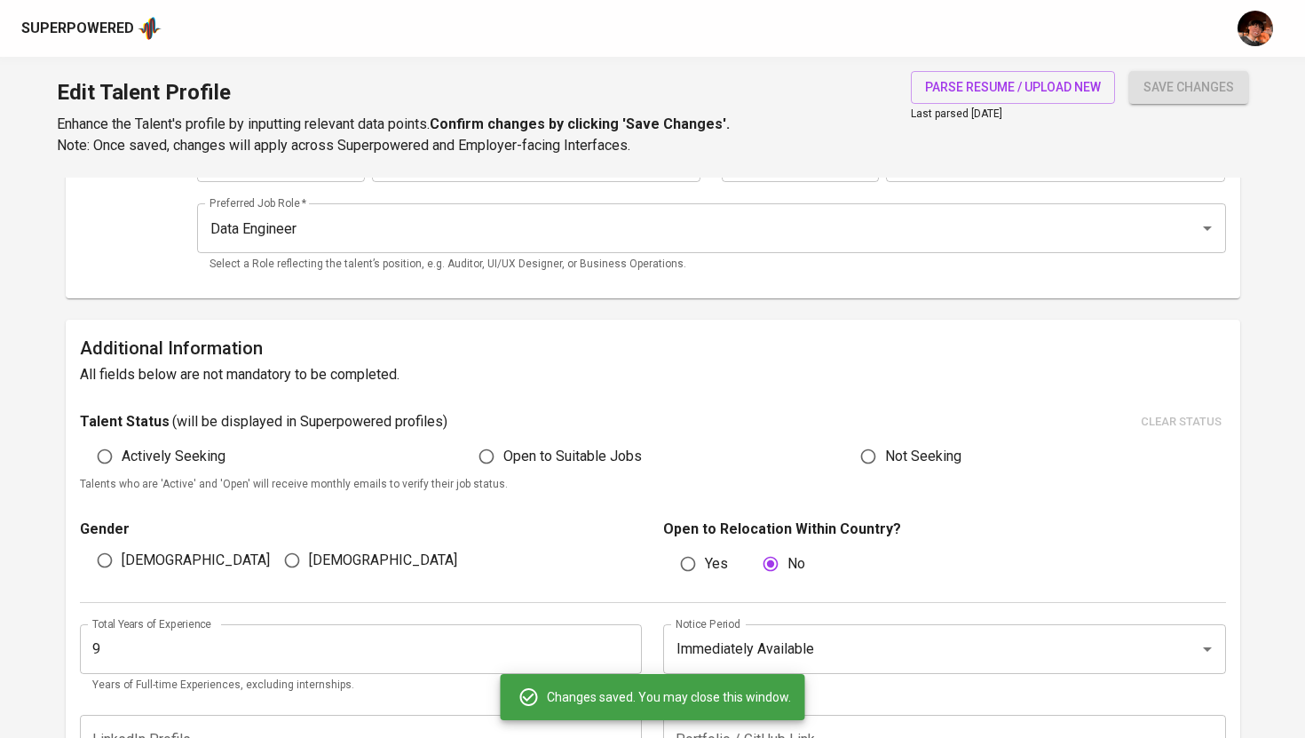
scroll to position [0, 0]
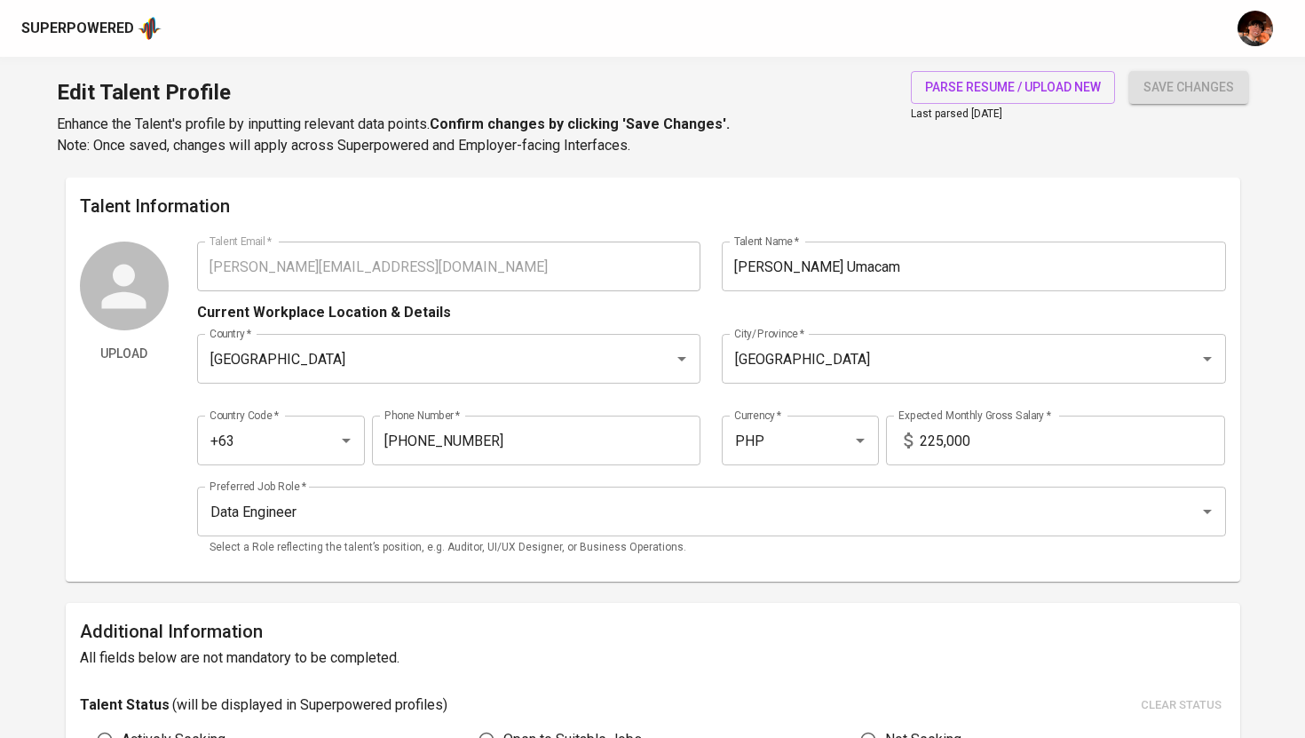
click at [116, 20] on div "Superpowered" at bounding box center [77, 29] width 113 height 20
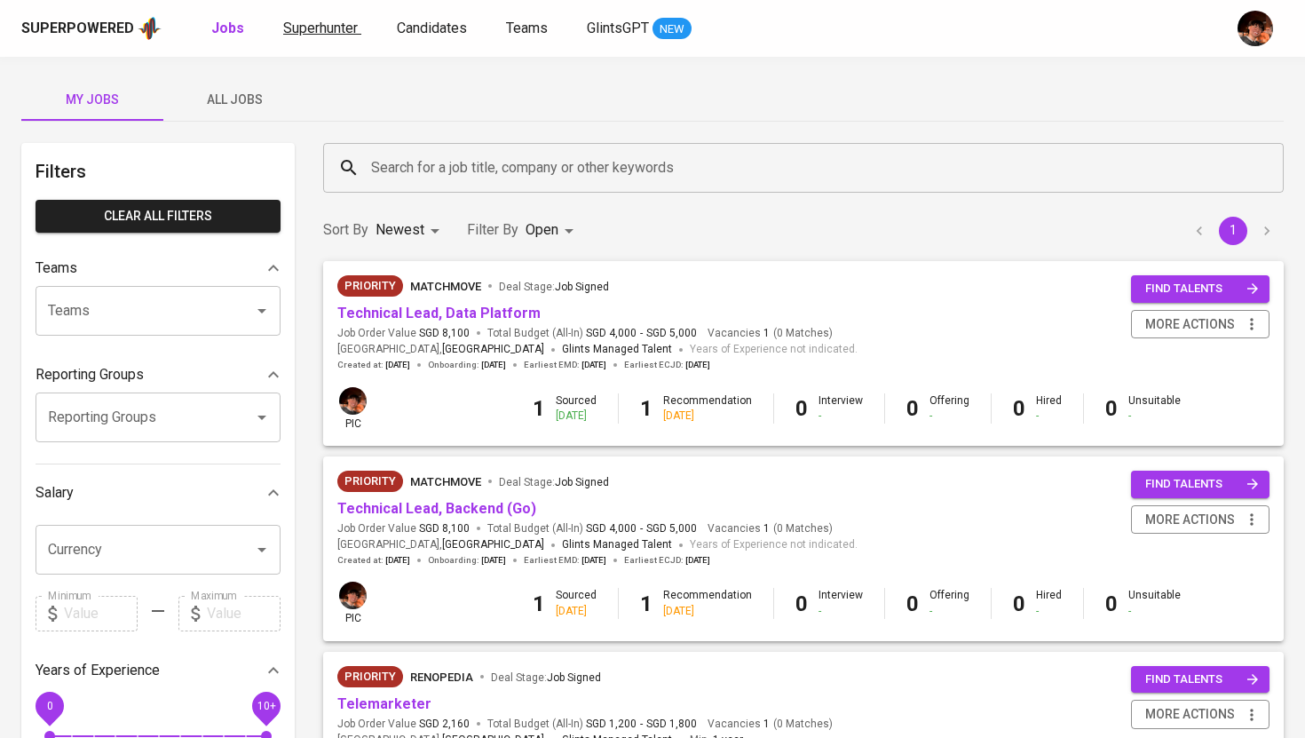
click at [327, 27] on span "Superhunter" at bounding box center [320, 28] width 75 height 17
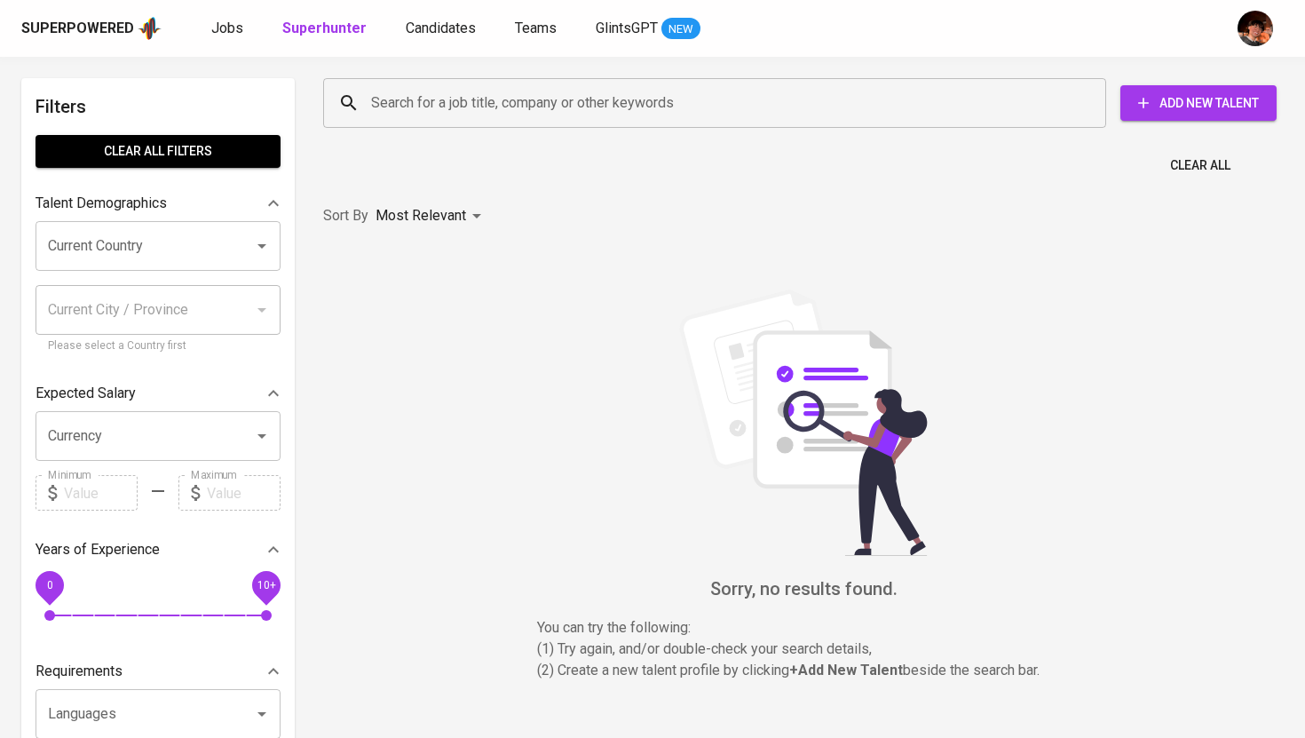
click at [503, 106] on input "Search for a job title, company or other keywords" at bounding box center [719, 103] width 705 height 34
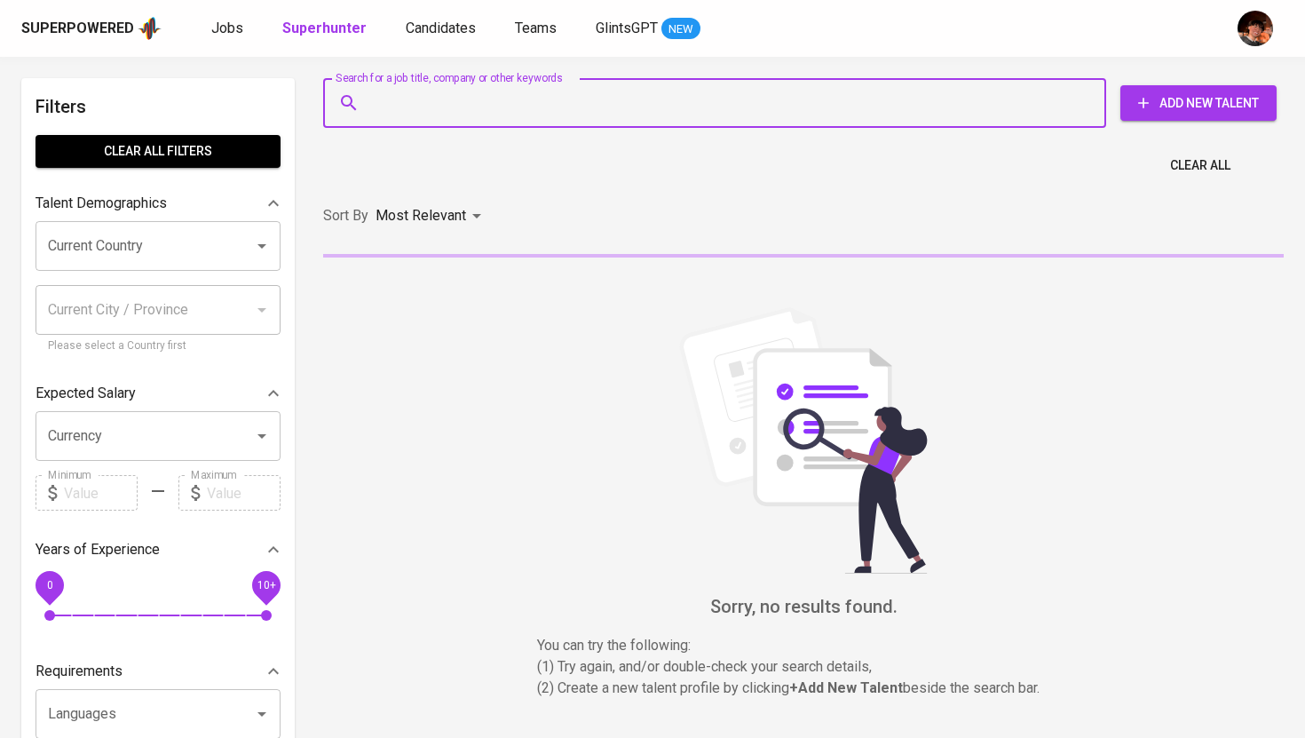
paste input "egarcia1106@hotmail.com"
type input "egarcia1106@hotmail.com"
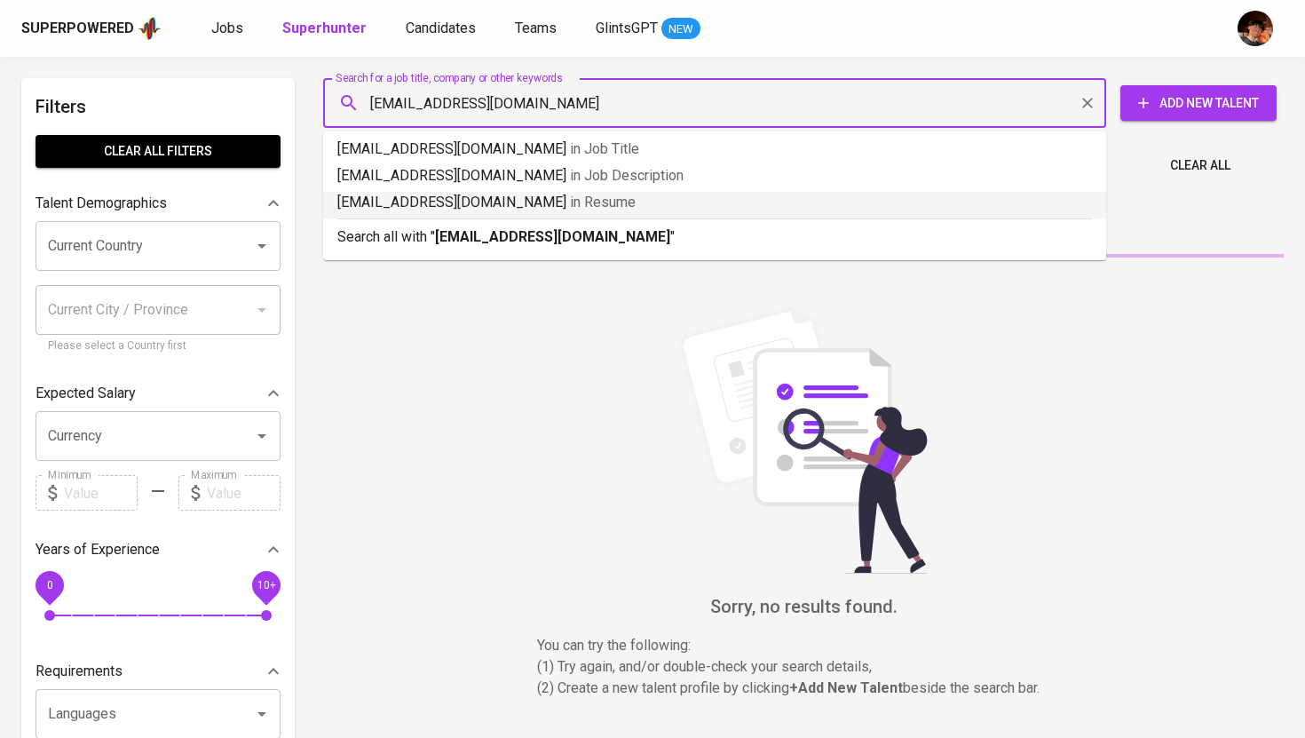
click at [478, 229] on b "egarcia1106@hotmail.com" at bounding box center [552, 236] width 235 height 17
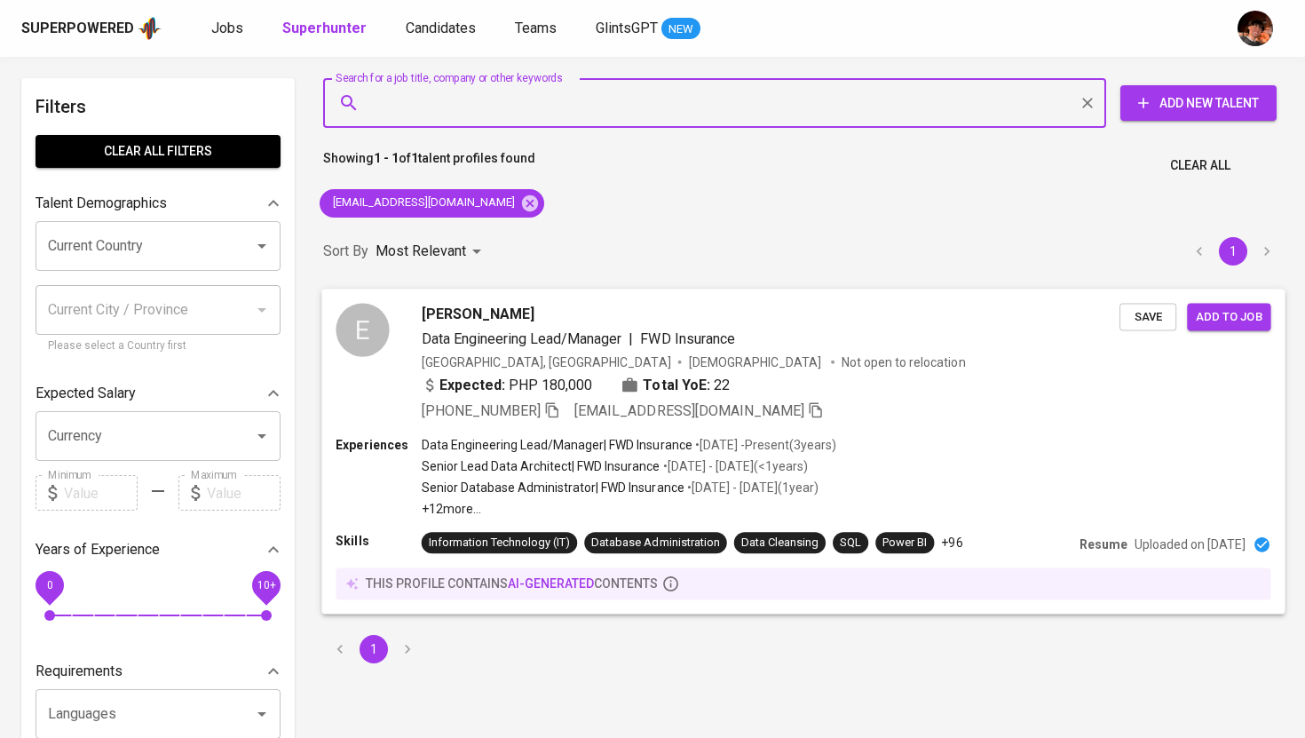
click at [498, 307] on span "Emil Gregory Garcia" at bounding box center [478, 313] width 113 height 21
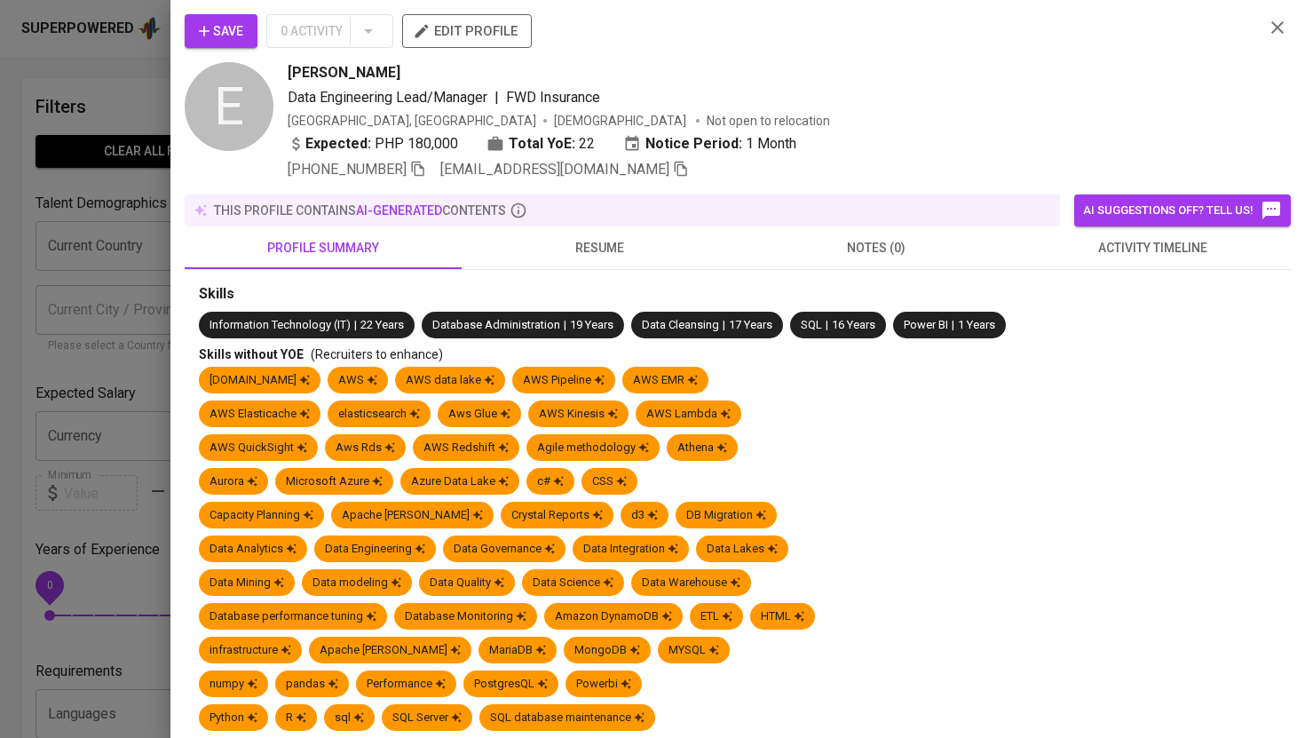
click at [1185, 255] on span "activity timeline" at bounding box center [1154, 248] width 256 height 22
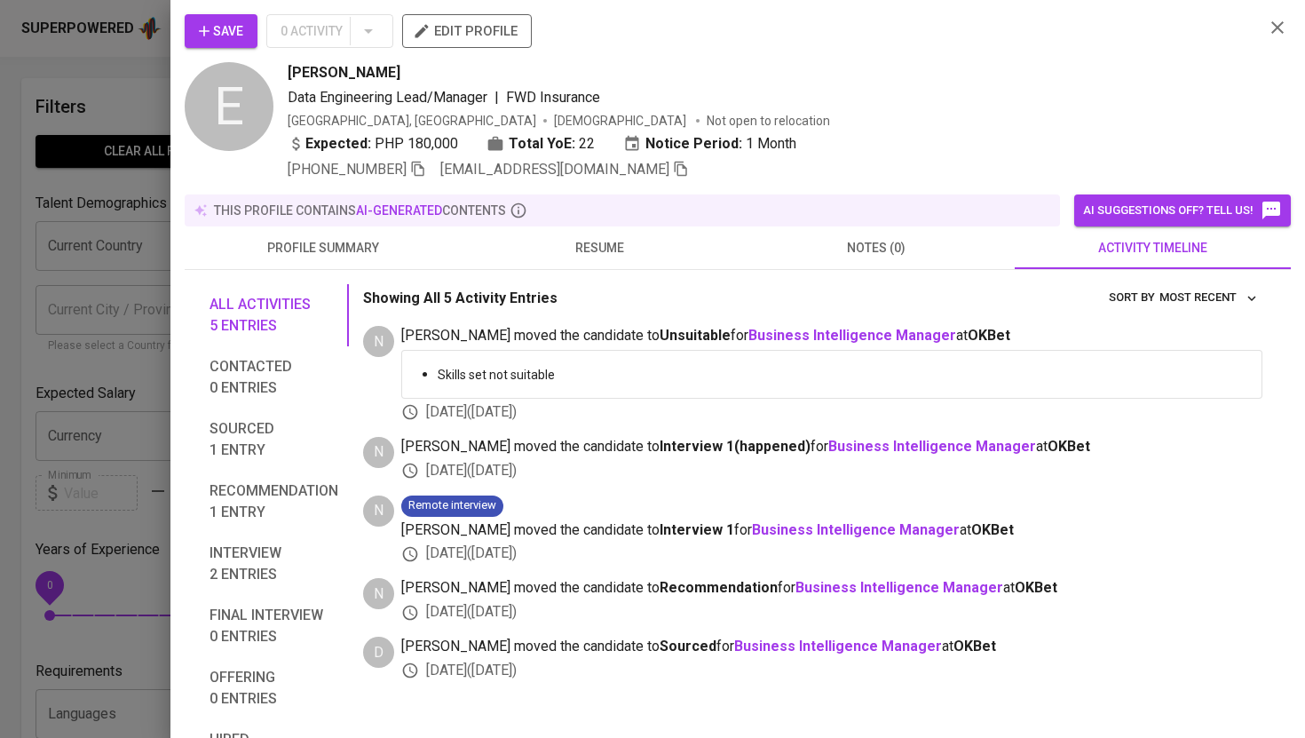
click at [1291, 23] on div "Save 0 Activity edit profile E Emil Gregory Garcia Data Engineering Lead/Manage…" at bounding box center [737, 369] width 1135 height 738
click at [1284, 35] on icon "button" at bounding box center [1277, 27] width 21 height 21
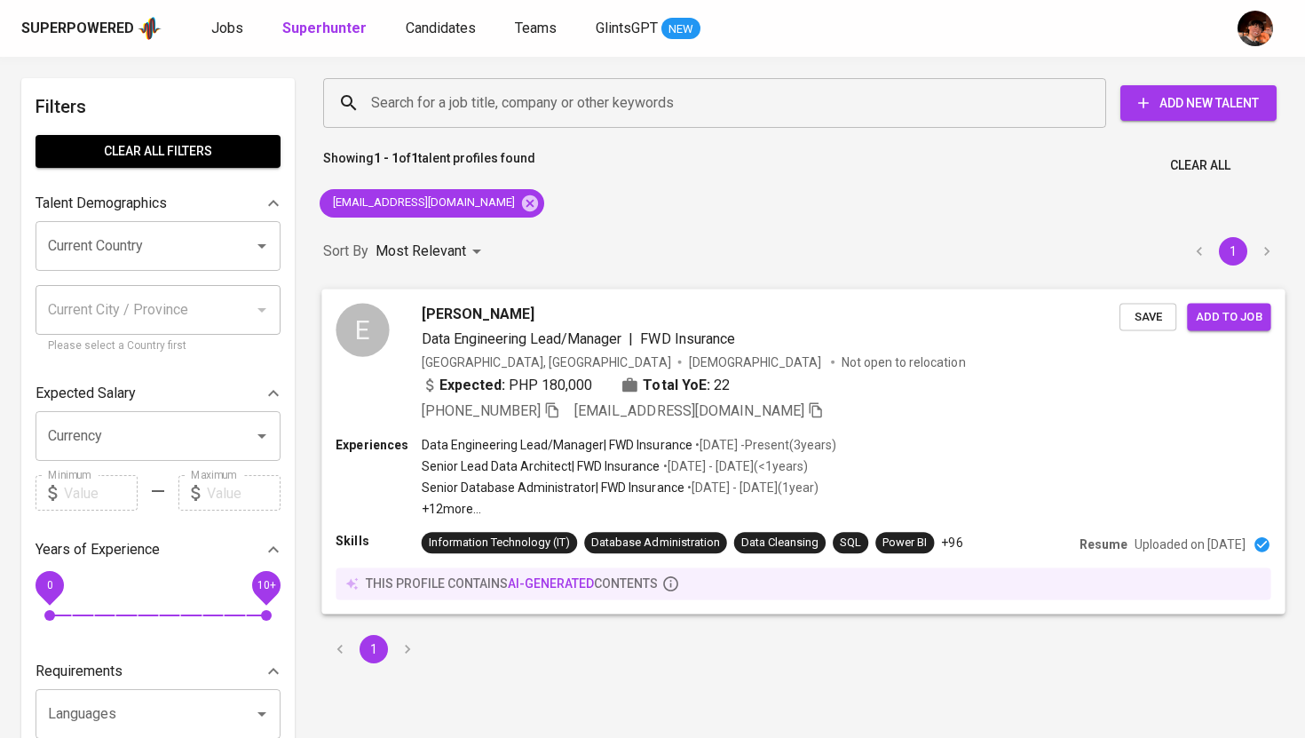
click at [453, 315] on span "Emil Gregory Garcia" at bounding box center [478, 313] width 113 height 21
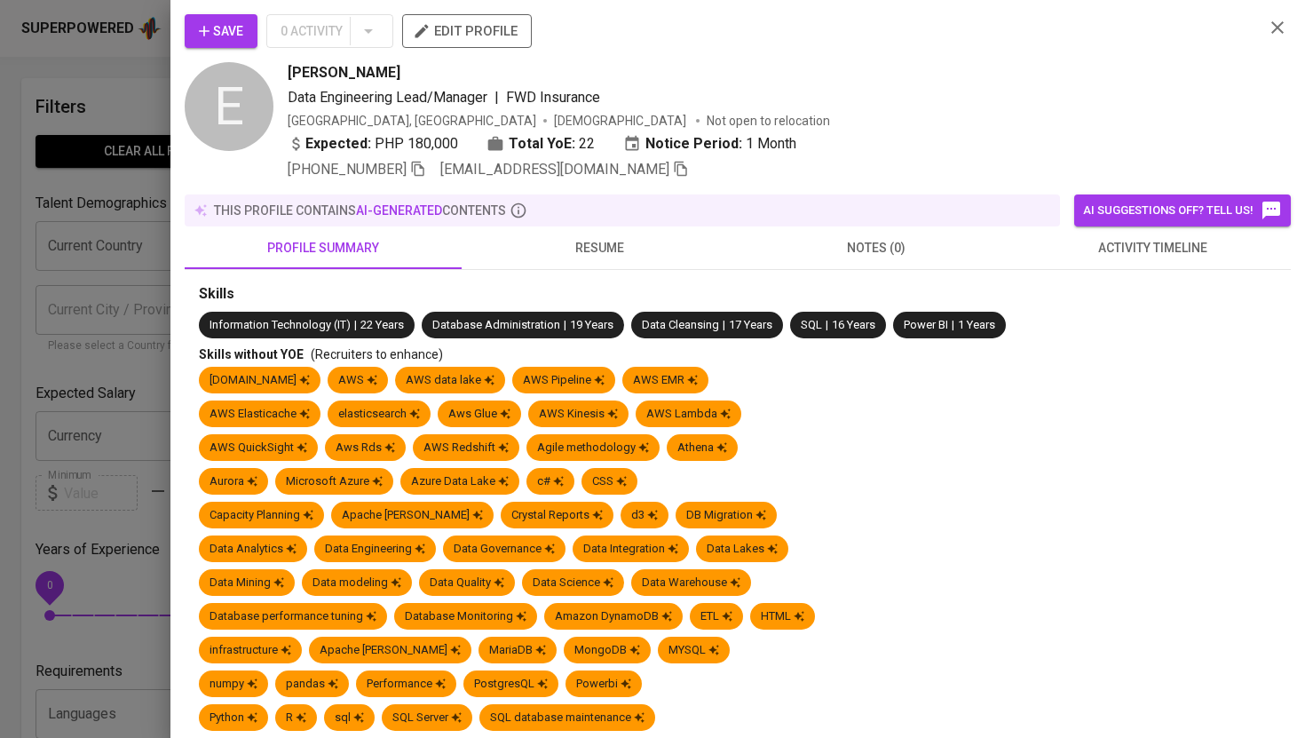
click at [592, 255] on span "resume" at bounding box center [600, 248] width 256 height 22
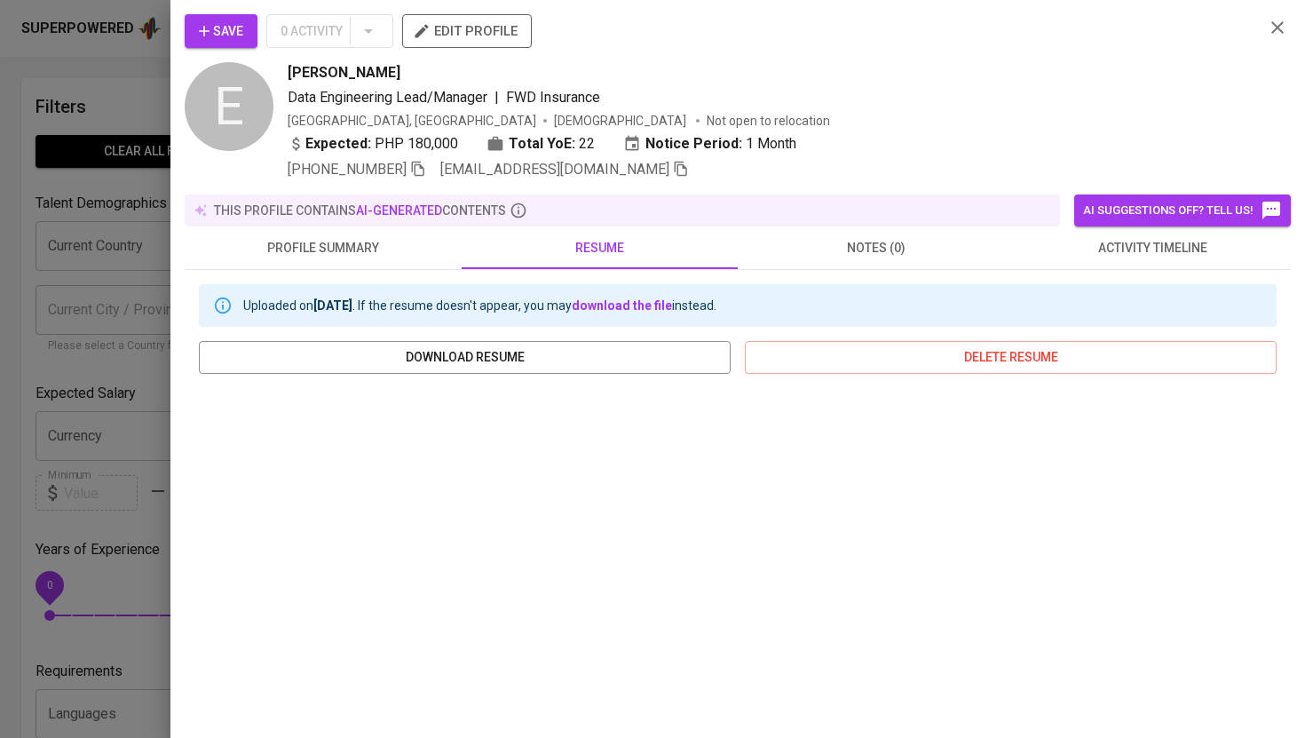
click at [149, 80] on div at bounding box center [652, 369] width 1305 height 738
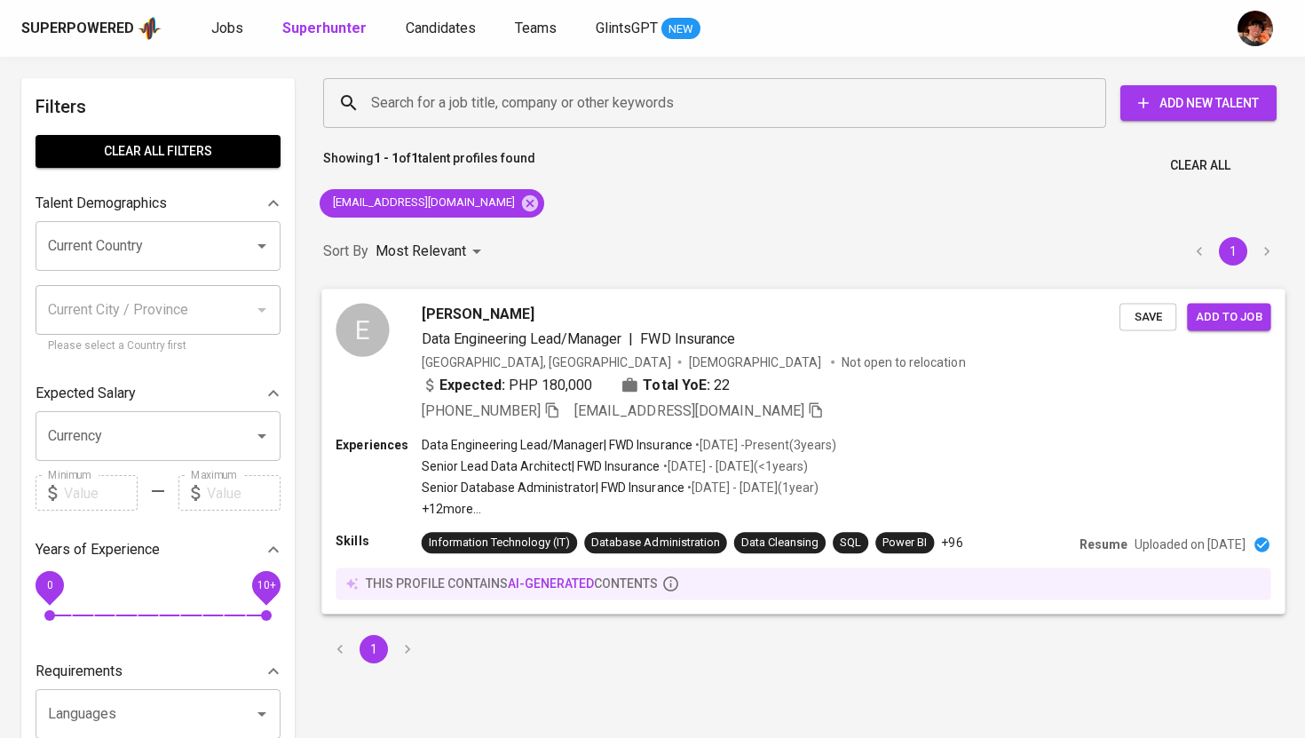
click at [470, 323] on span "Emil Gregory Garcia" at bounding box center [478, 313] width 113 height 21
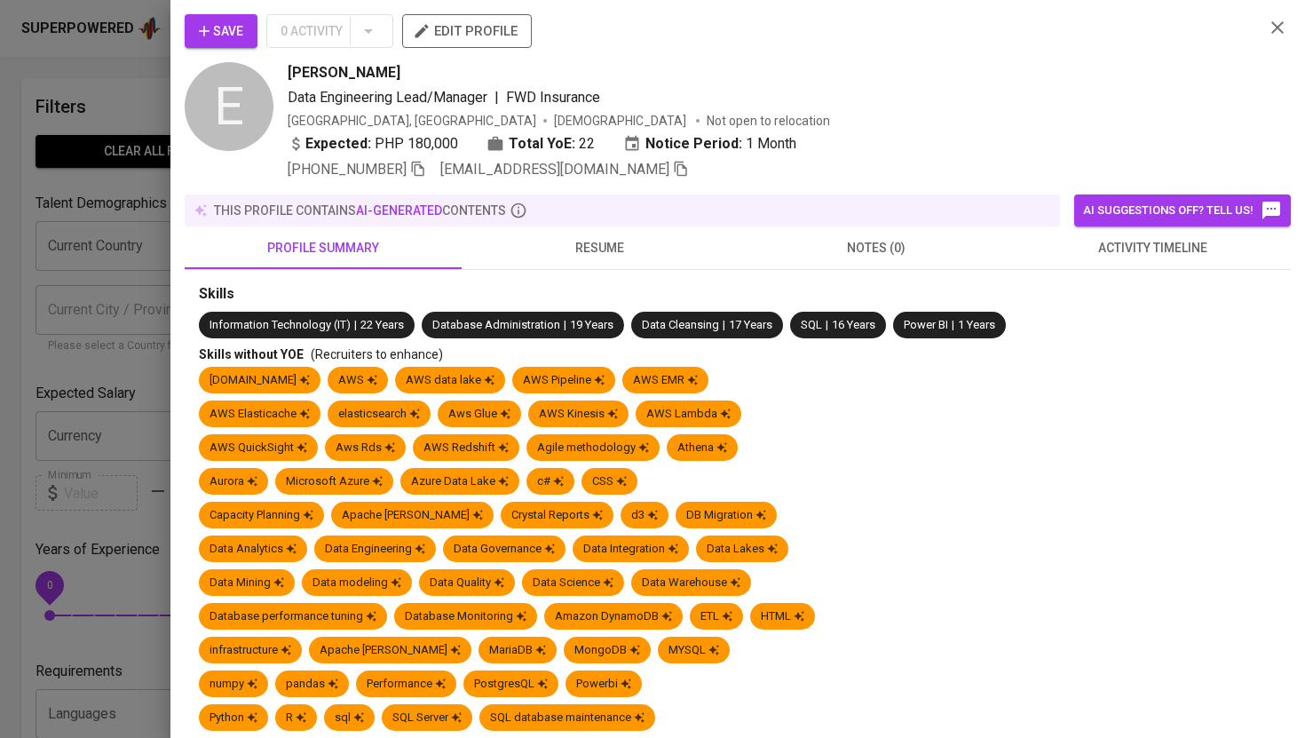
click at [480, 25] on span "edit profile" at bounding box center [466, 31] width 101 height 23
click at [113, 87] on div at bounding box center [652, 369] width 1305 height 738
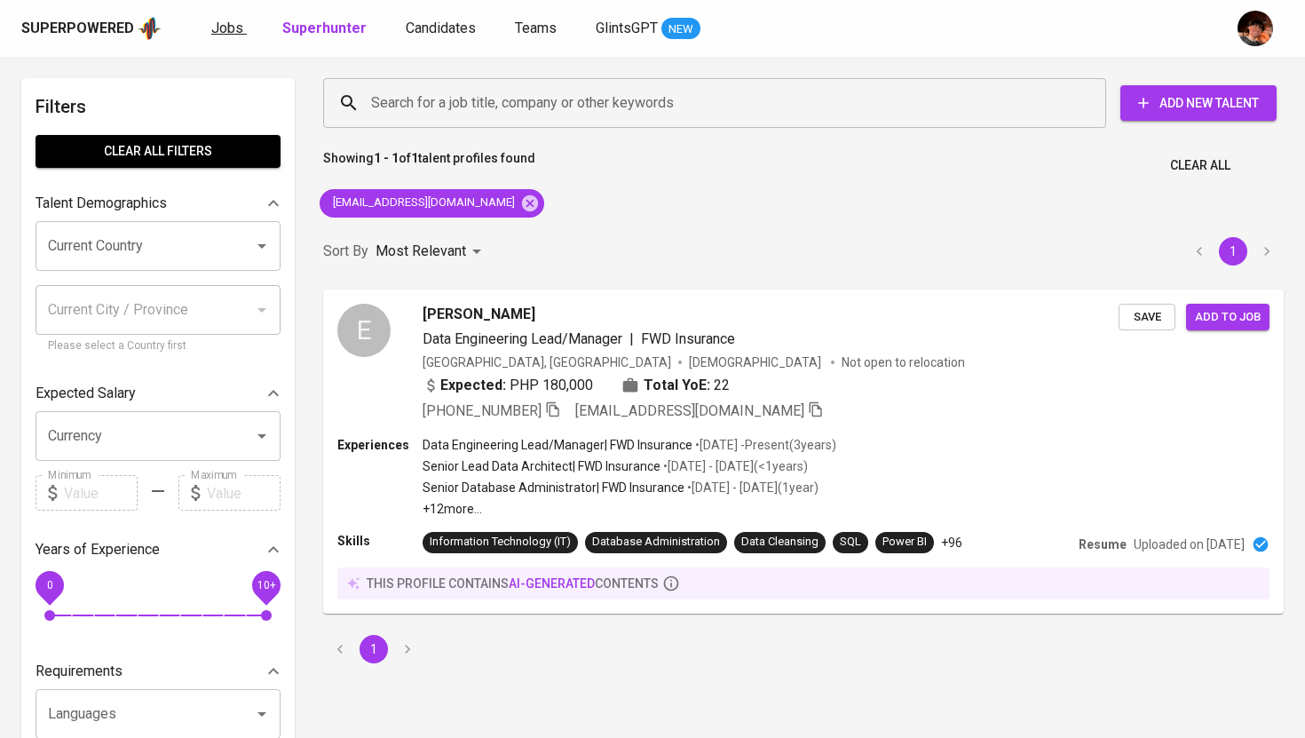
click at [233, 28] on span "Jobs" at bounding box center [227, 28] width 32 height 17
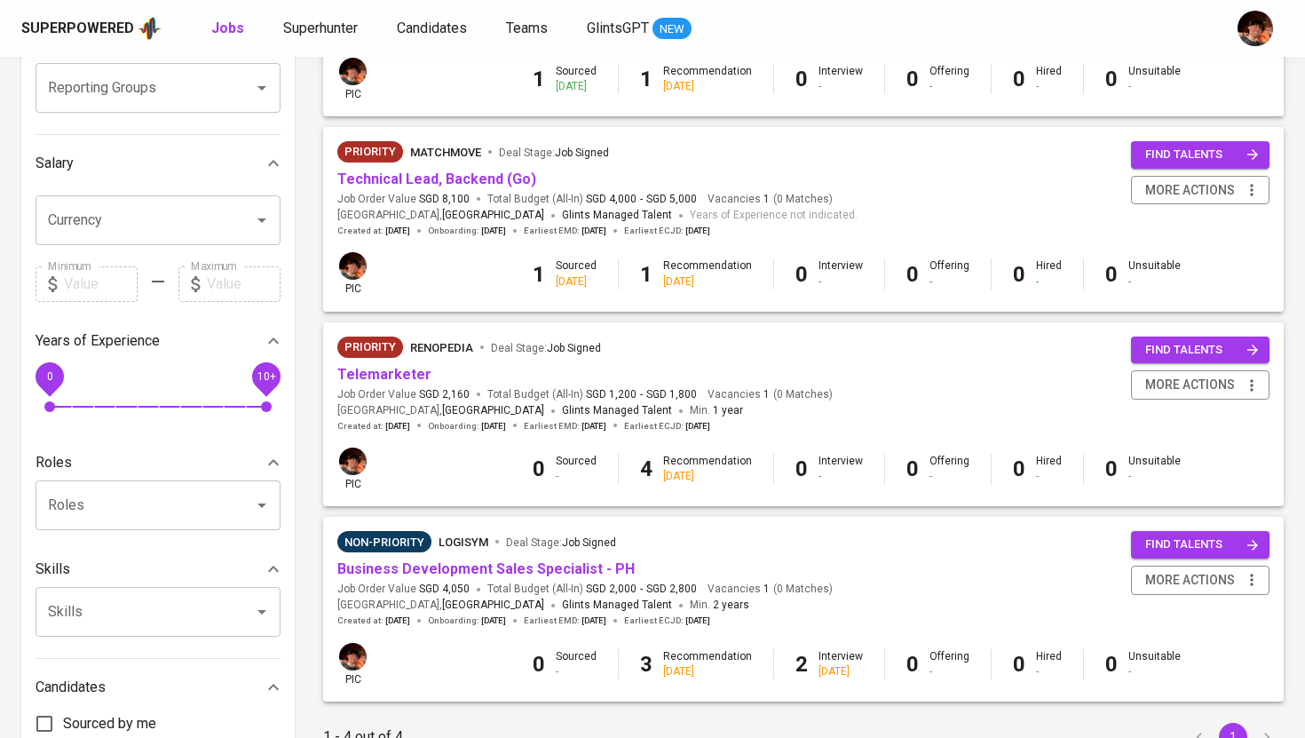
scroll to position [339, 0]
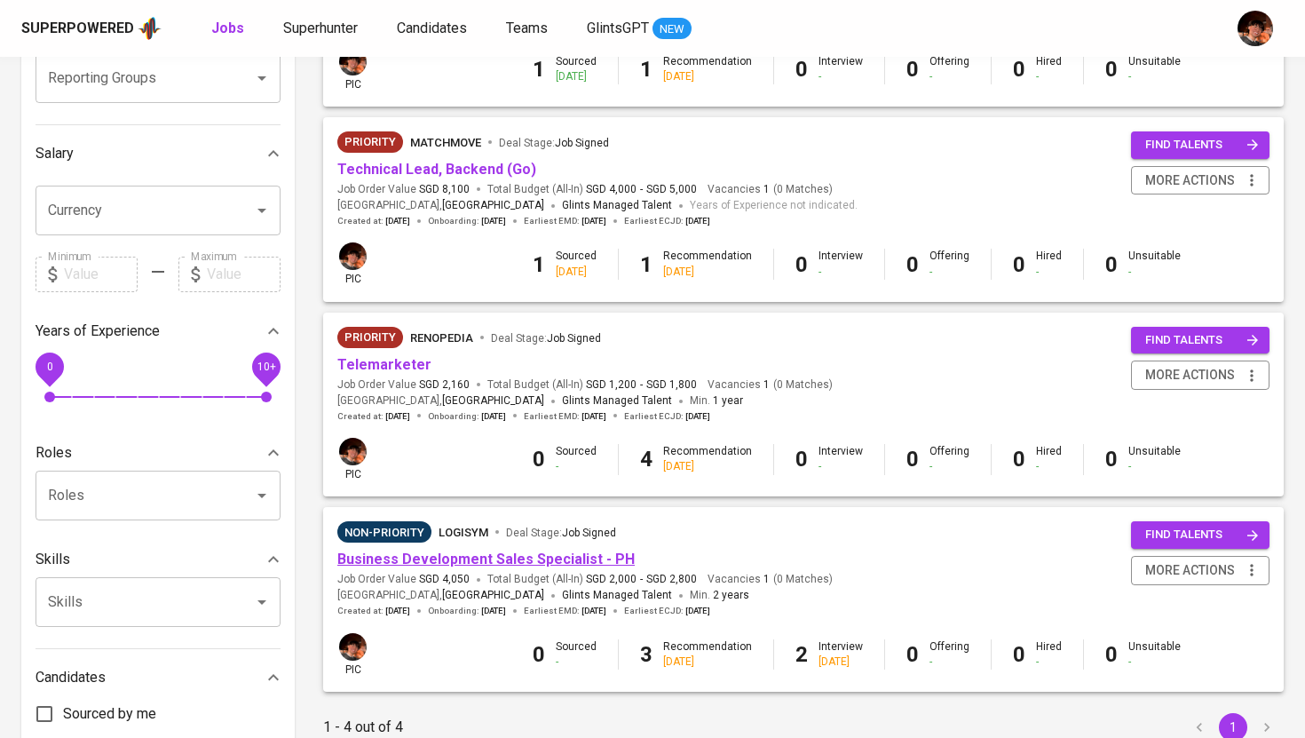
click at [424, 562] on link "Business Development Sales Specialist - PH" at bounding box center [485, 559] width 297 height 17
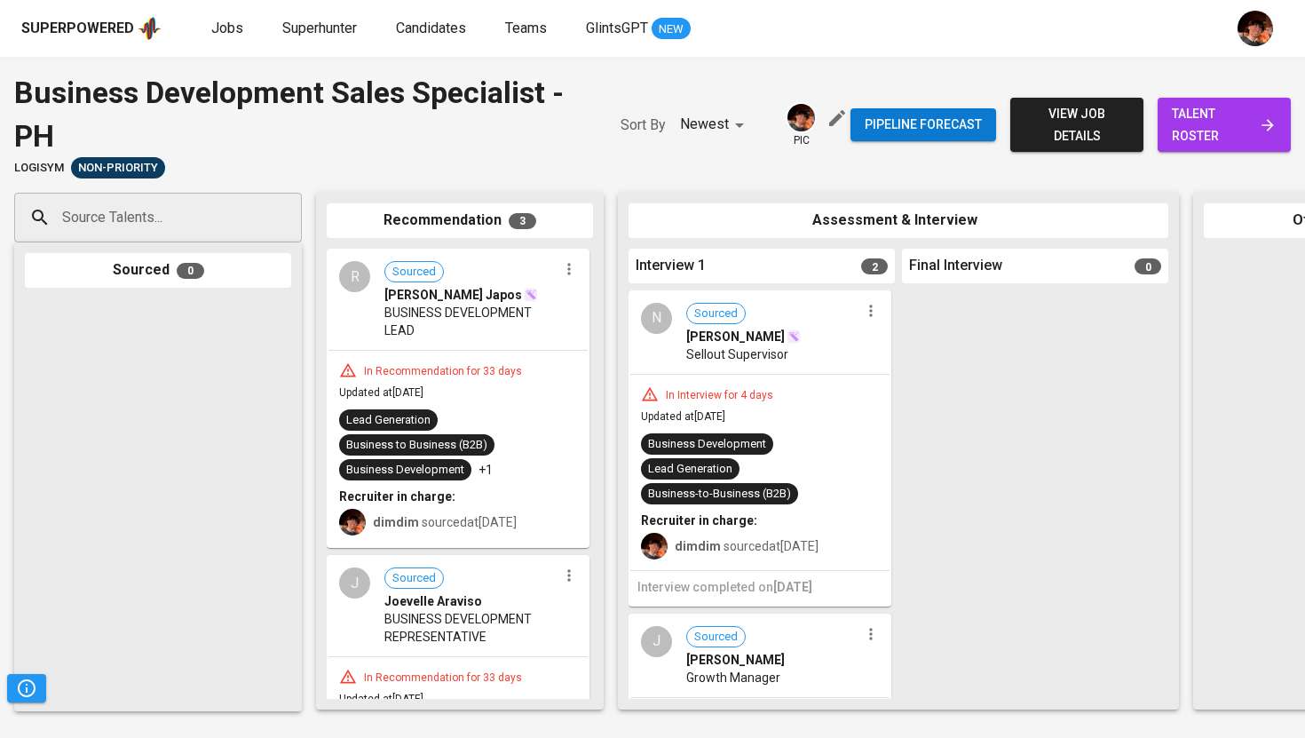
click at [1230, 131] on span "talent roster" at bounding box center [1224, 125] width 105 height 44
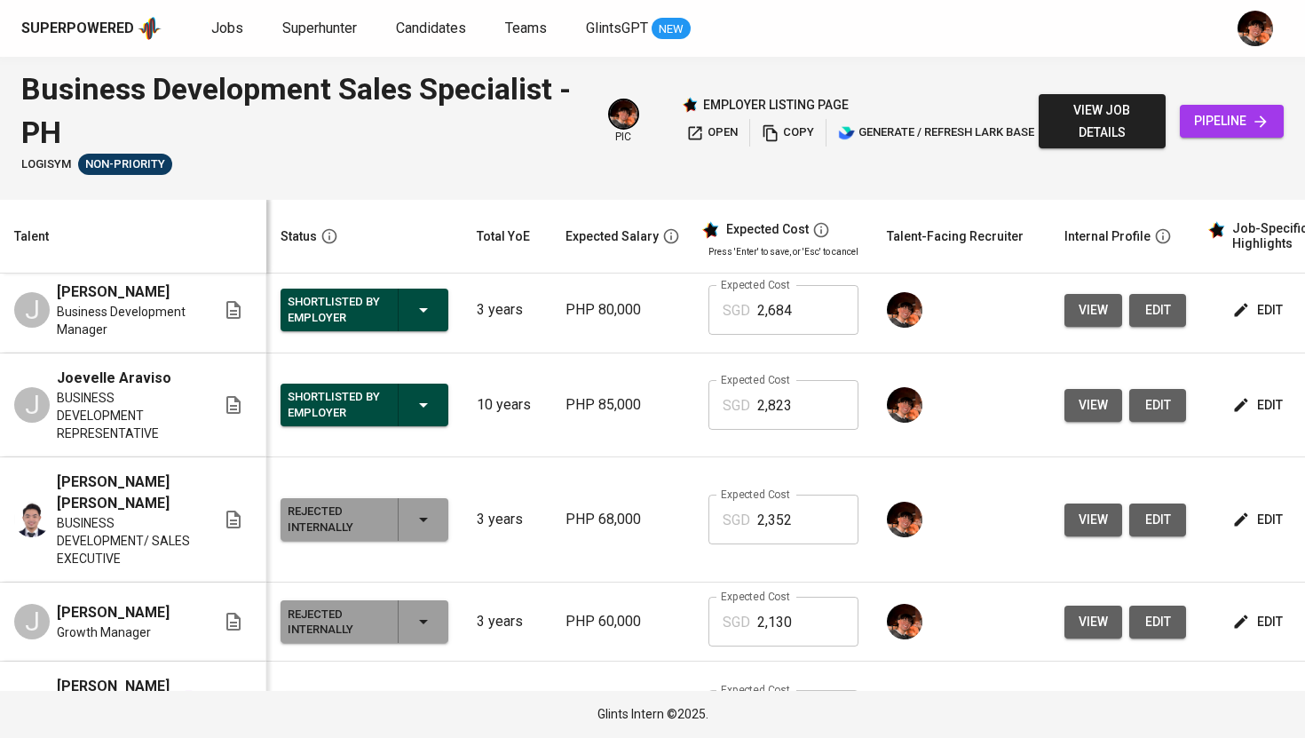
scroll to position [96, 0]
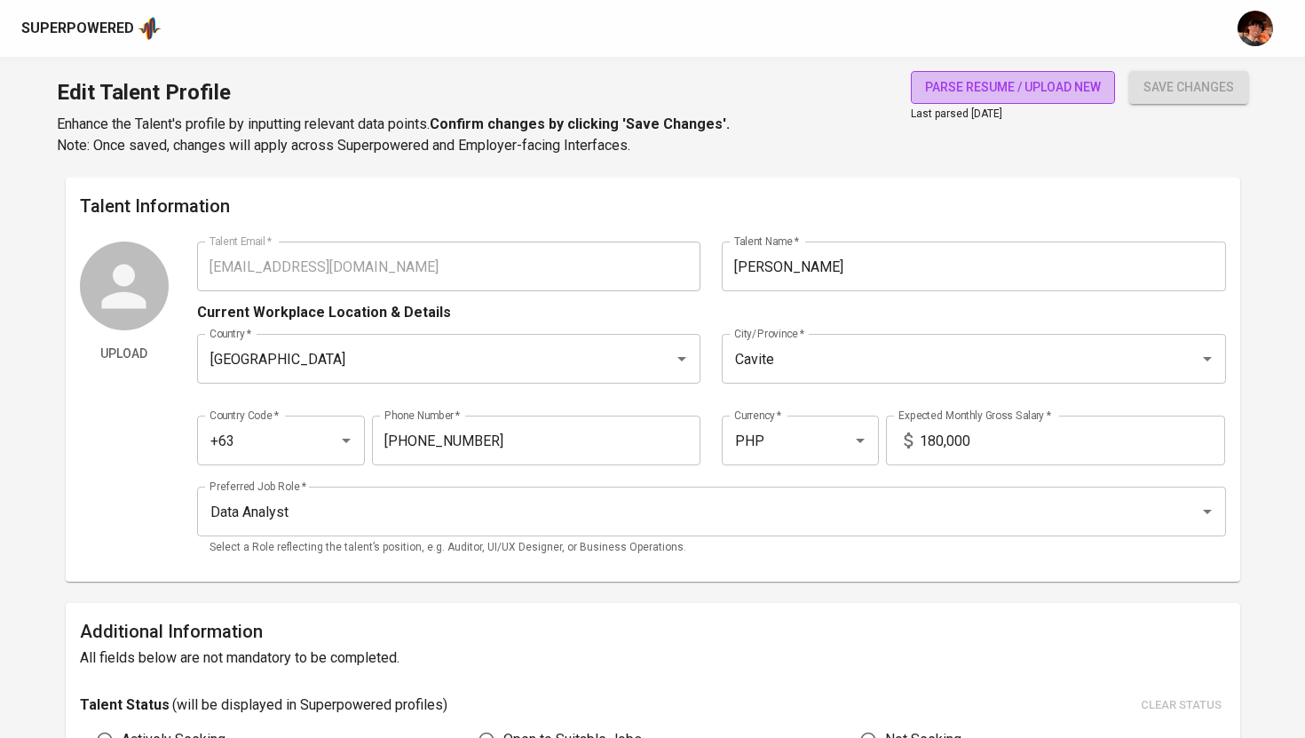
click at [987, 88] on span "parse resume / upload new" at bounding box center [1013, 87] width 176 height 22
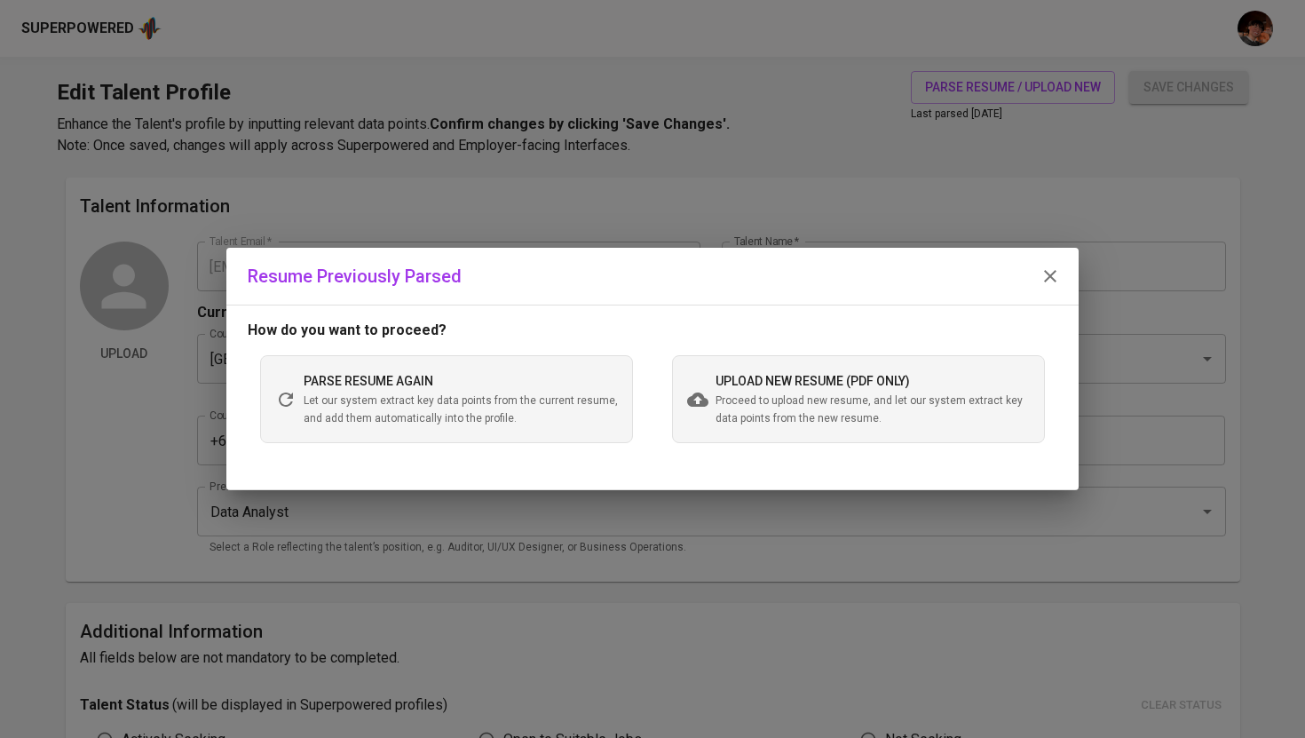
click at [753, 408] on span "Proceed to upload new resume, and let our system extract key data points from t…" at bounding box center [873, 410] width 314 height 36
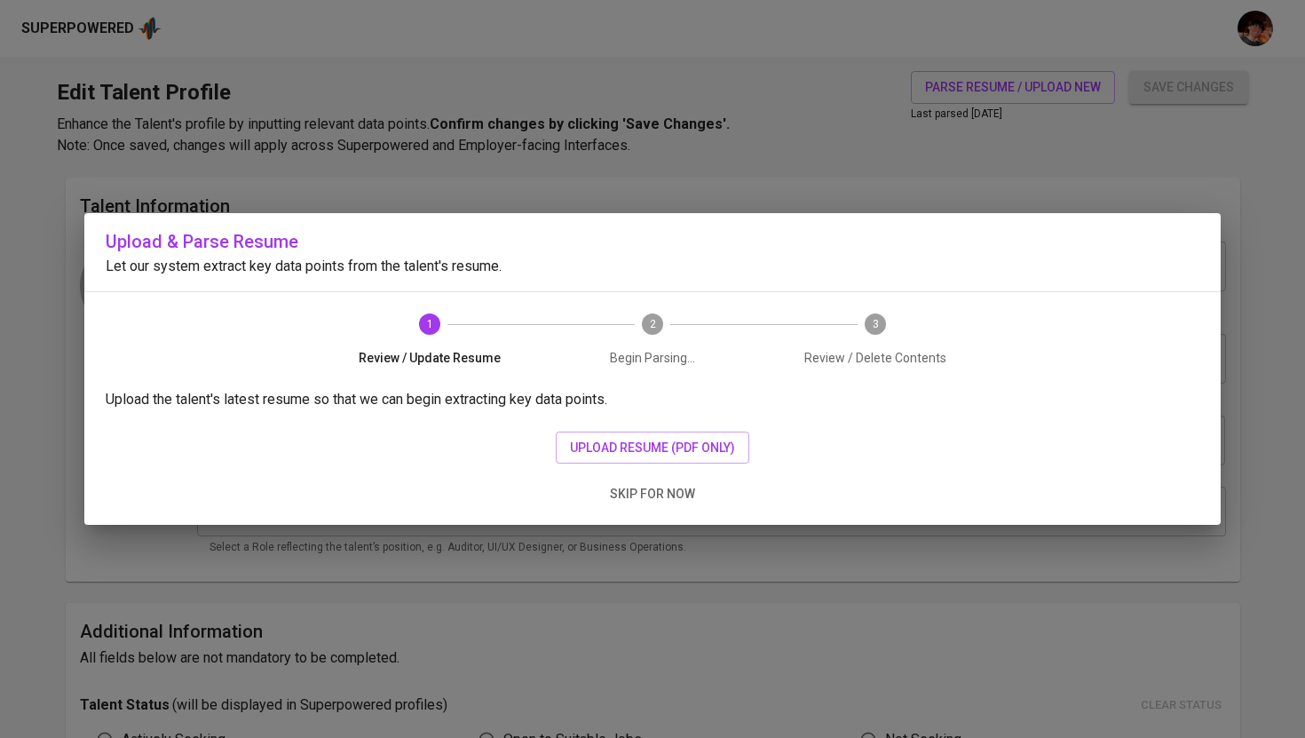
click at [677, 464] on div "Upload the talent's latest resume so that we can begin extracting key data poin…" at bounding box center [652, 457] width 1137 height 136
click at [678, 448] on span "upload resume (pdf only)" at bounding box center [652, 448] width 165 height 22
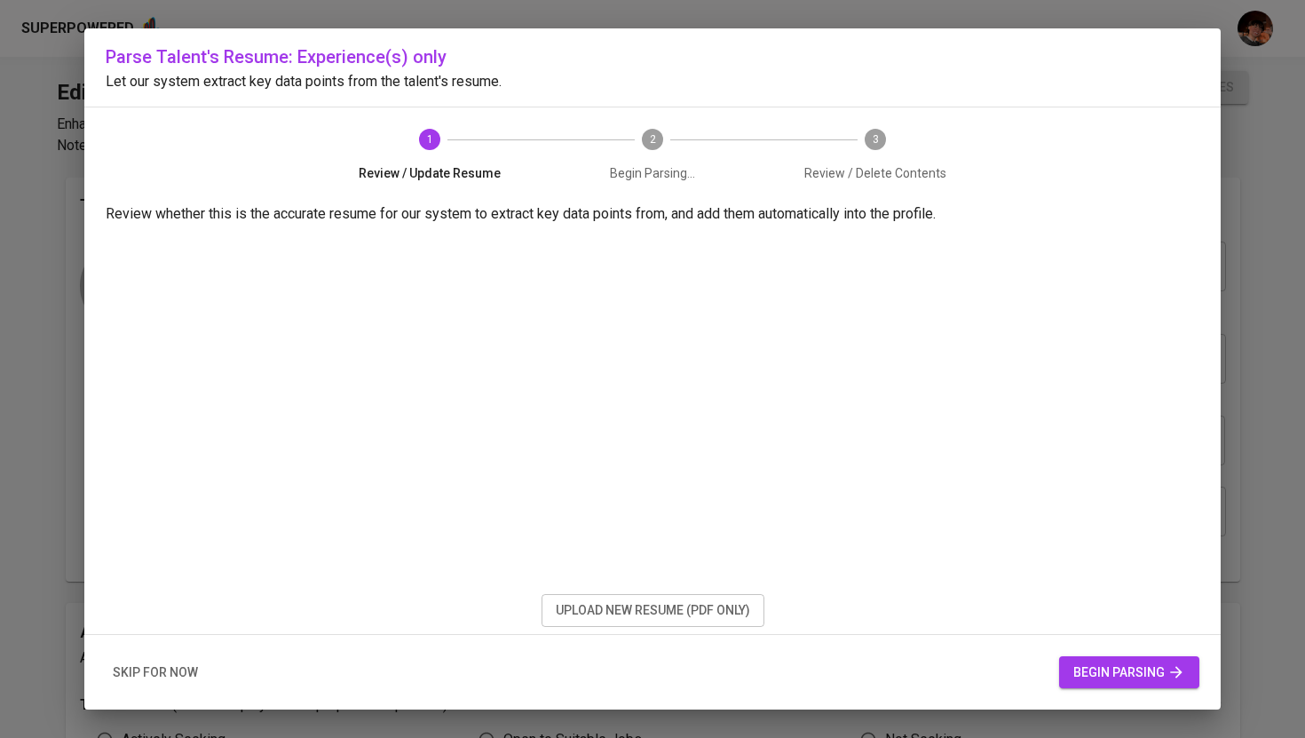
click at [1105, 672] on span "begin parsing" at bounding box center [1130, 673] width 112 height 22
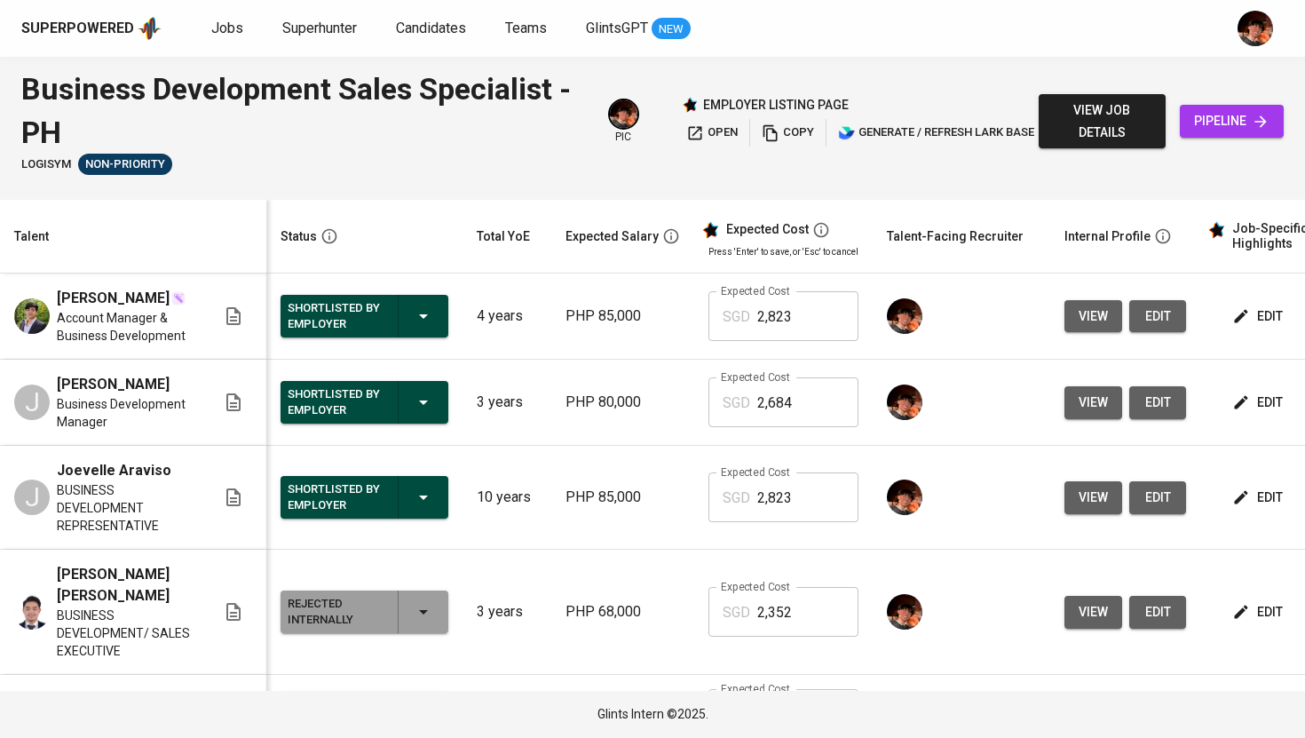
scroll to position [96, 0]
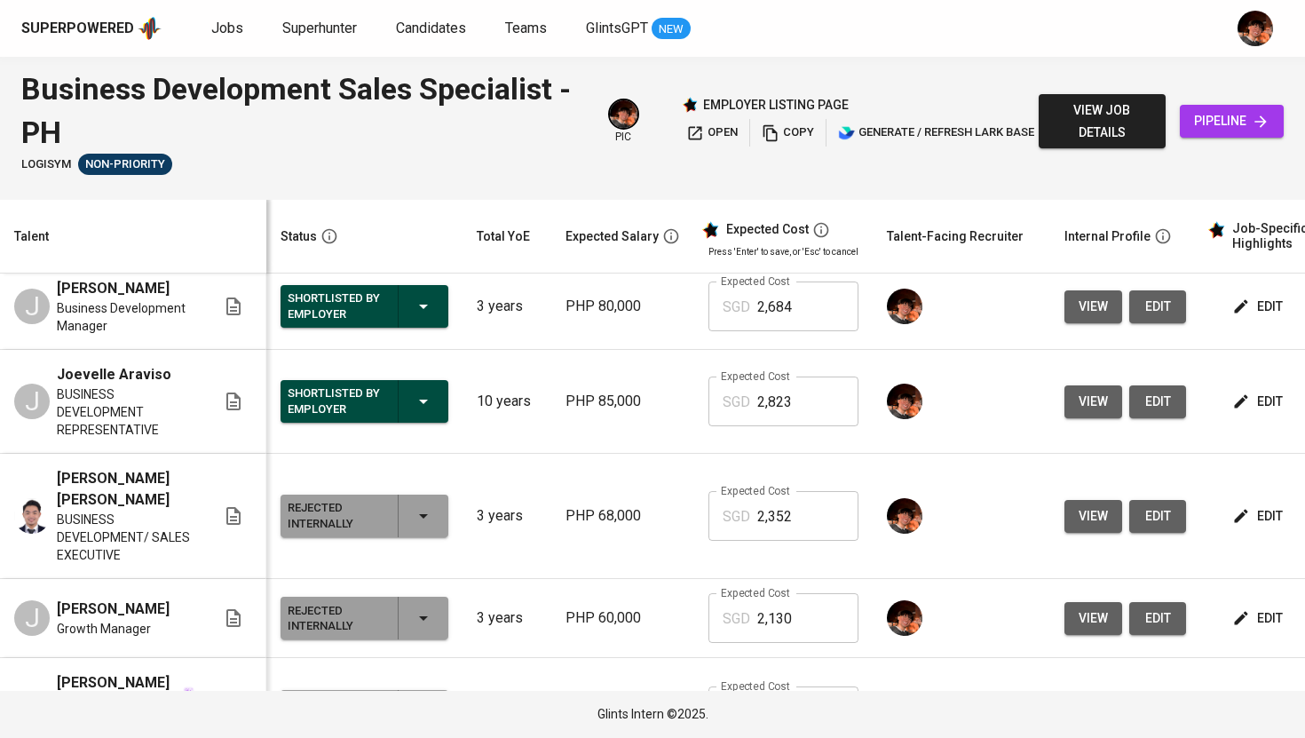
click at [142, 385] on span "Joevelle Araviso" at bounding box center [114, 374] width 115 height 21
click at [147, 385] on span "Joevelle Araviso" at bounding box center [114, 374] width 115 height 21
click at [1086, 413] on span "view" at bounding box center [1093, 402] width 29 height 22
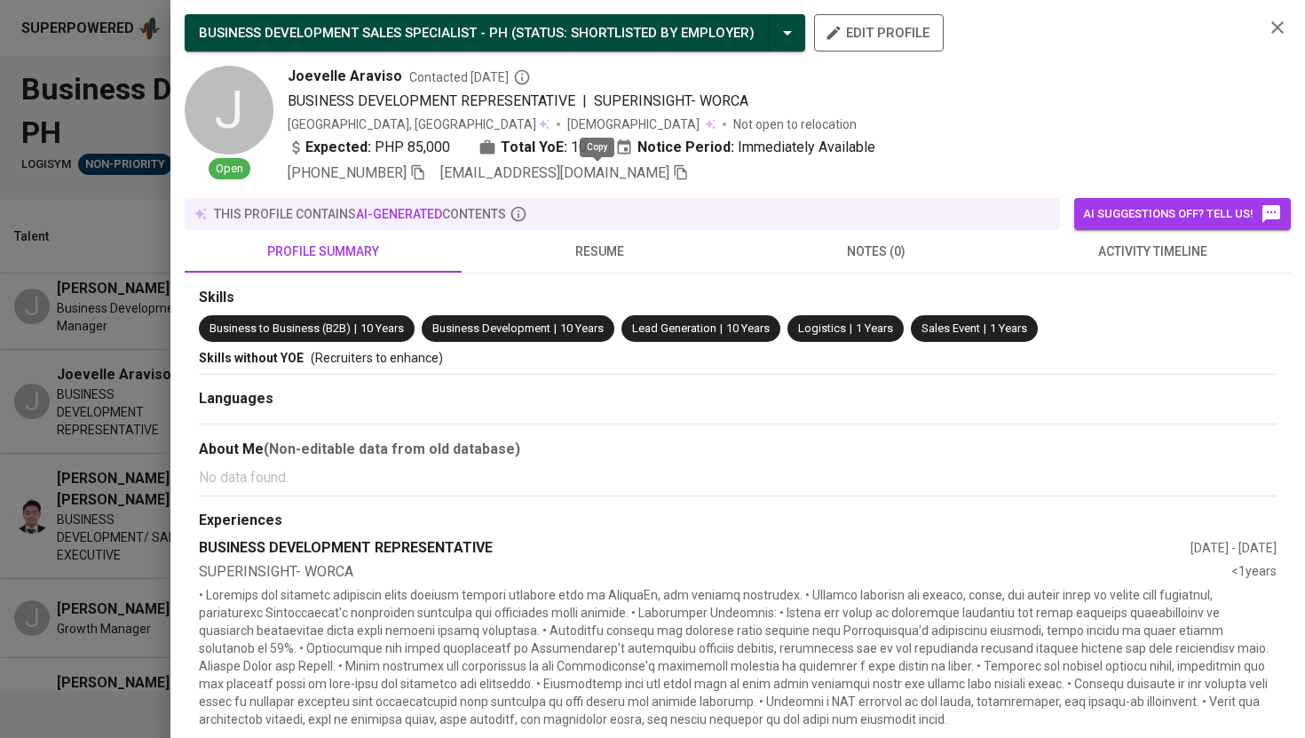
click at [675, 173] on icon "button" at bounding box center [681, 172] width 12 height 15
click at [1280, 28] on icon "button" at bounding box center [1277, 27] width 21 height 21
